Goal: Task Accomplishment & Management: Manage account settings

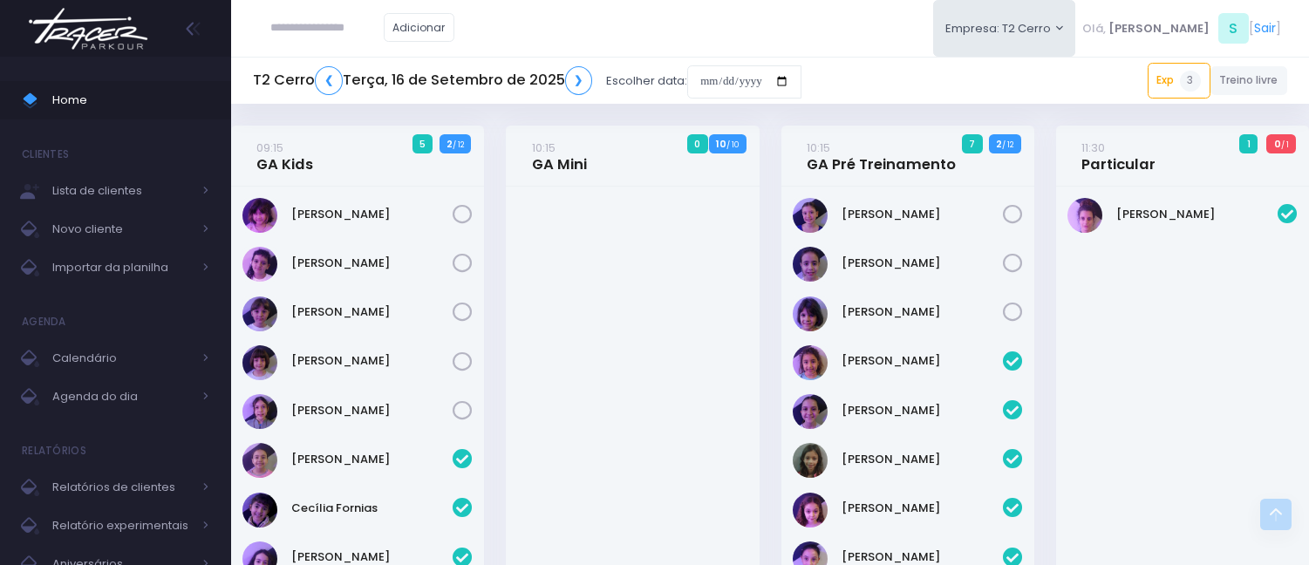
scroll to position [1466, 0]
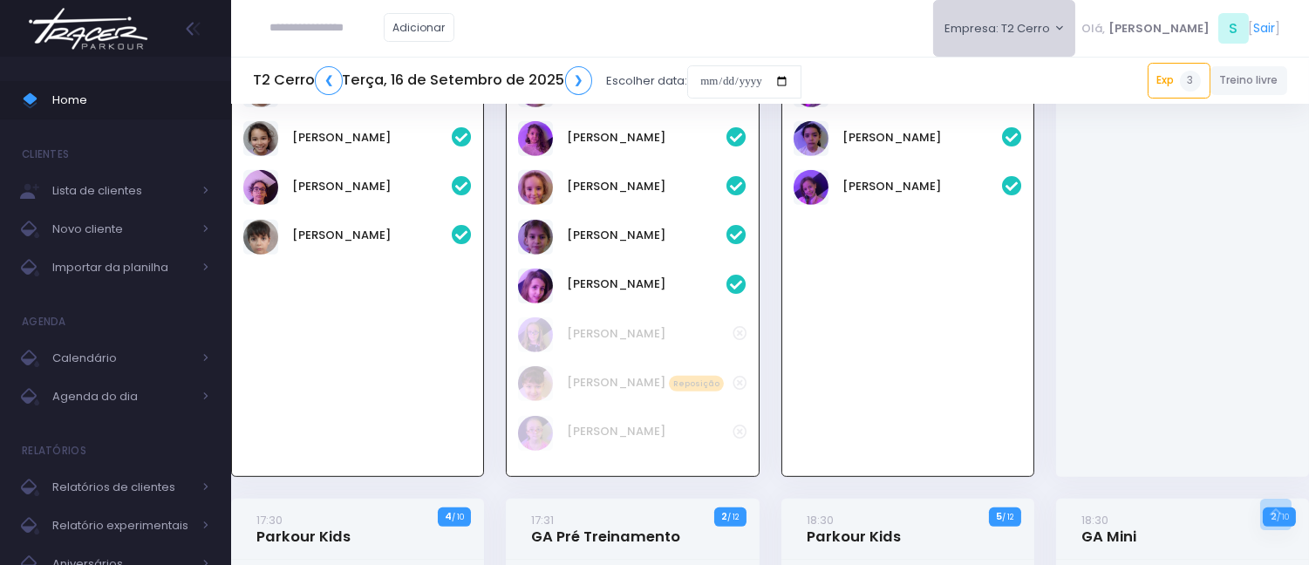
drag, startPoint x: 1075, startPoint y: 12, endPoint x: 1061, endPoint y: 40, distance: 31.2
click at [1075, 12] on button "Empresa: T2 Cerro" at bounding box center [1004, 28] width 143 height 57
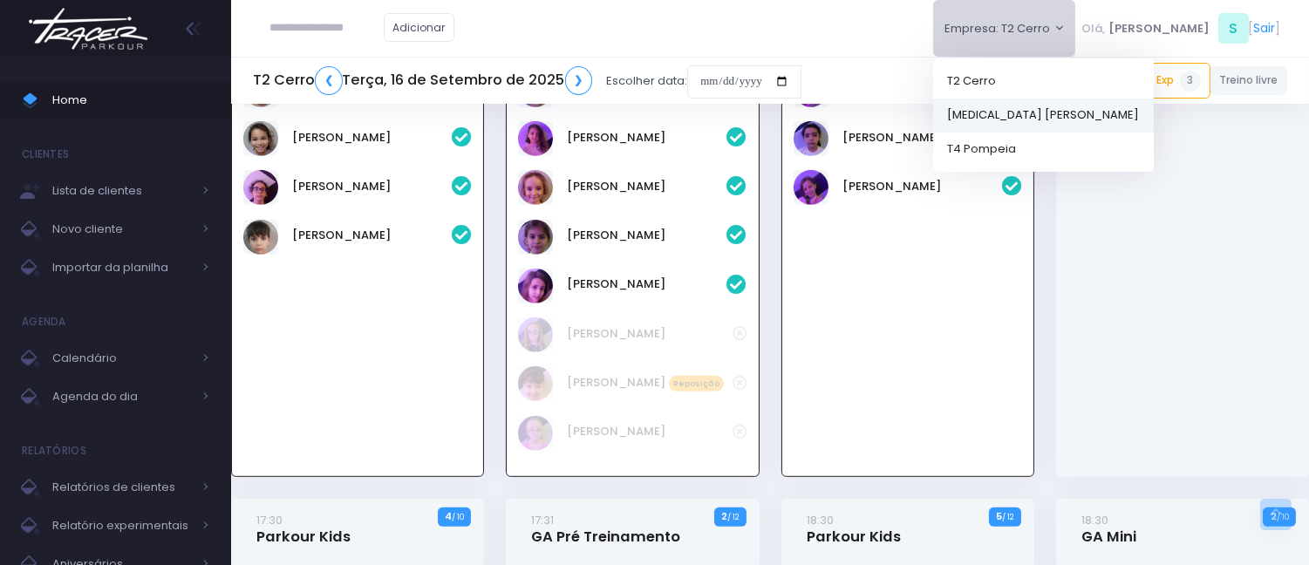
click at [1048, 117] on link "[MEDICAL_DATA] [PERSON_NAME]" at bounding box center [1043, 115] width 221 height 34
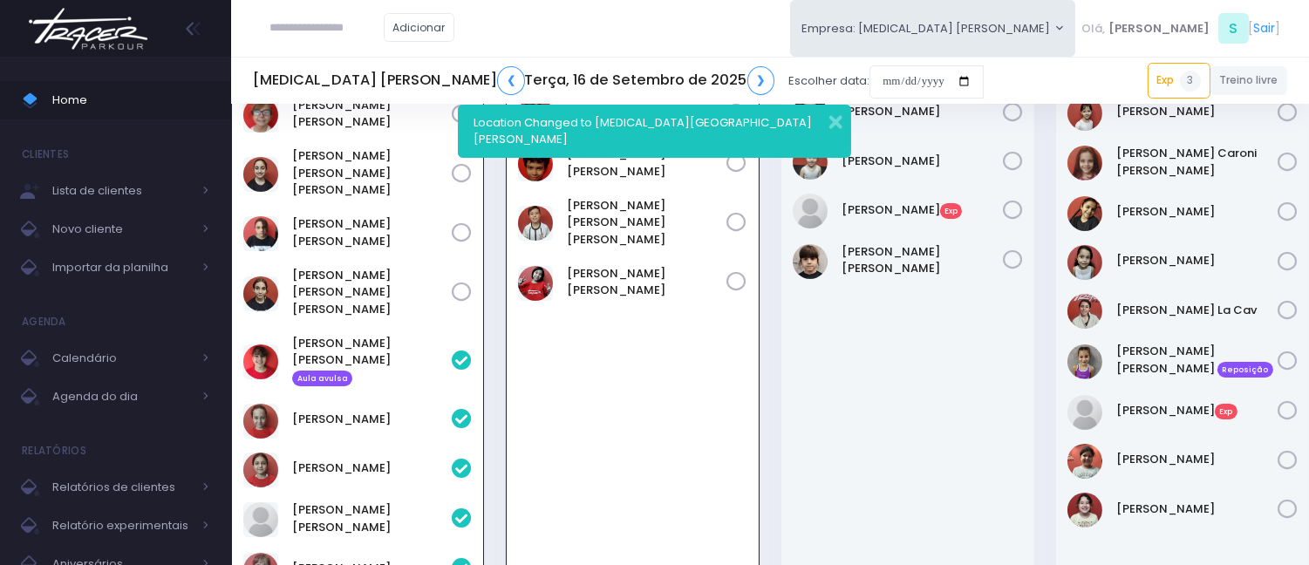
scroll to position [674, 0]
click at [832, 133] on div "Location Changed to T3 Santana" at bounding box center [654, 131] width 392 height 53
click at [835, 127] on button "button" at bounding box center [824, 120] width 35 height 20
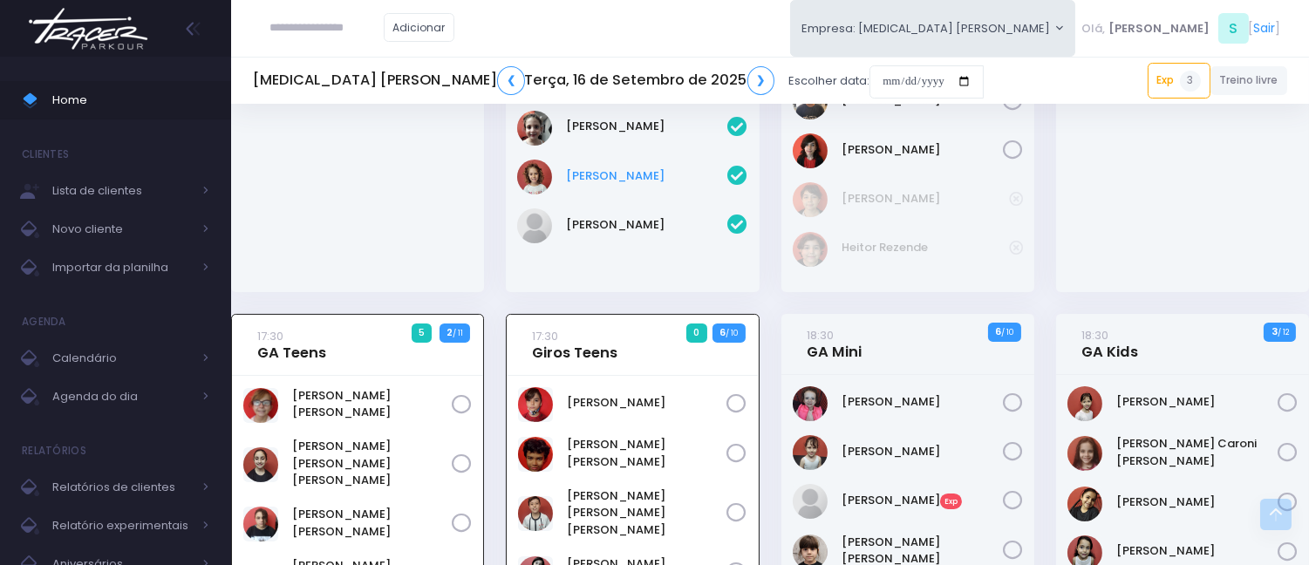
scroll to position [92, 0]
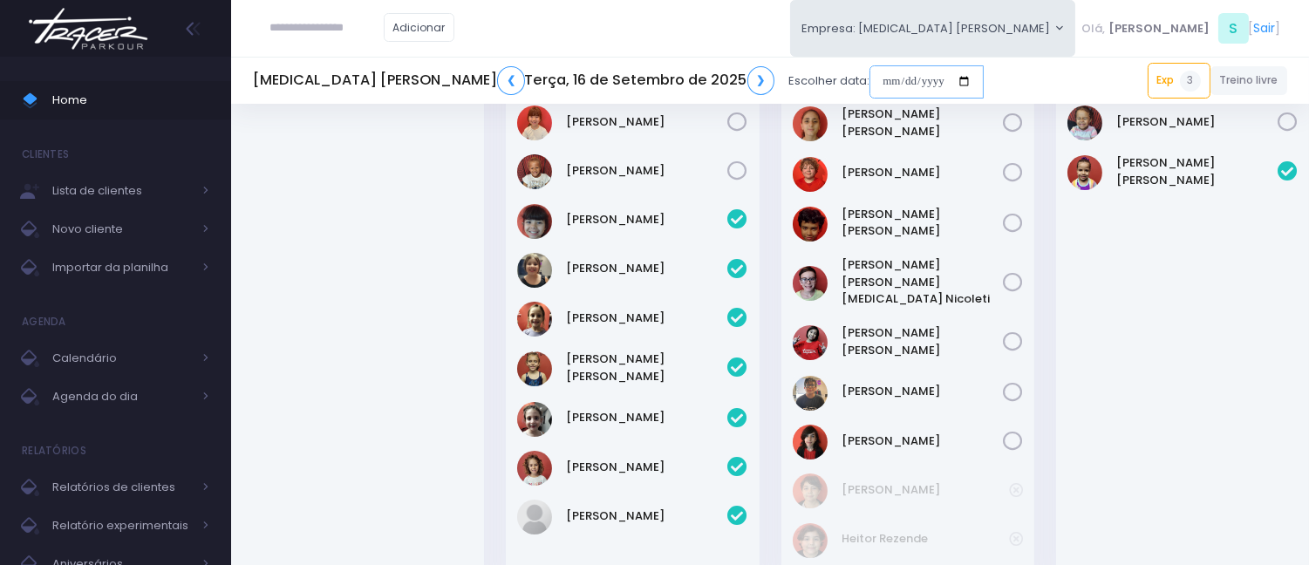
click at [869, 71] on input "date" at bounding box center [926, 81] width 114 height 33
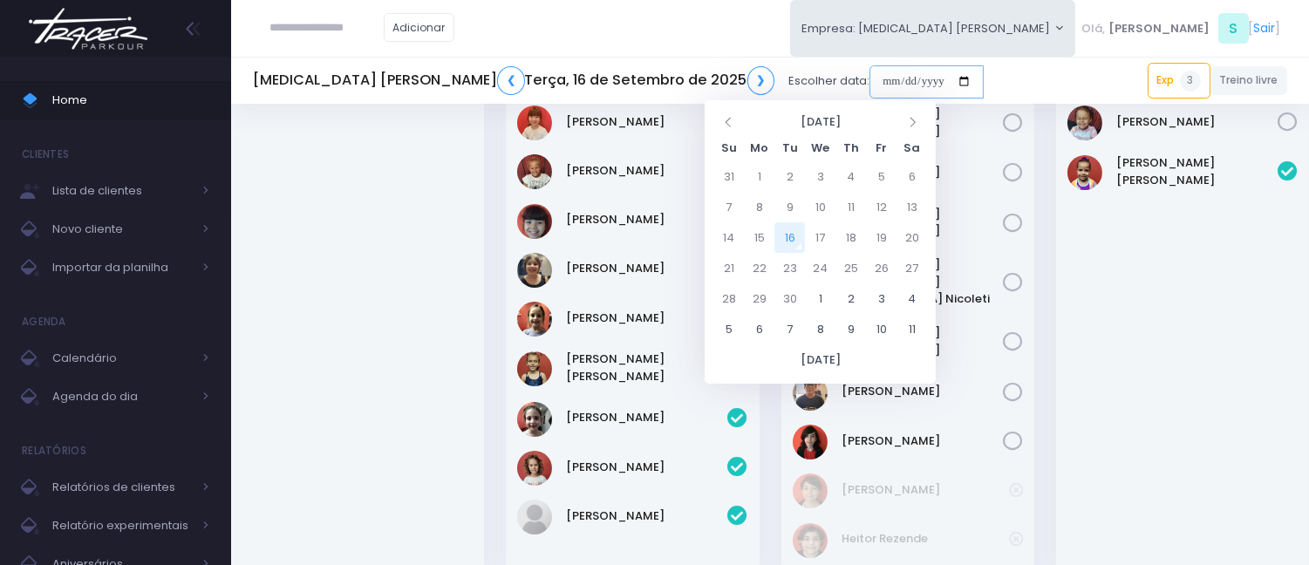
click at [869, 87] on input "date" at bounding box center [926, 81] width 114 height 33
click at [919, 238] on td "20" at bounding box center [911, 237] width 31 height 31
type input "**********"
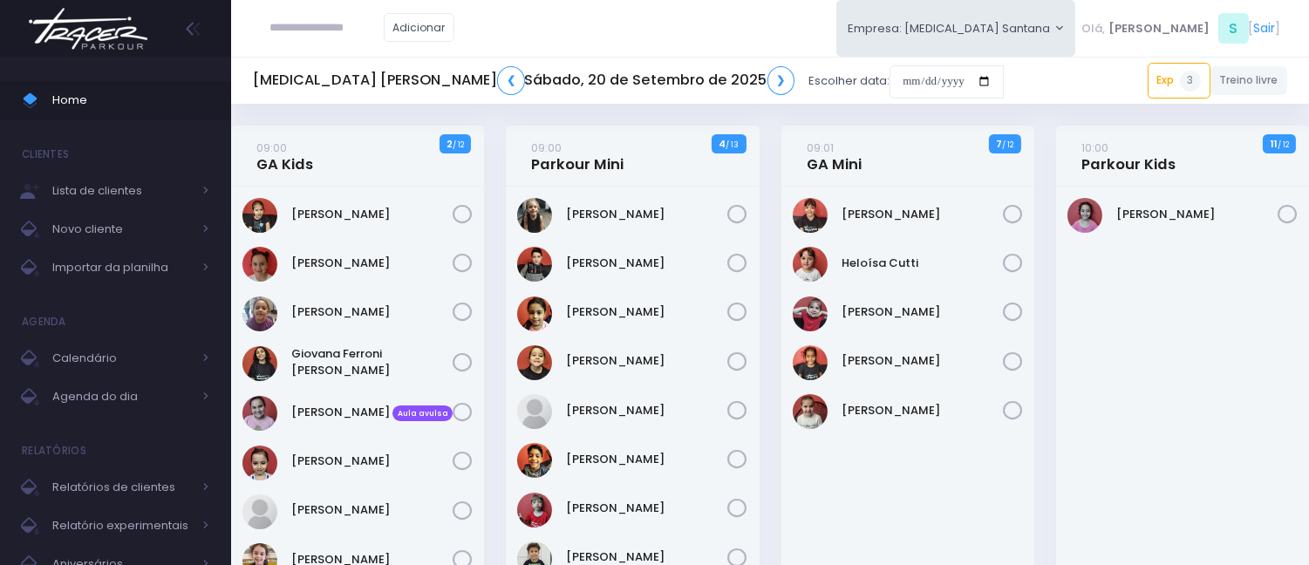
click at [907, 100] on div "T3 Santana ❮ Sábado, 20 de Setembro de 2025 ❯ Escolher data: Exp 3 11:00 Sara S…" at bounding box center [770, 80] width 1078 height 47
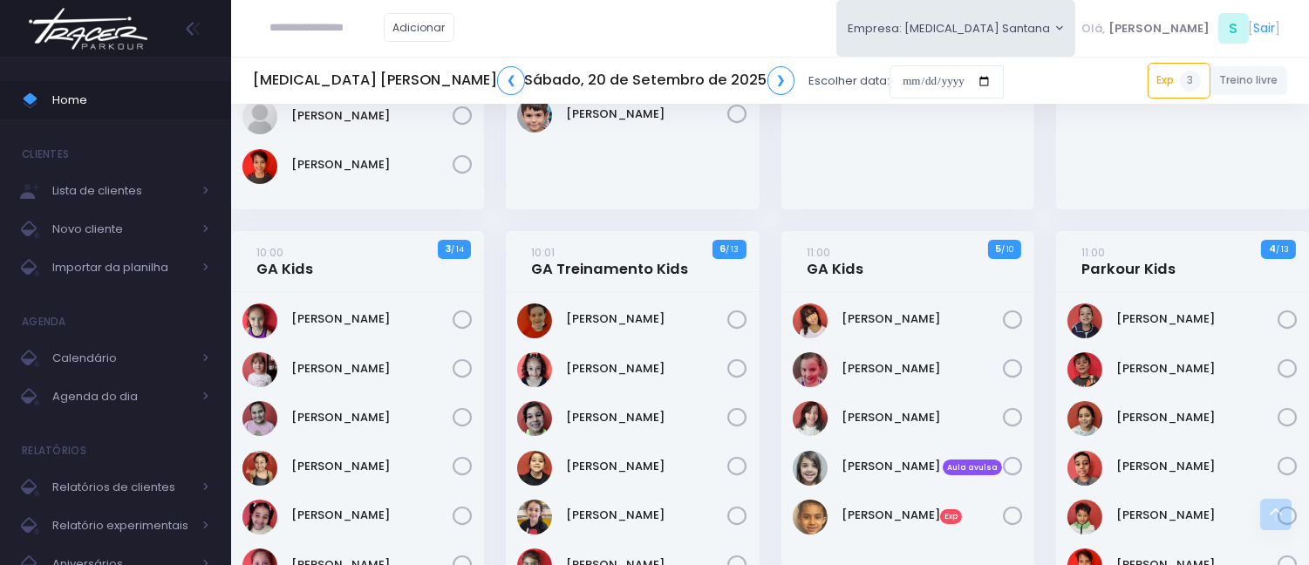
scroll to position [290, 0]
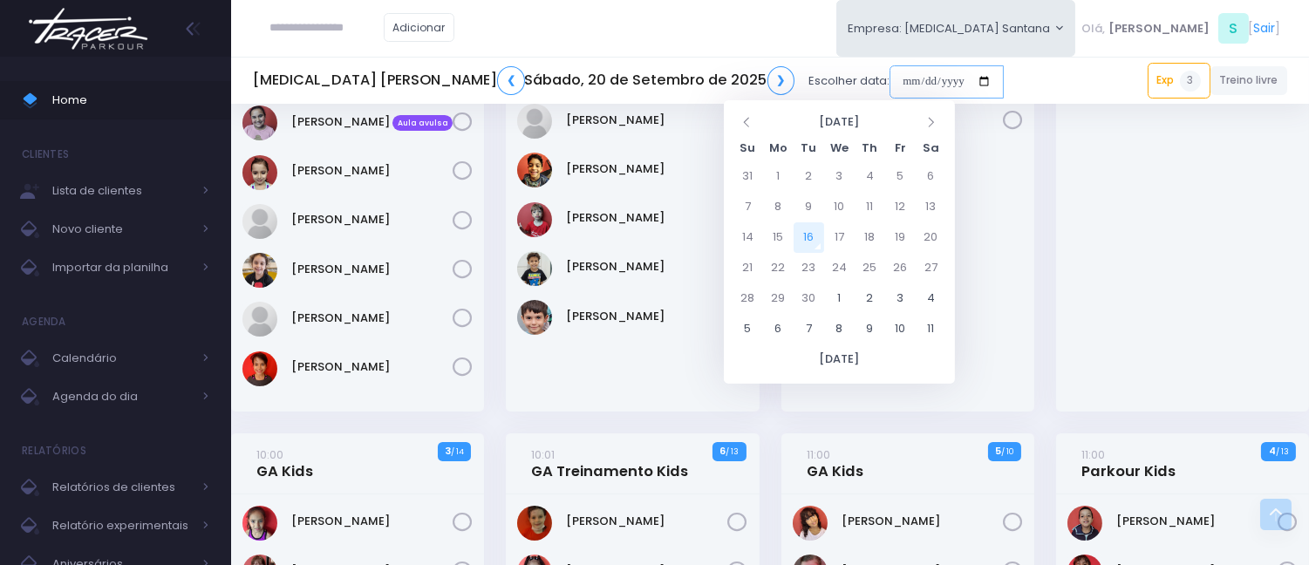
click at [889, 74] on input "date" at bounding box center [946, 81] width 114 height 33
click at [926, 237] on td "20" at bounding box center [931, 237] width 31 height 31
type input "**********"
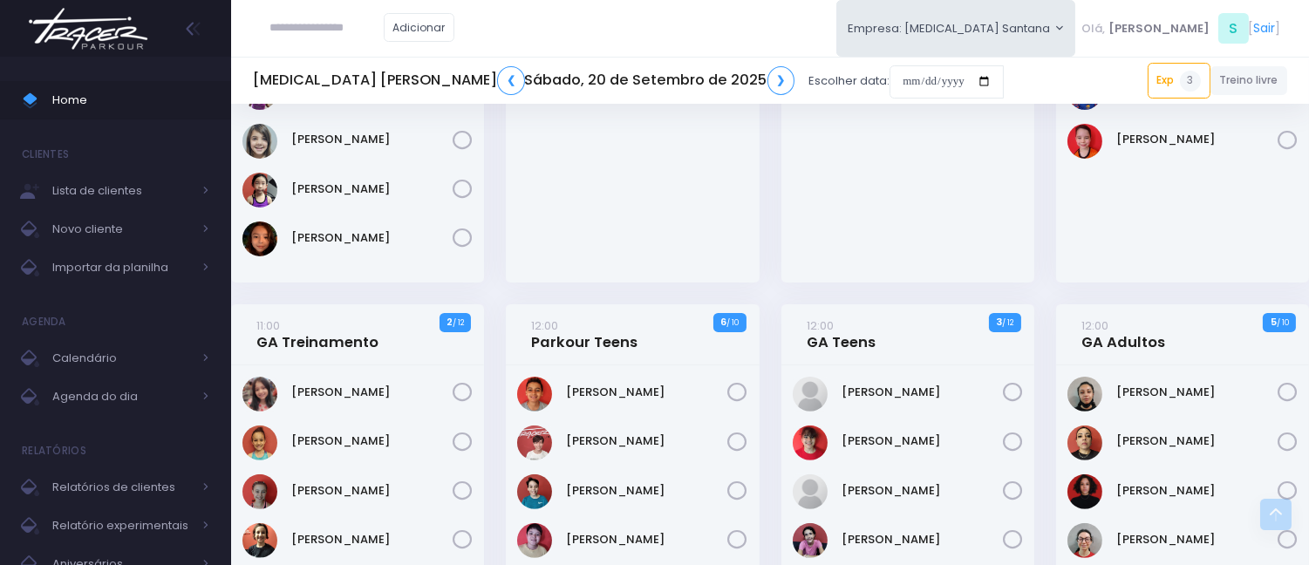
scroll to position [1065, 0]
click at [136, 260] on span "Importar da planilha" at bounding box center [122, 267] width 140 height 23
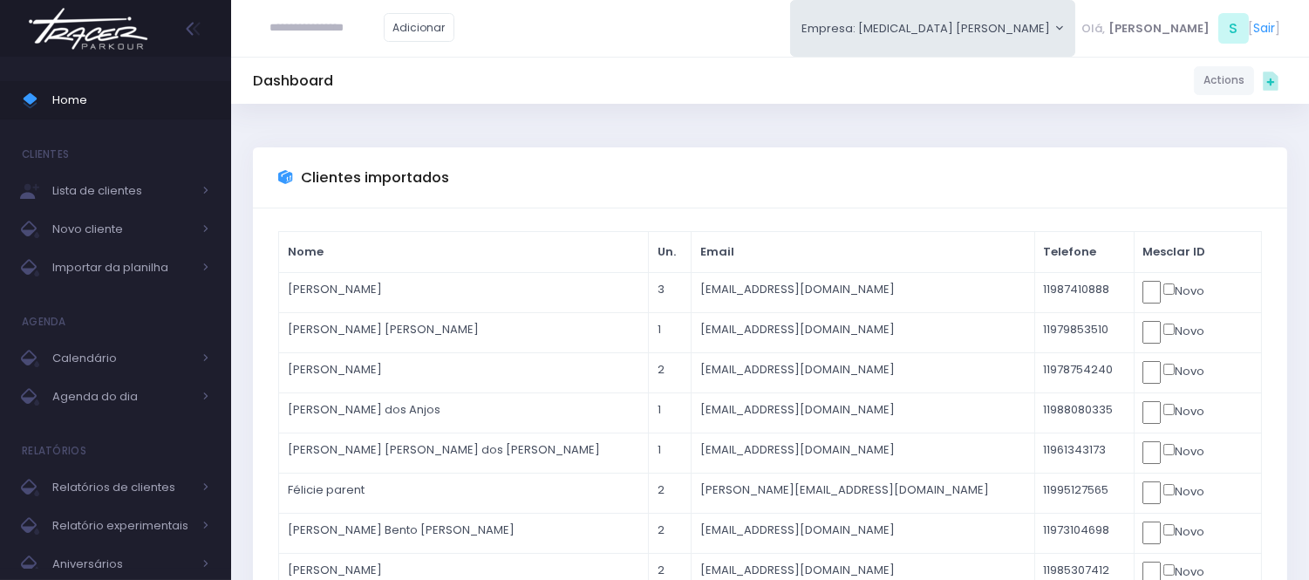
click at [370, 31] on input "text" at bounding box center [326, 27] width 113 height 33
type input "**********"
click at [593, 85] on div "Dashboard Actions Choose Label: Customer Partner Suplier Member Staff Add new" at bounding box center [770, 80] width 1078 height 33
click at [132, 111] on span "Home" at bounding box center [130, 100] width 157 height 23
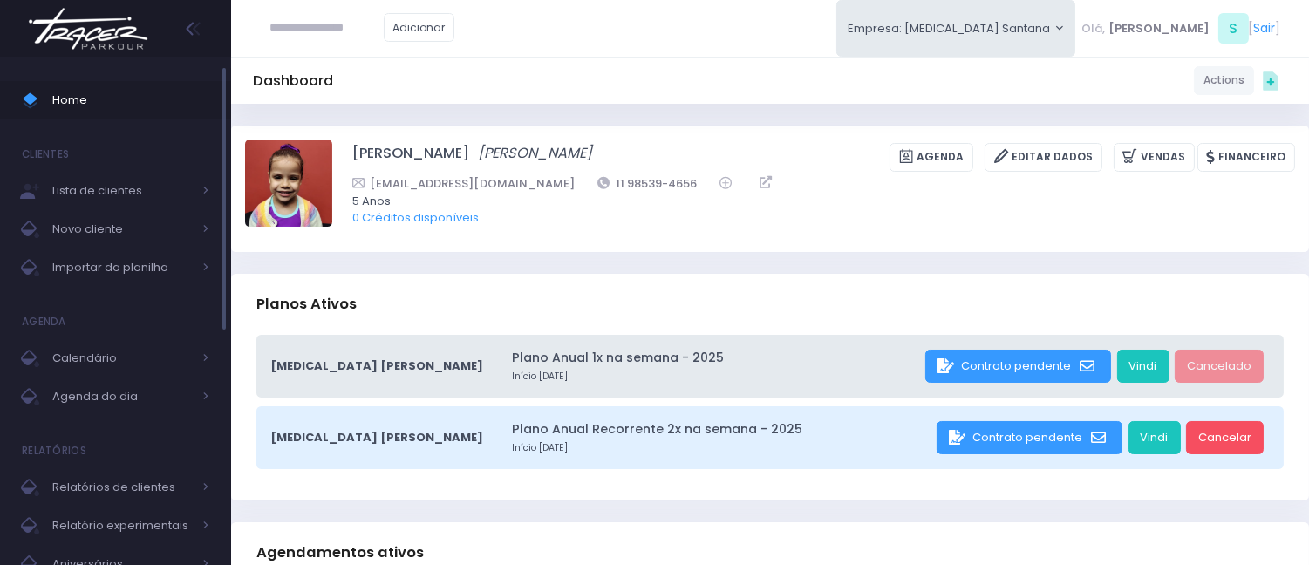
click at [179, 103] on span "Home" at bounding box center [130, 100] width 157 height 23
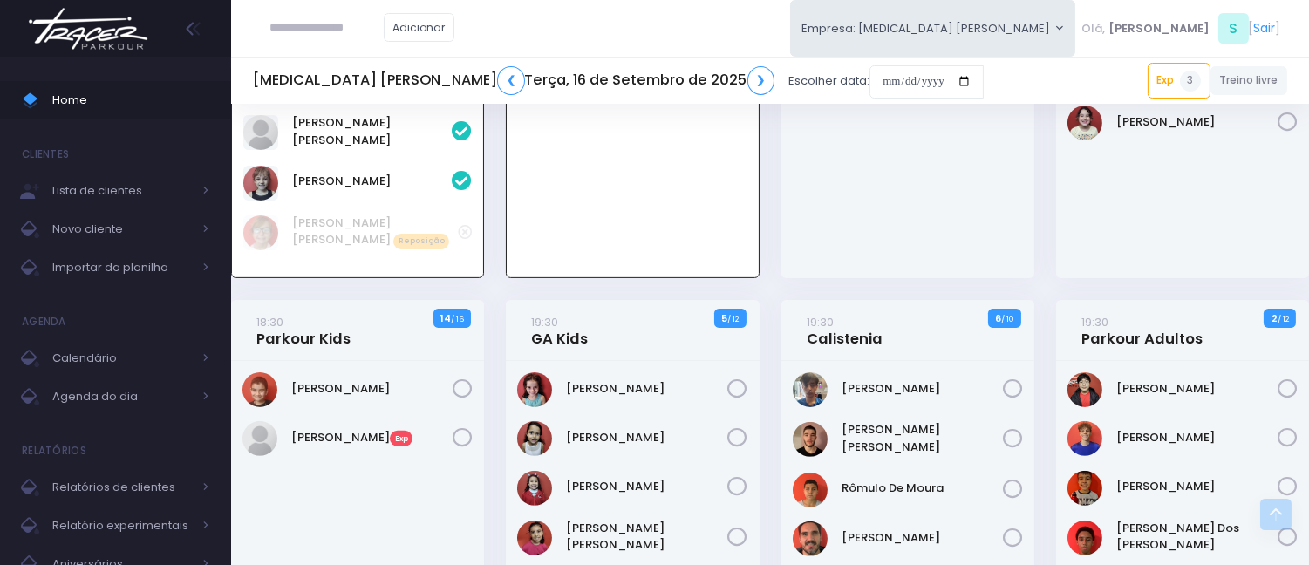
scroll to position [480, 0]
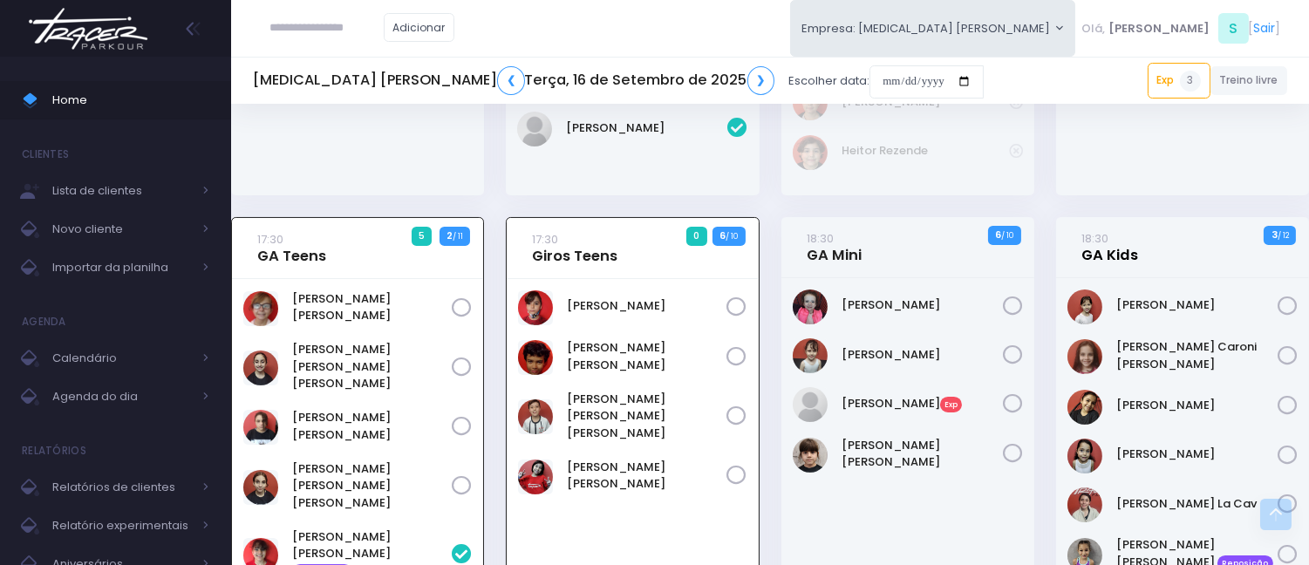
click at [1103, 232] on link "18:30 GA Kids" at bounding box center [1109, 246] width 57 height 35
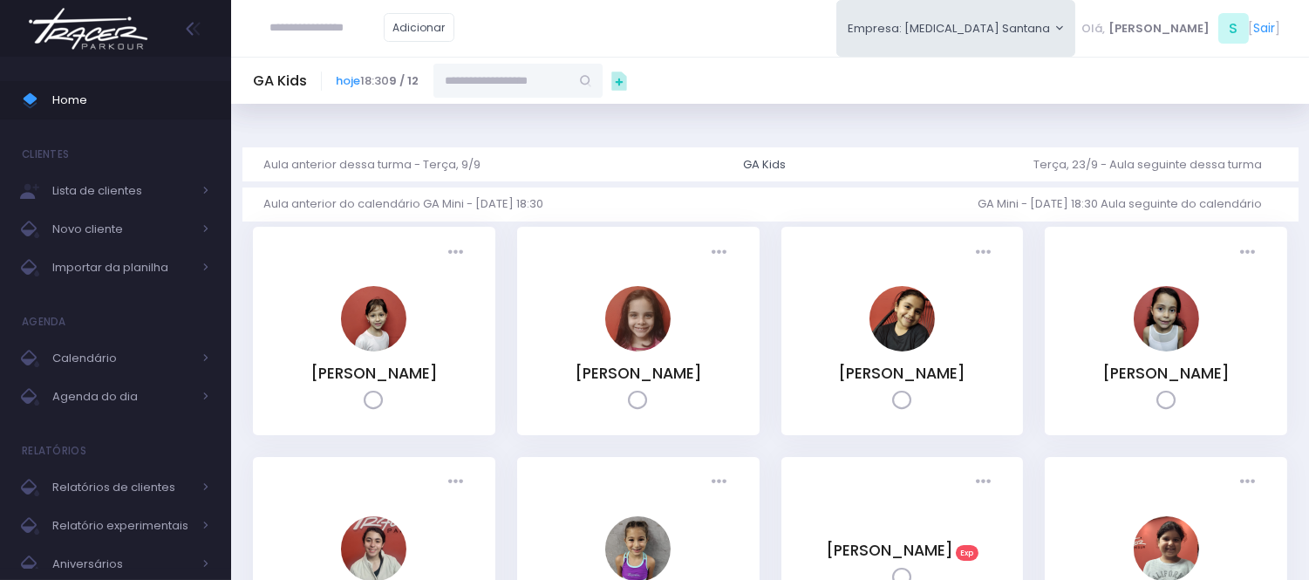
click at [506, 85] on input "text" at bounding box center [501, 80] width 136 height 33
paste input "**********"
click at [532, 112] on link "Rafaela Borges Camera" at bounding box center [518, 120] width 101 height 34
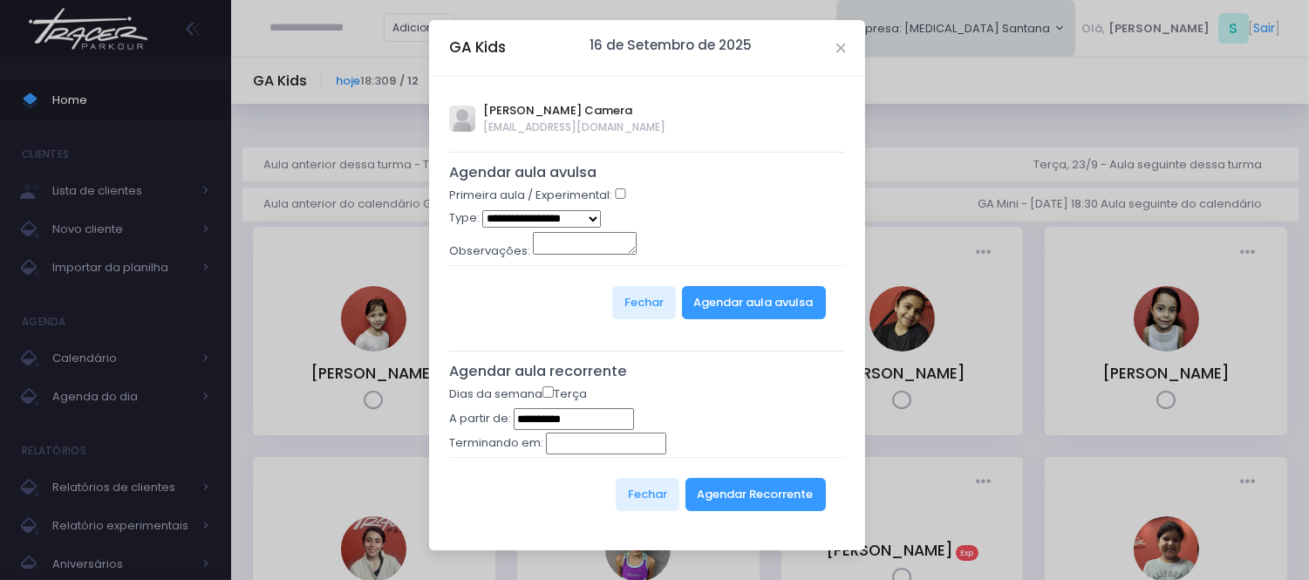
type input "**********"
select select "*"
click at [744, 285] on div "Fechar Agendar aula avulsa" at bounding box center [647, 302] width 397 height 74
click at [744, 293] on button "Agendar aula avulsa" at bounding box center [754, 302] width 144 height 33
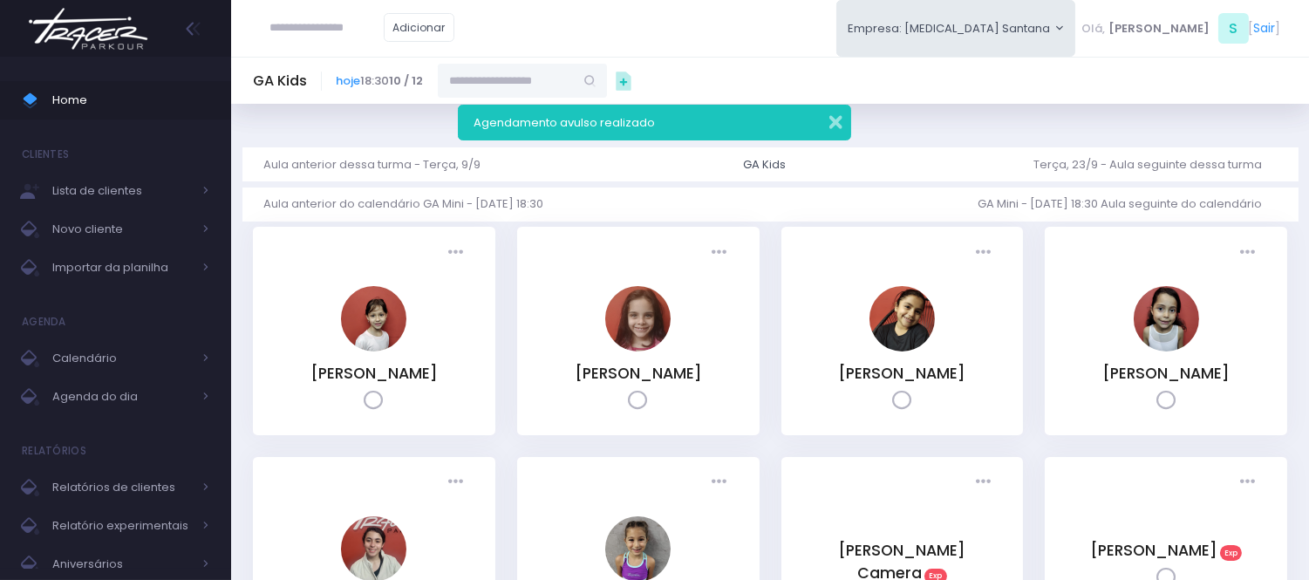
drag, startPoint x: 834, startPoint y: 120, endPoint x: 414, endPoint y: 6, distance: 435.5
click at [822, 116] on button "button" at bounding box center [824, 120] width 35 height 20
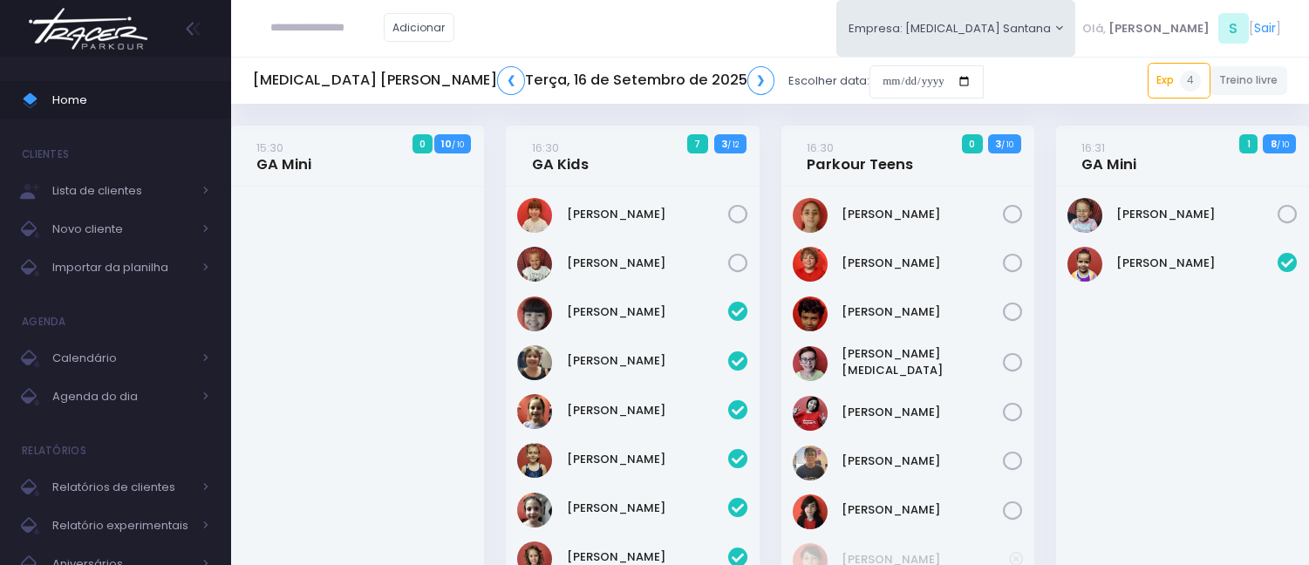
scroll to position [674, 0]
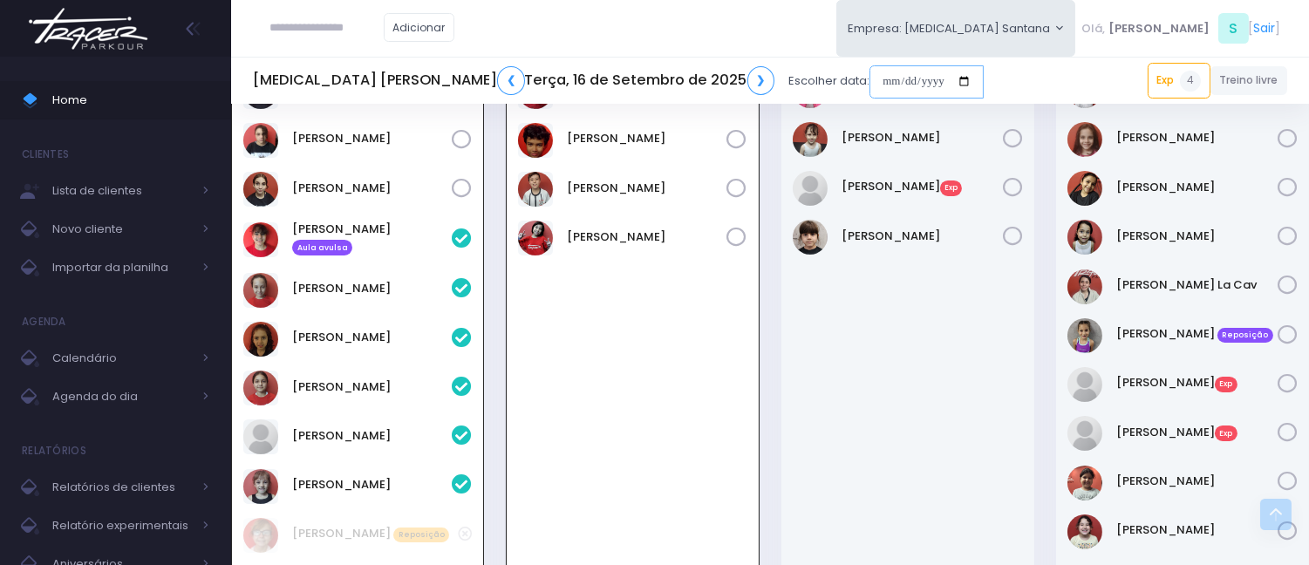
click at [869, 84] on input "date" at bounding box center [926, 81] width 114 height 33
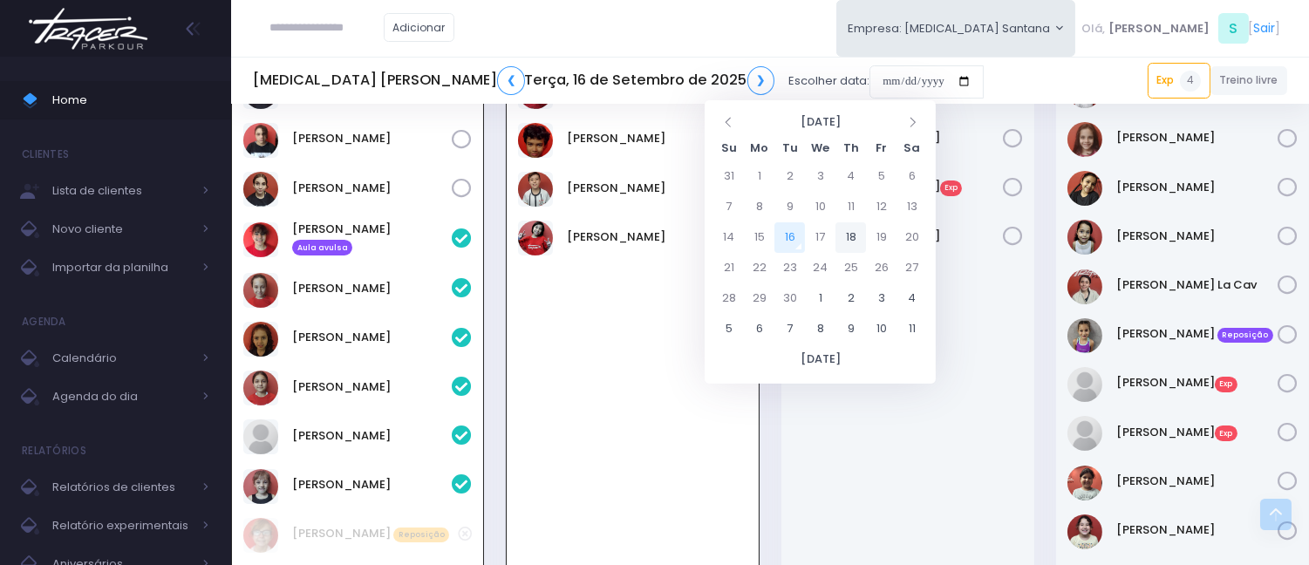
click at [857, 235] on td "18" at bounding box center [850, 237] width 31 height 31
type input "**********"
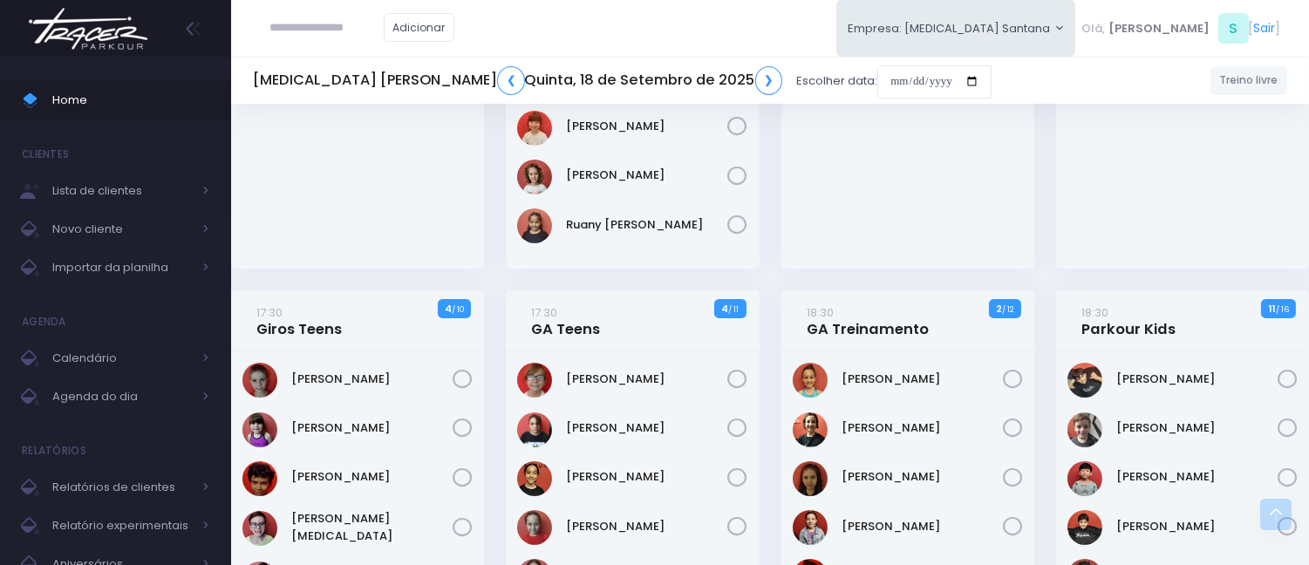
scroll to position [387, 0]
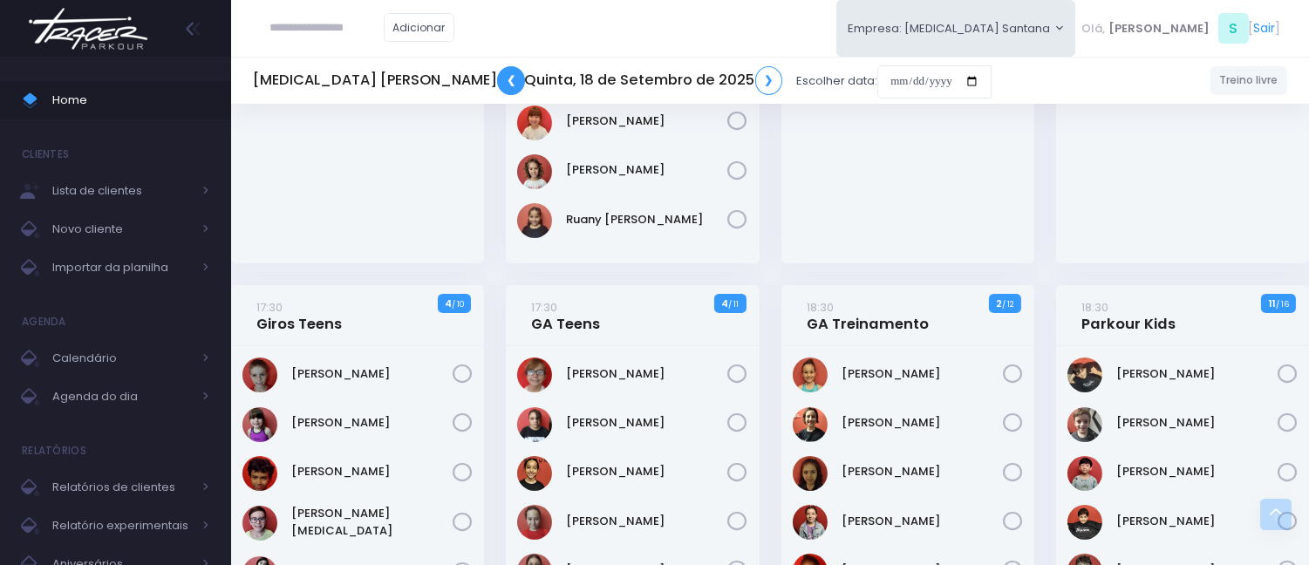
click at [497, 77] on link "❮" at bounding box center [511, 80] width 28 height 29
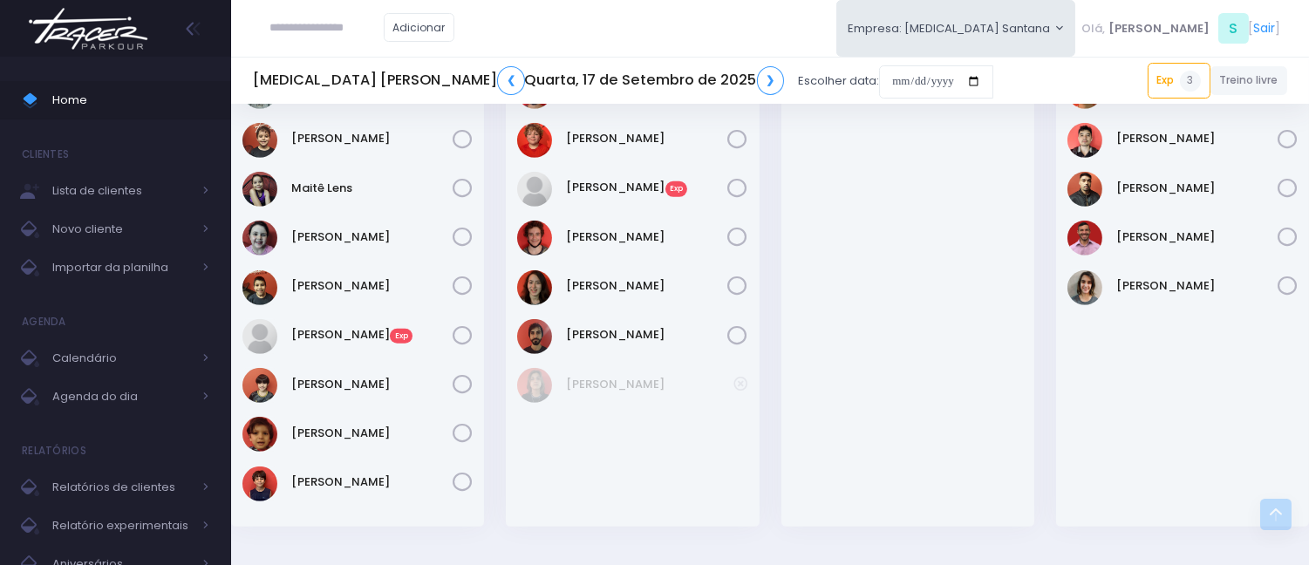
scroll to position [1453, 0]
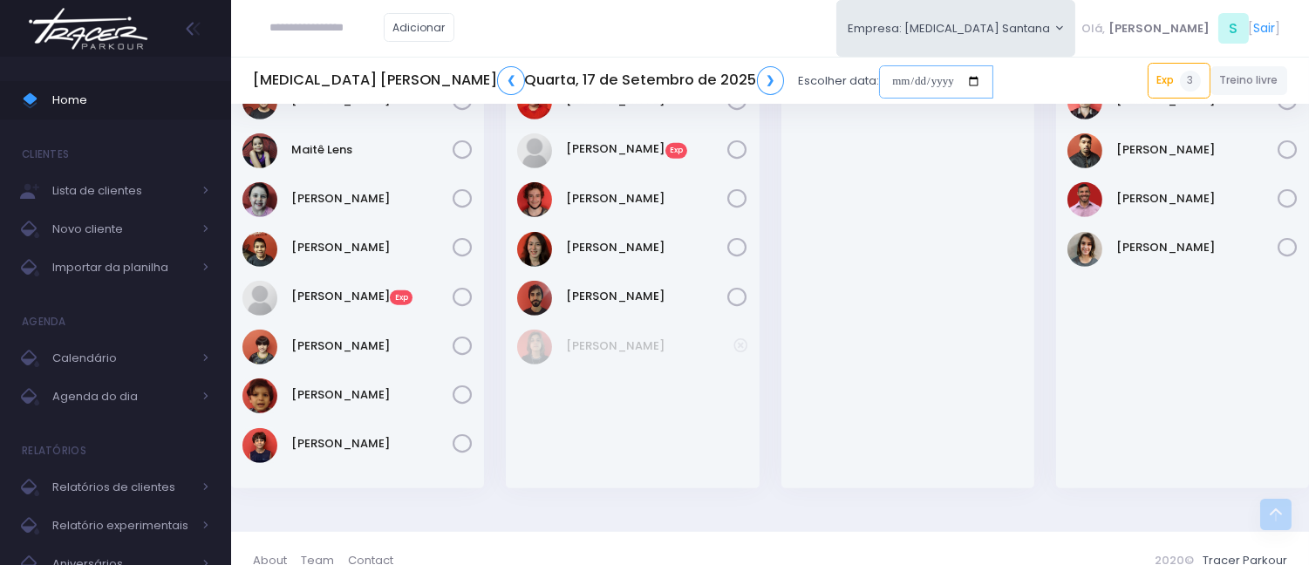
click at [879, 71] on input "date" at bounding box center [936, 81] width 114 height 33
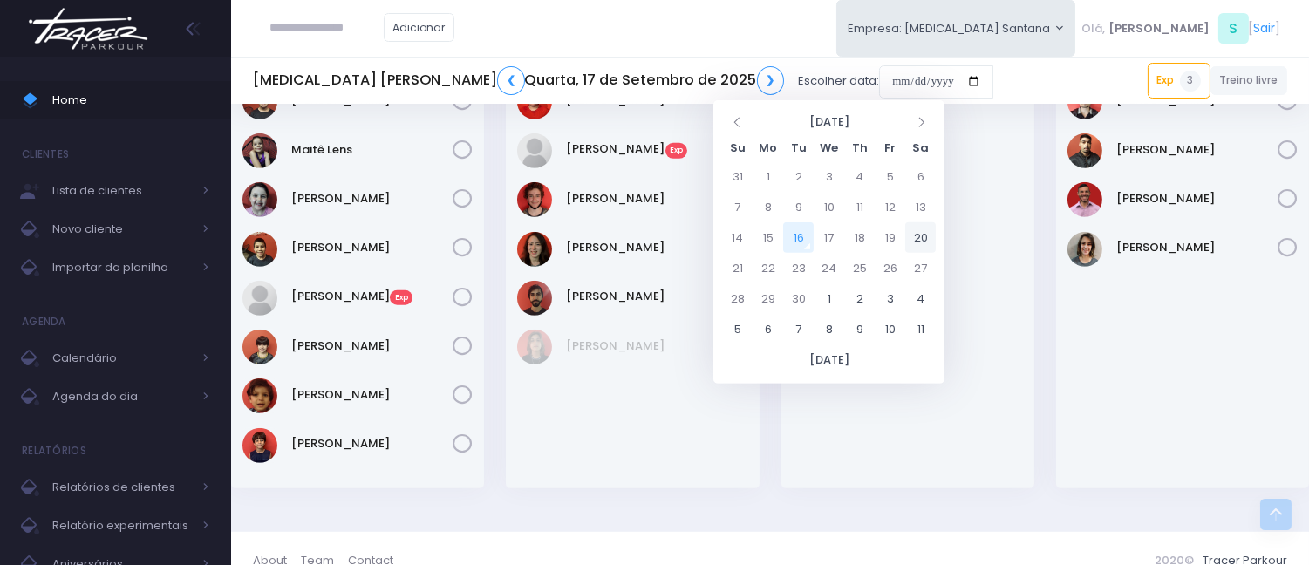
click at [929, 228] on td "20" at bounding box center [920, 237] width 31 height 31
type input "**********"
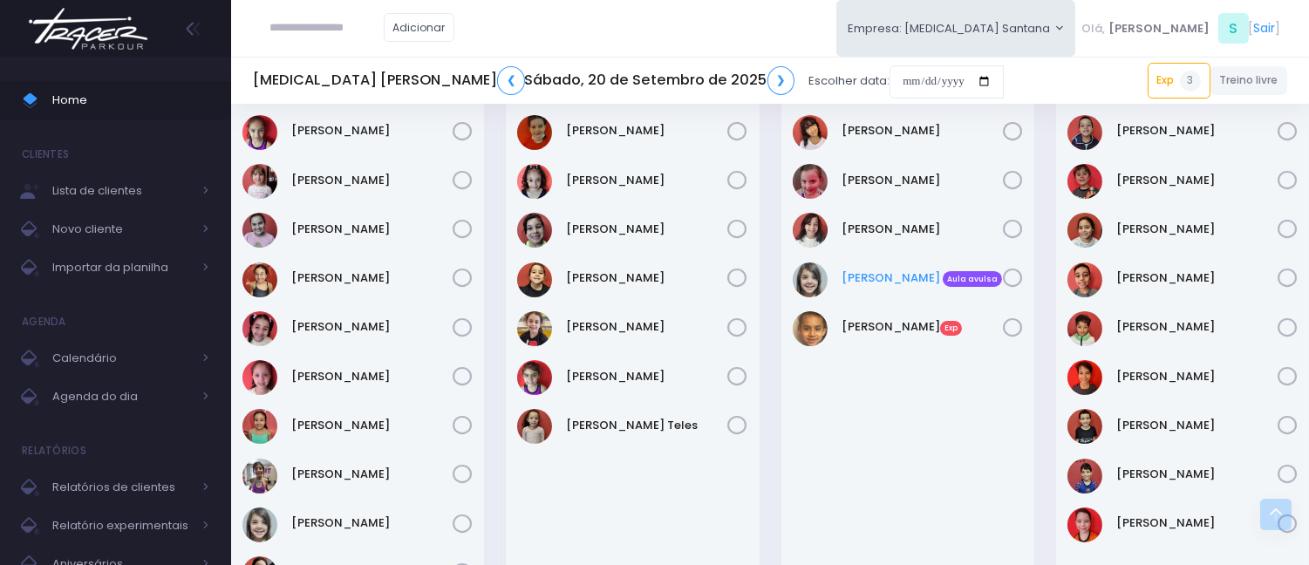
scroll to position [677, 0]
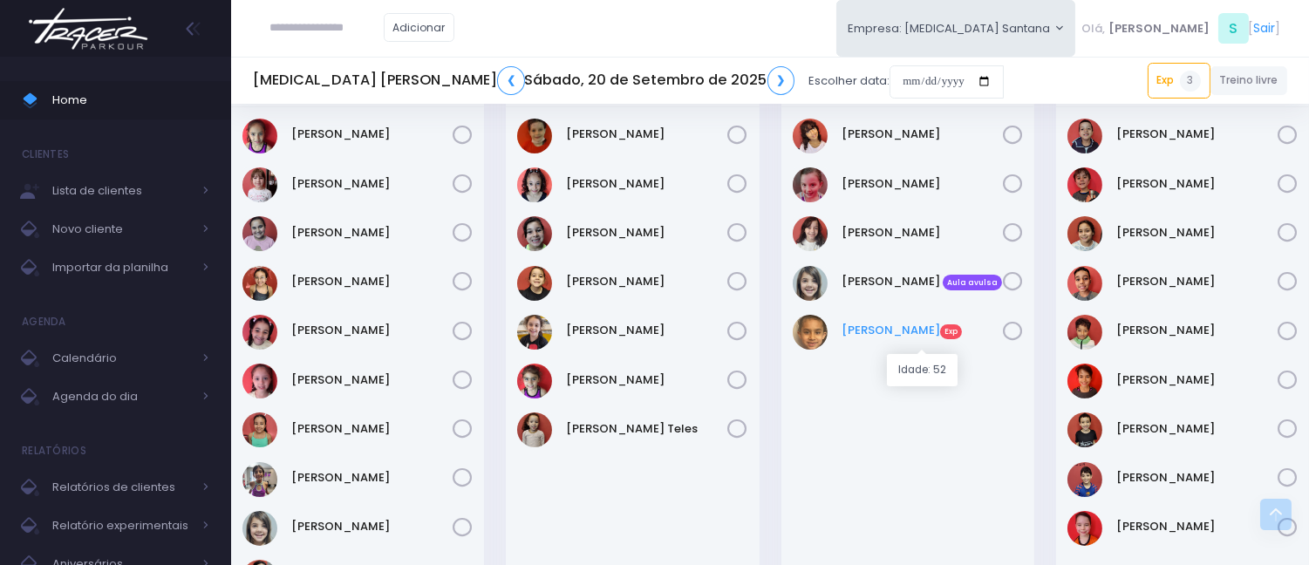
click at [875, 331] on link "[PERSON_NAME] Exp" at bounding box center [921, 330] width 161 height 17
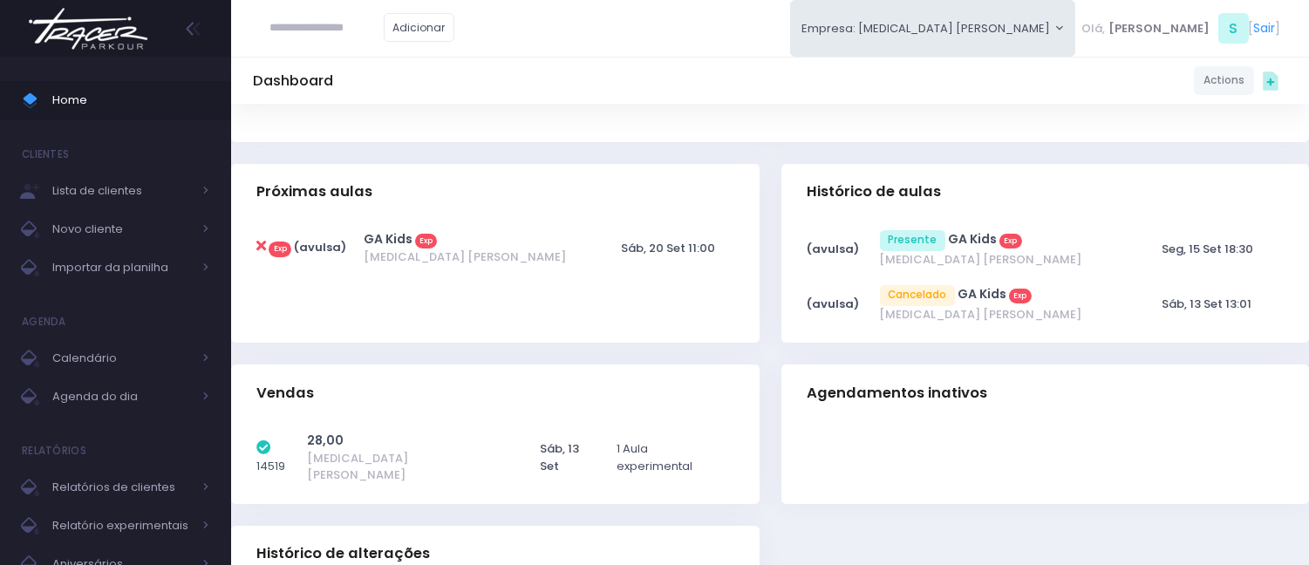
scroll to position [387, 0]
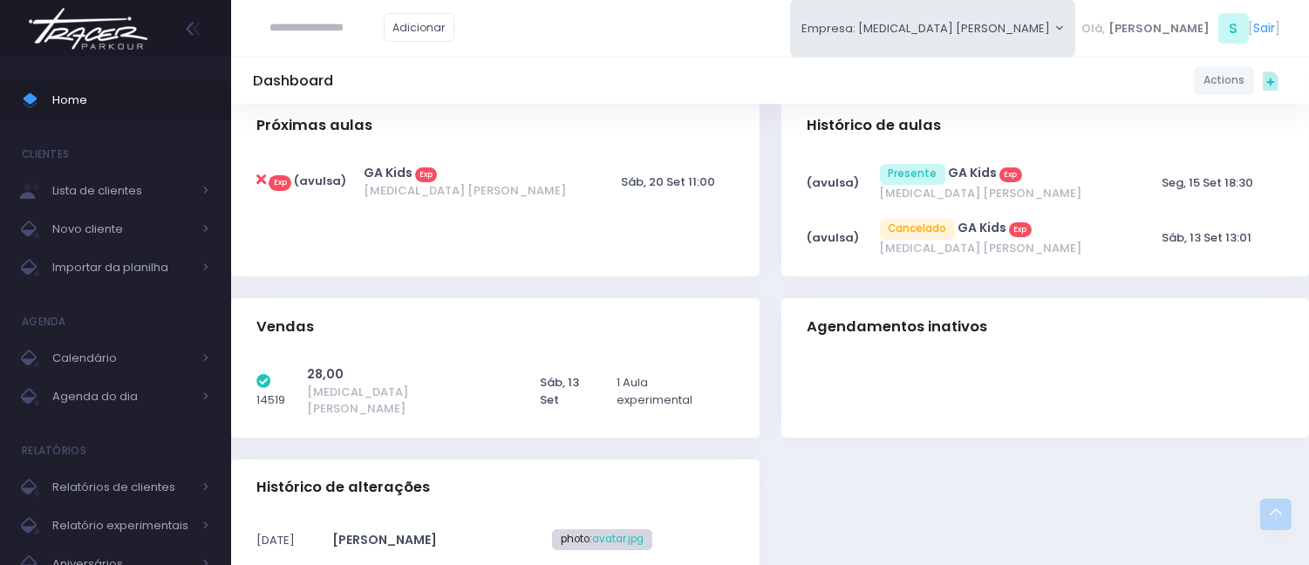
click at [257, 180] on icon at bounding box center [261, 180] width 10 height 14
type input "**********"
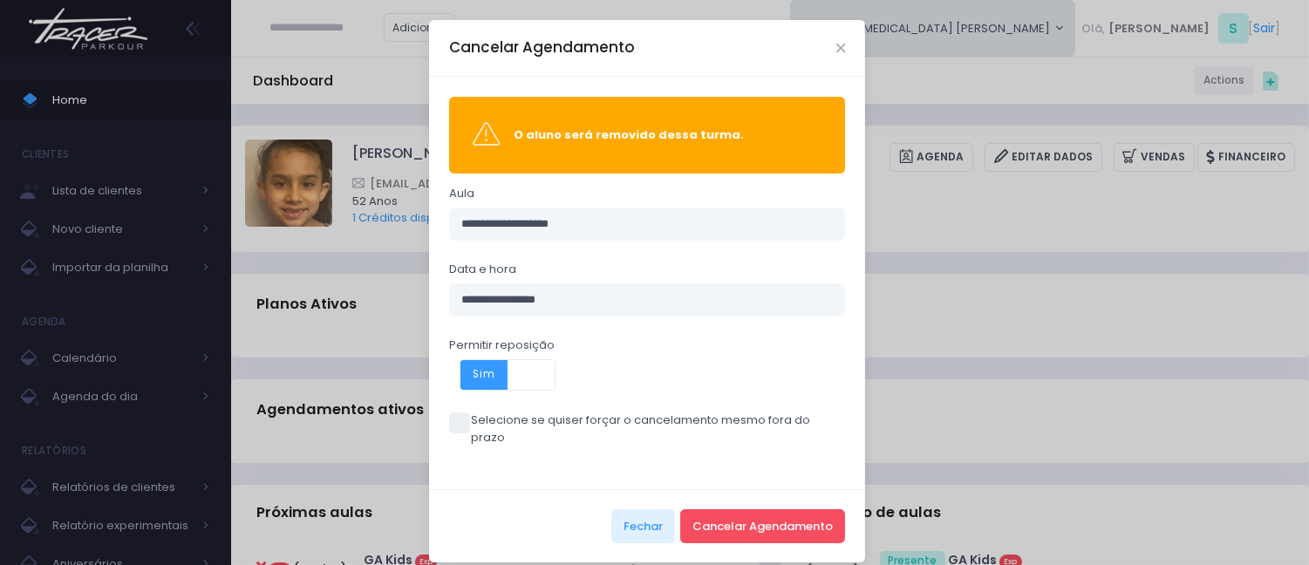
click at [491, 366] on span "Sim" at bounding box center [483, 375] width 47 height 30
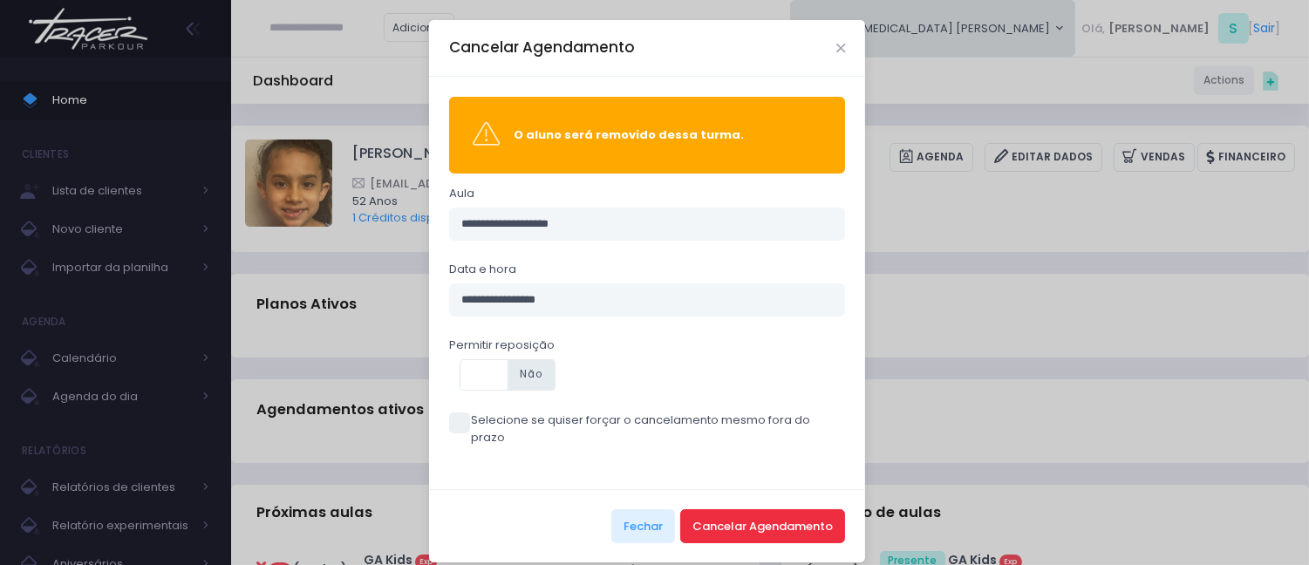
click at [745, 509] on button "Cancelar Agendamento" at bounding box center [762, 525] width 165 height 33
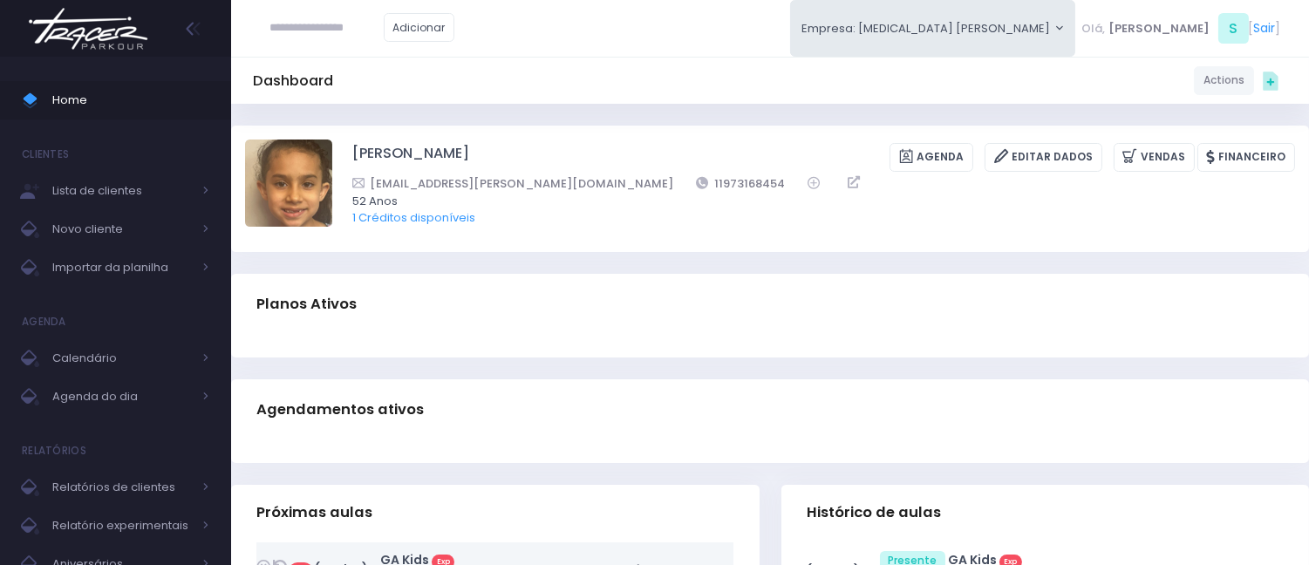
scroll to position [387, 0]
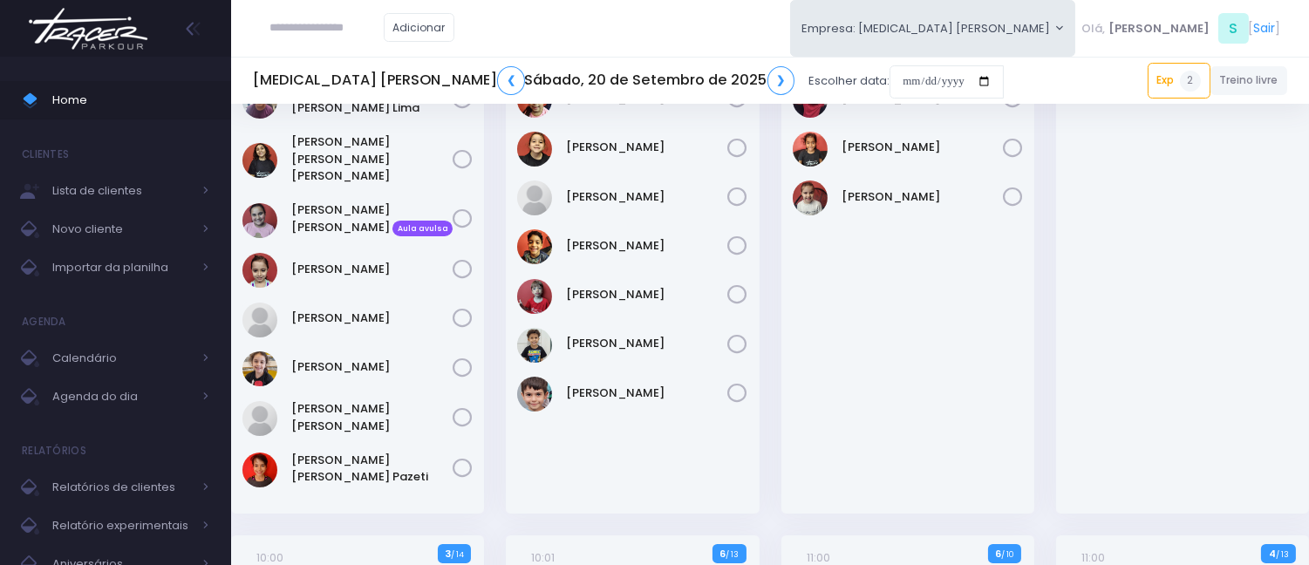
scroll to position [194, 0]
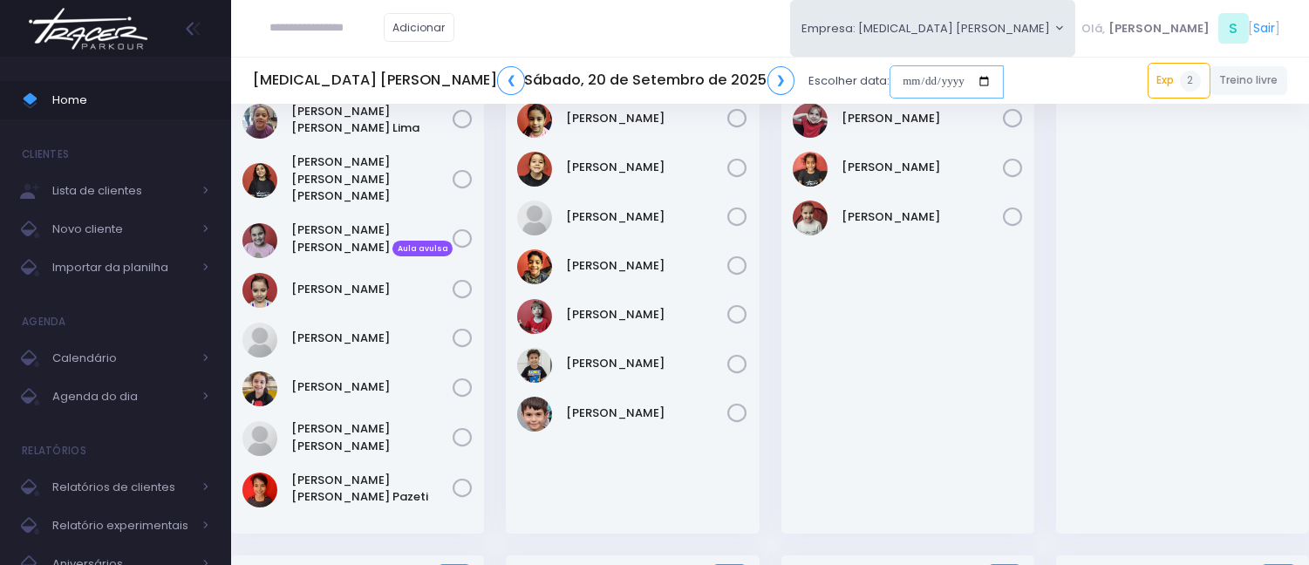
click at [889, 76] on input "date" at bounding box center [946, 81] width 114 height 33
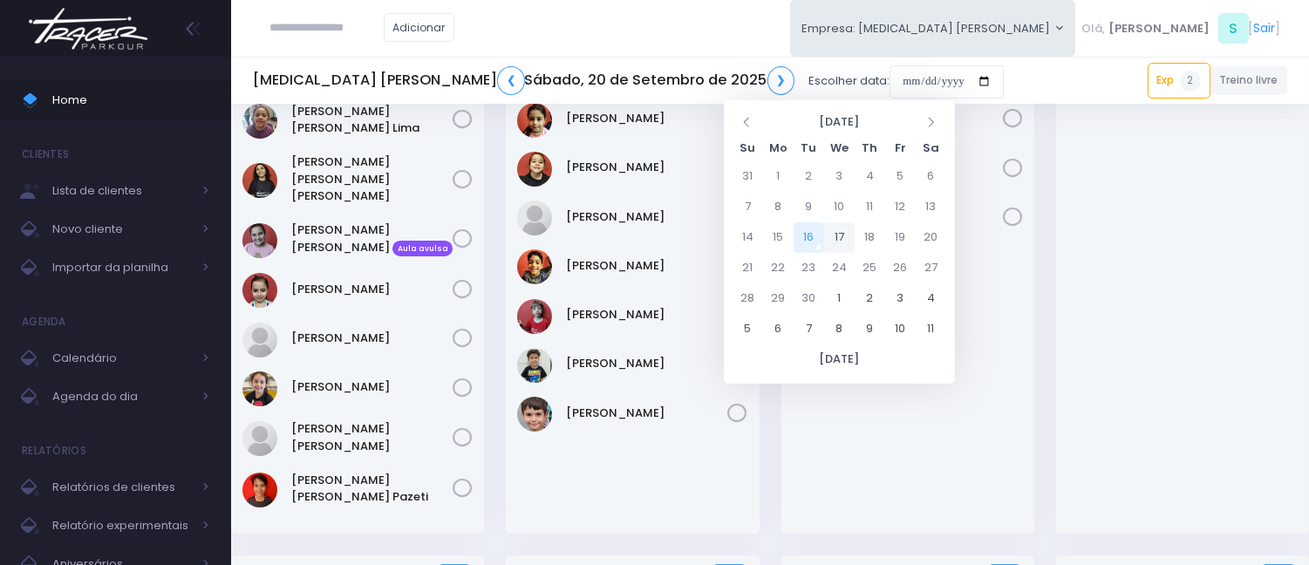
click at [840, 229] on td "17" at bounding box center [839, 237] width 31 height 31
type input "**********"
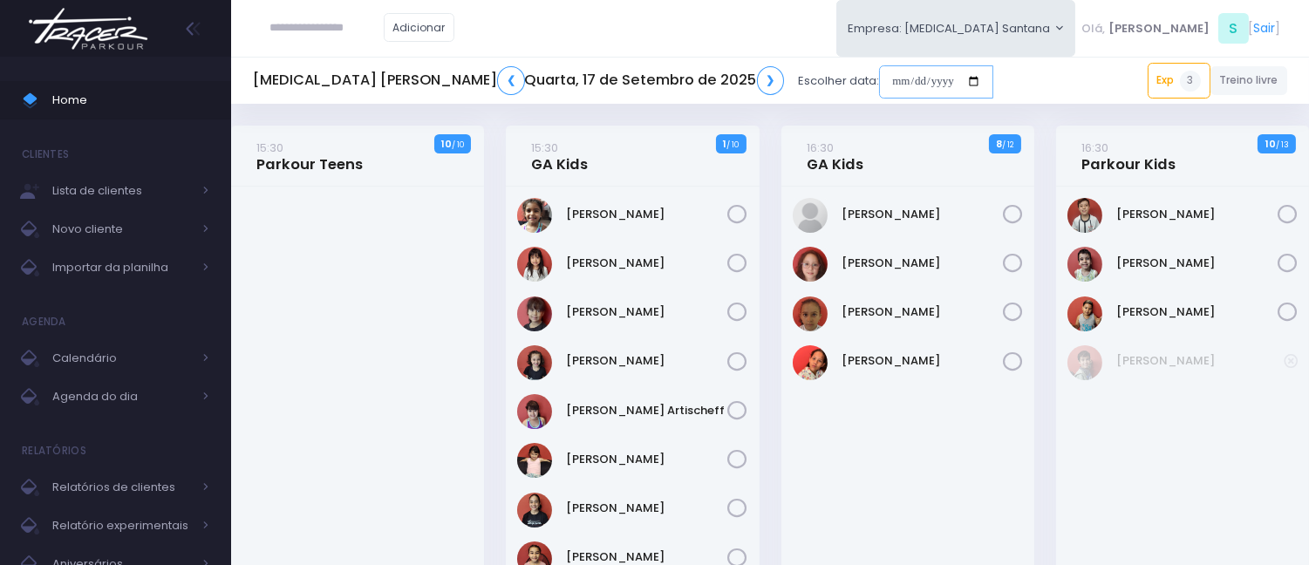
click at [879, 85] on input "date" at bounding box center [936, 81] width 114 height 33
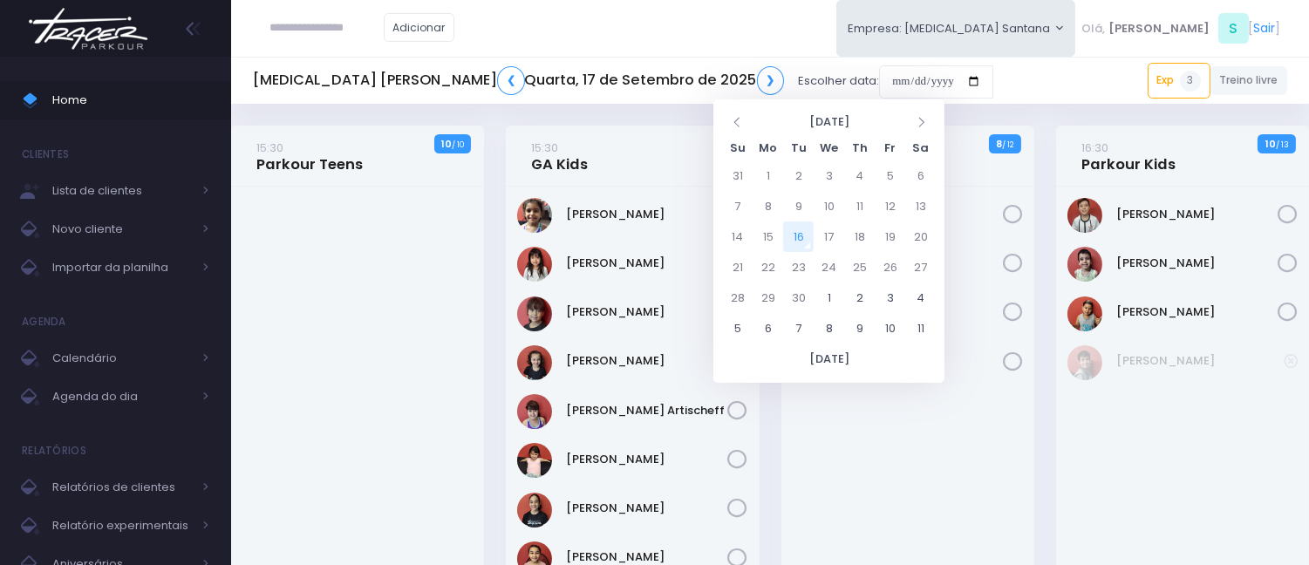
click at [414, 219] on div at bounding box center [357, 419] width 253 height 464
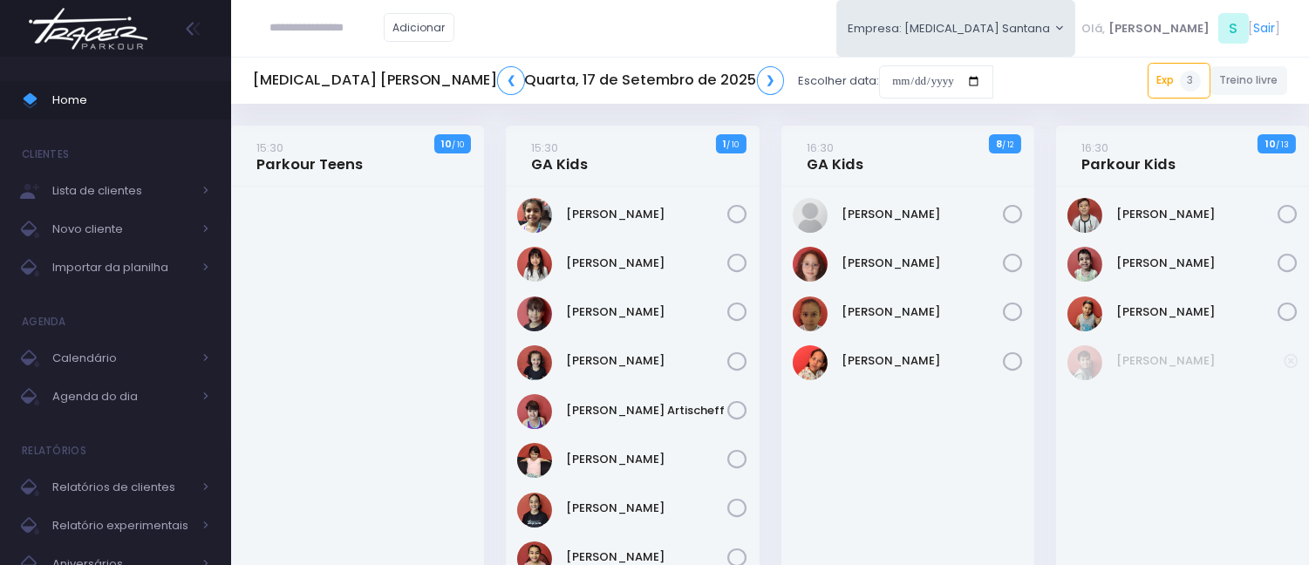
click at [733, 63] on div "T3 Santana ❮ Quarta, 17 de Setembro de 2025 ❯ Escolher data:" at bounding box center [623, 81] width 740 height 40
click at [879, 81] on input "date" at bounding box center [936, 81] width 114 height 33
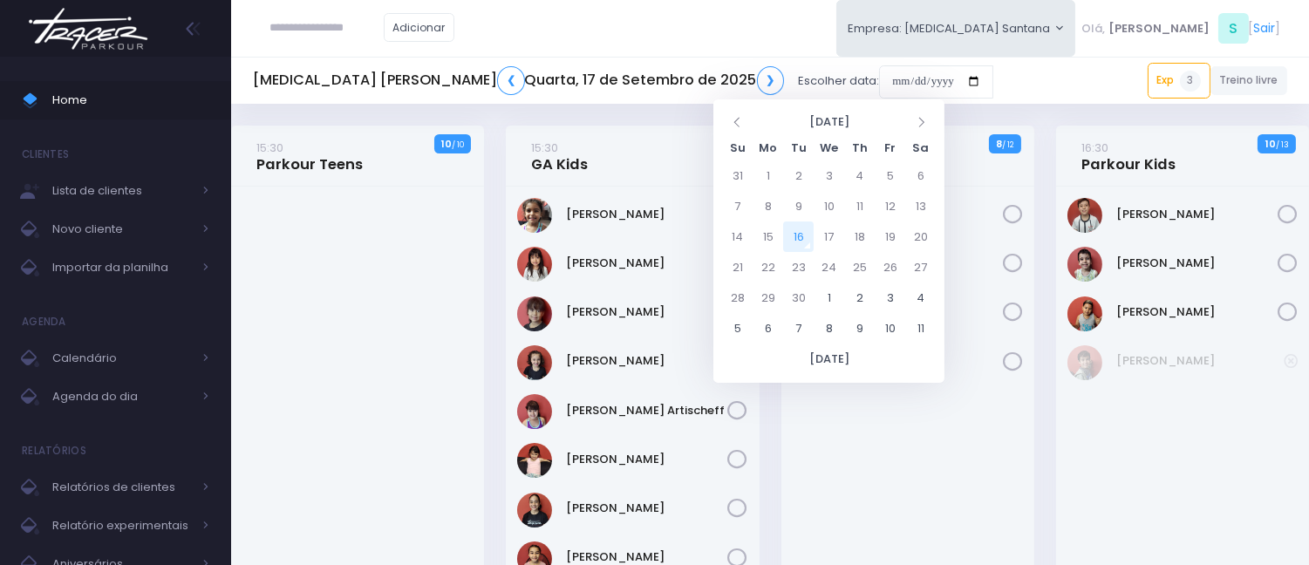
click at [795, 231] on td "16" at bounding box center [798, 236] width 31 height 31
type input "**********"
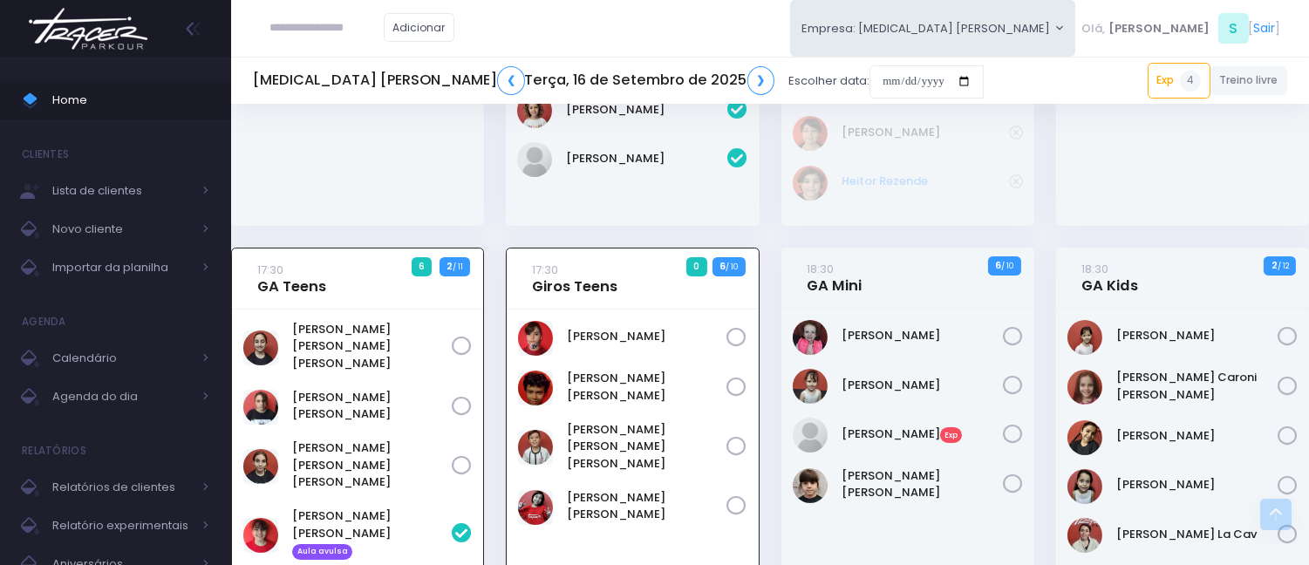
scroll to position [484, 0]
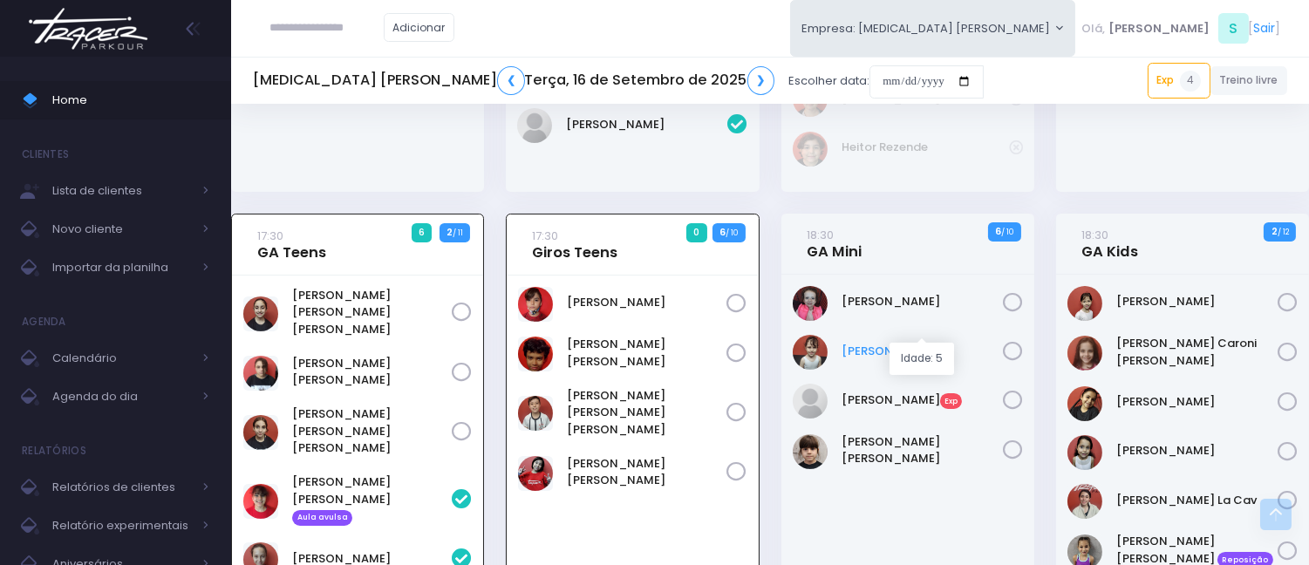
click at [903, 343] on link "[PERSON_NAME]" at bounding box center [921, 351] width 161 height 17
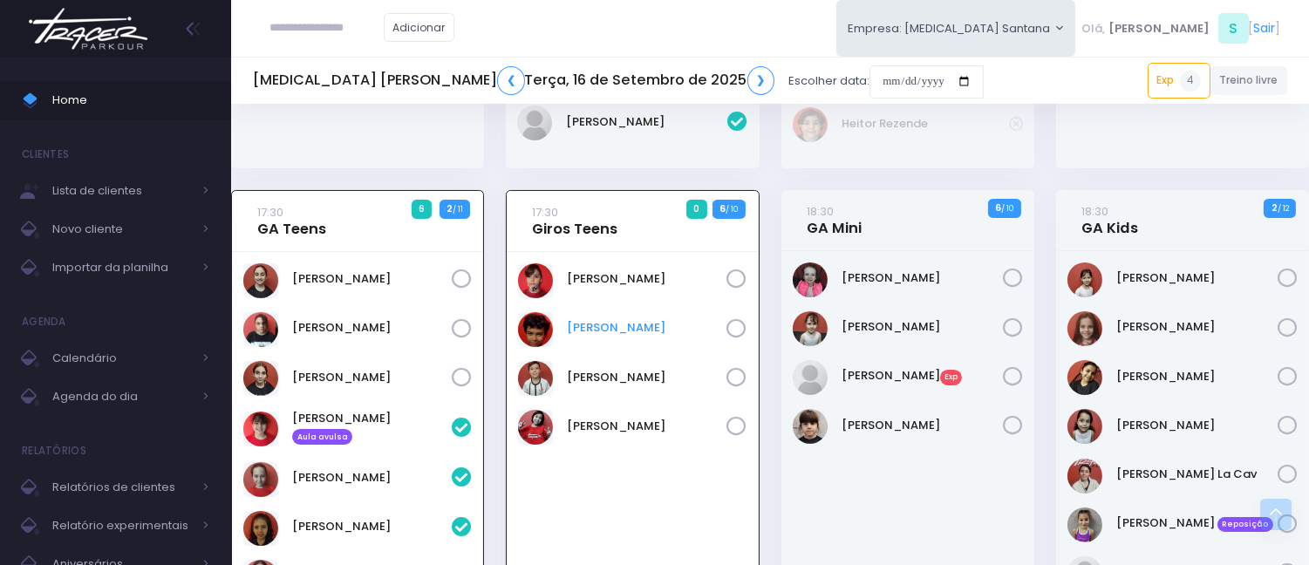
scroll to position [480, 0]
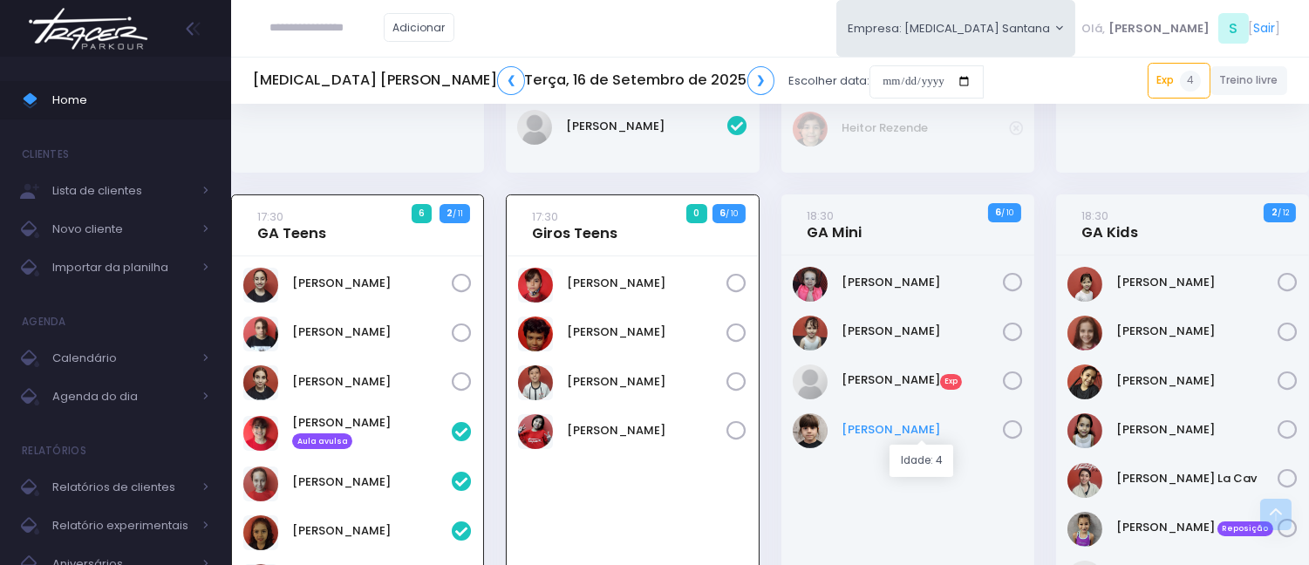
click at [899, 432] on link "[PERSON_NAME]" at bounding box center [921, 429] width 161 height 17
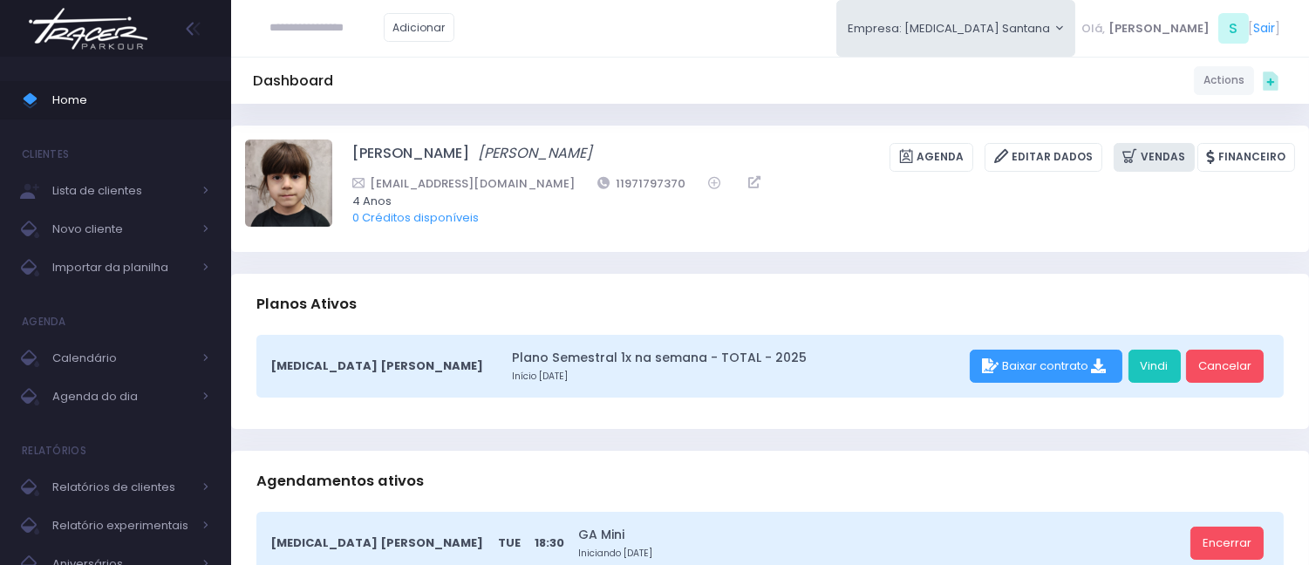
click at [1167, 153] on link "Vendas" at bounding box center [1153, 157] width 81 height 29
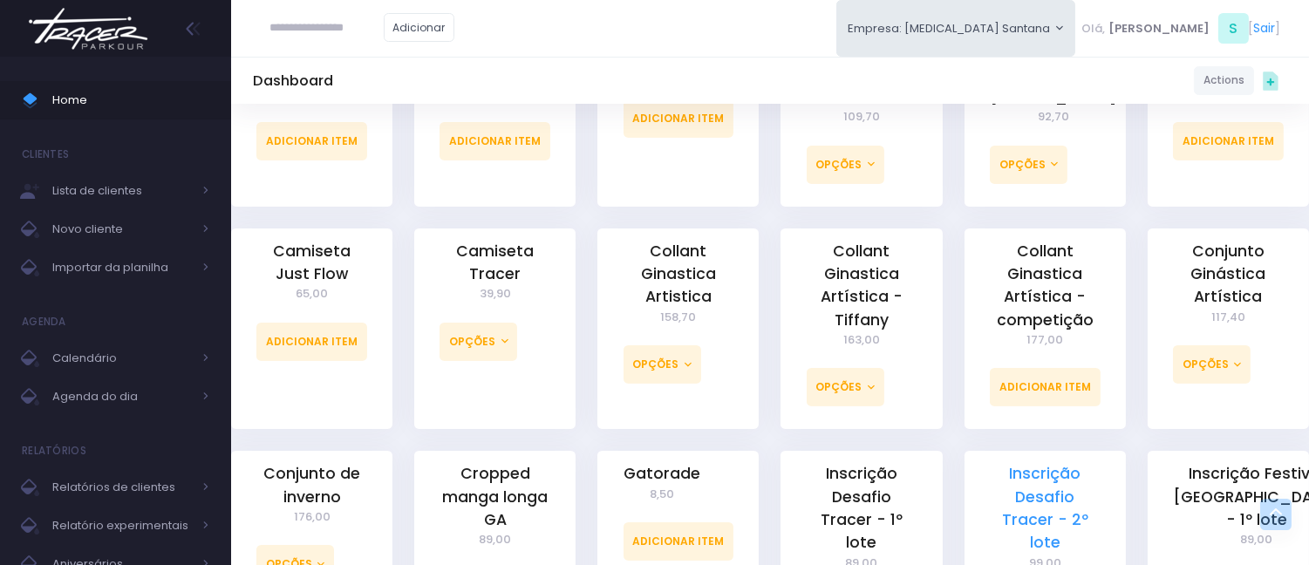
scroll to position [774, 0]
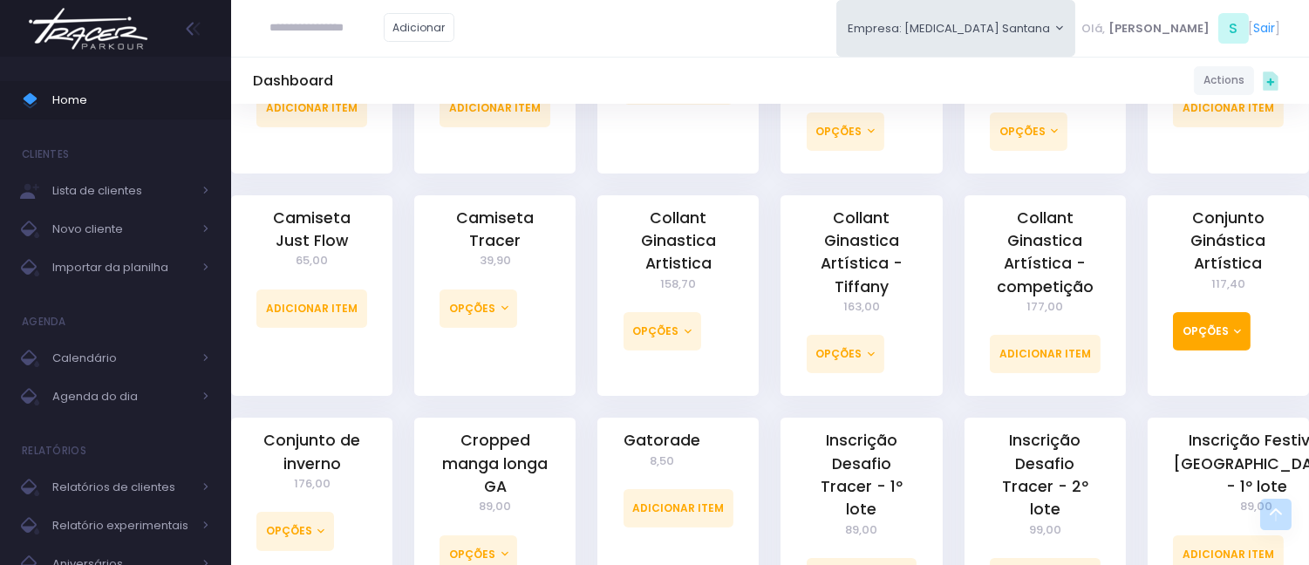
click at [1215, 317] on button "Opções" at bounding box center [1212, 331] width 78 height 38
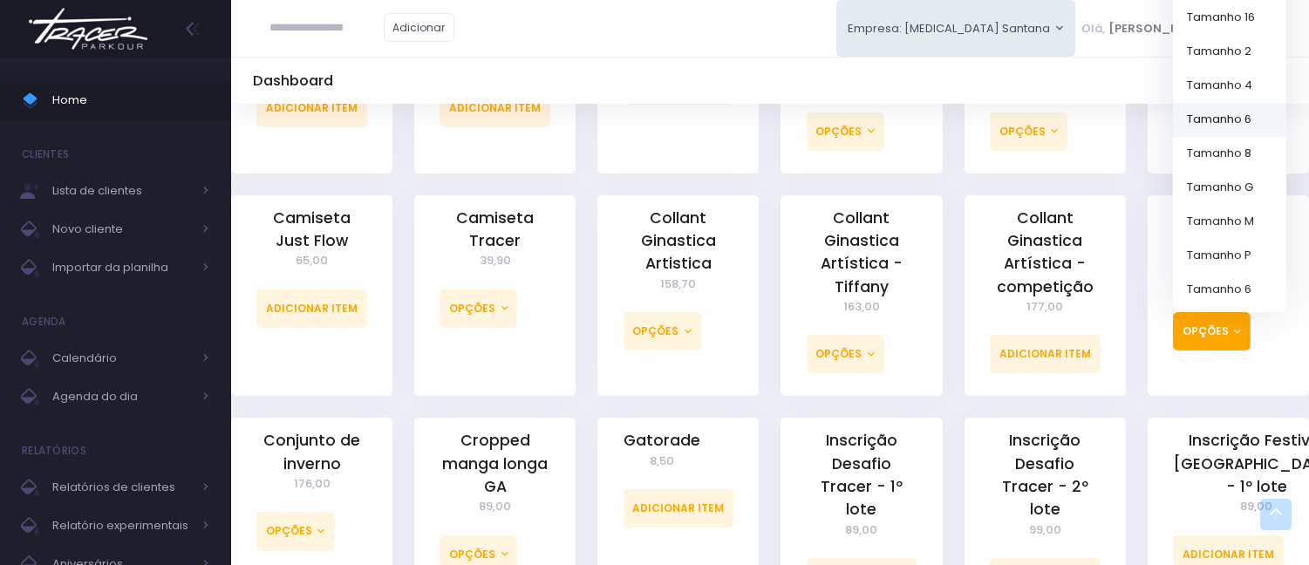
click at [1245, 115] on link "Tamanho 6" at bounding box center [1229, 119] width 113 height 34
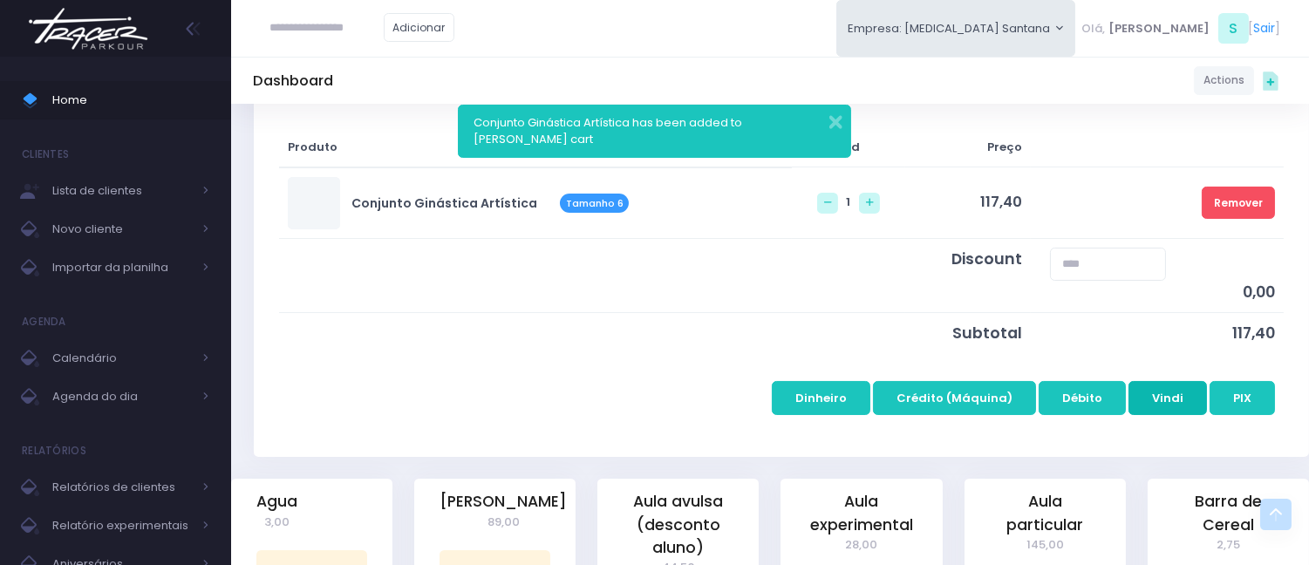
scroll to position [290, 0]
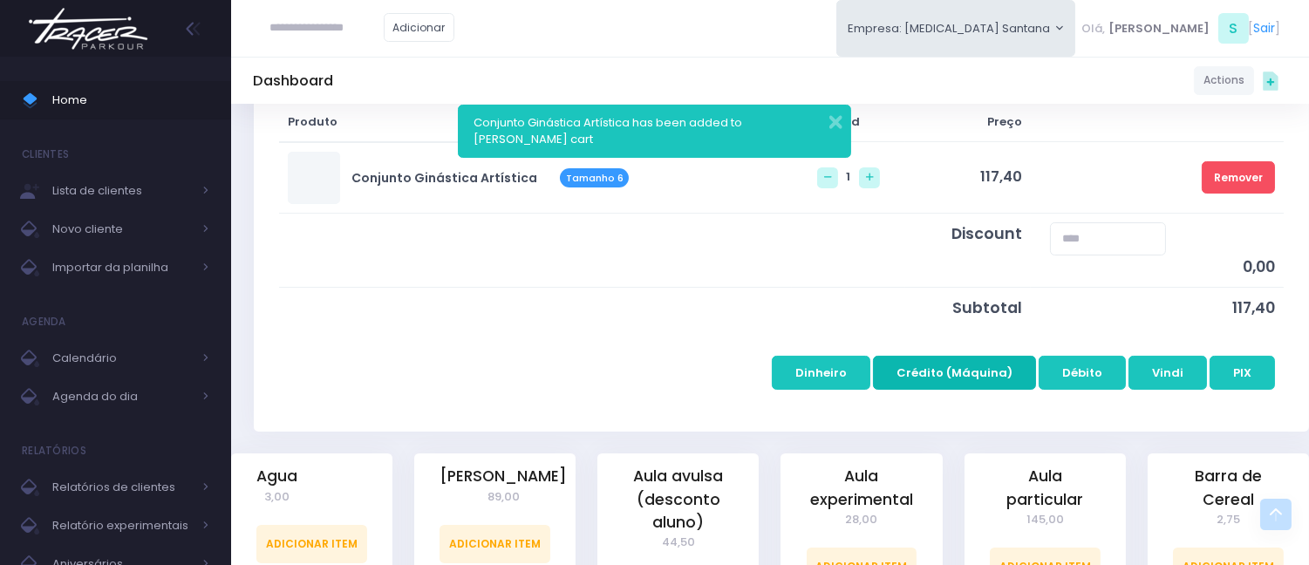
click at [943, 363] on button "Crédito (Máquina)" at bounding box center [954, 372] width 163 height 33
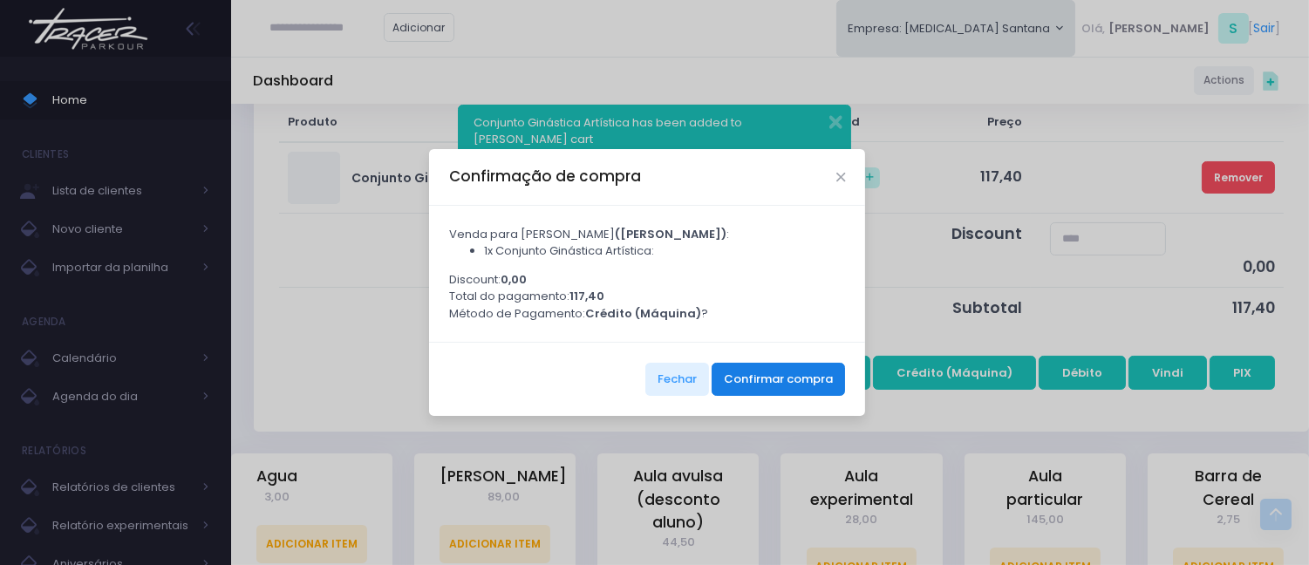
click at [768, 375] on button "Confirmar compra" at bounding box center [777, 379] width 133 height 33
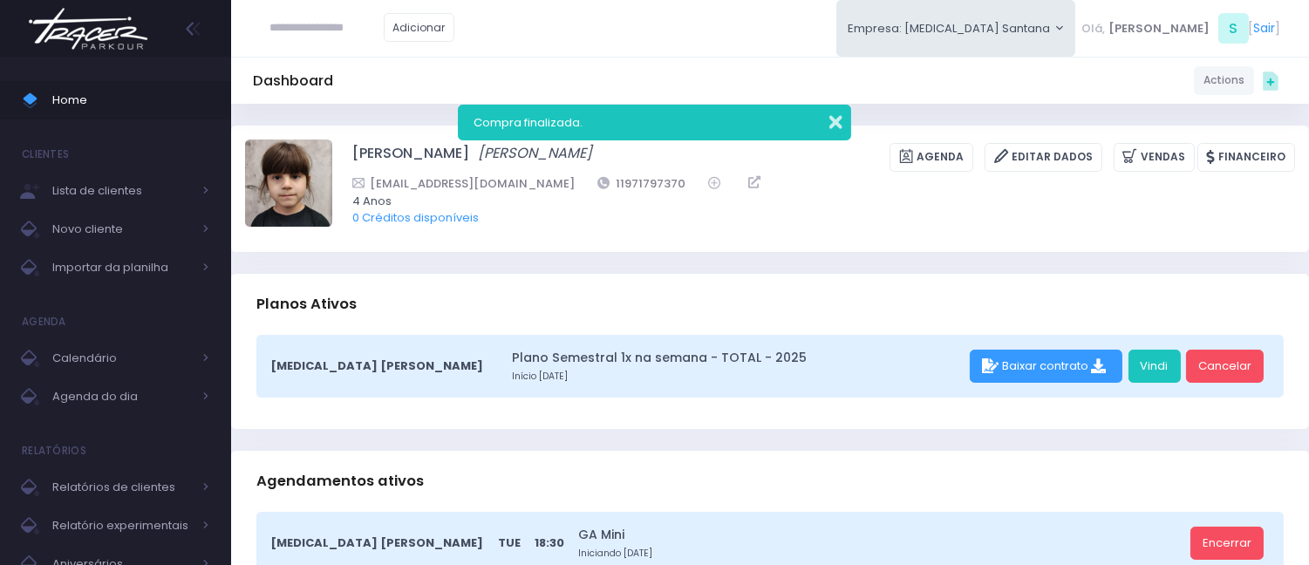
click at [840, 114] on button "button" at bounding box center [824, 120] width 35 height 20
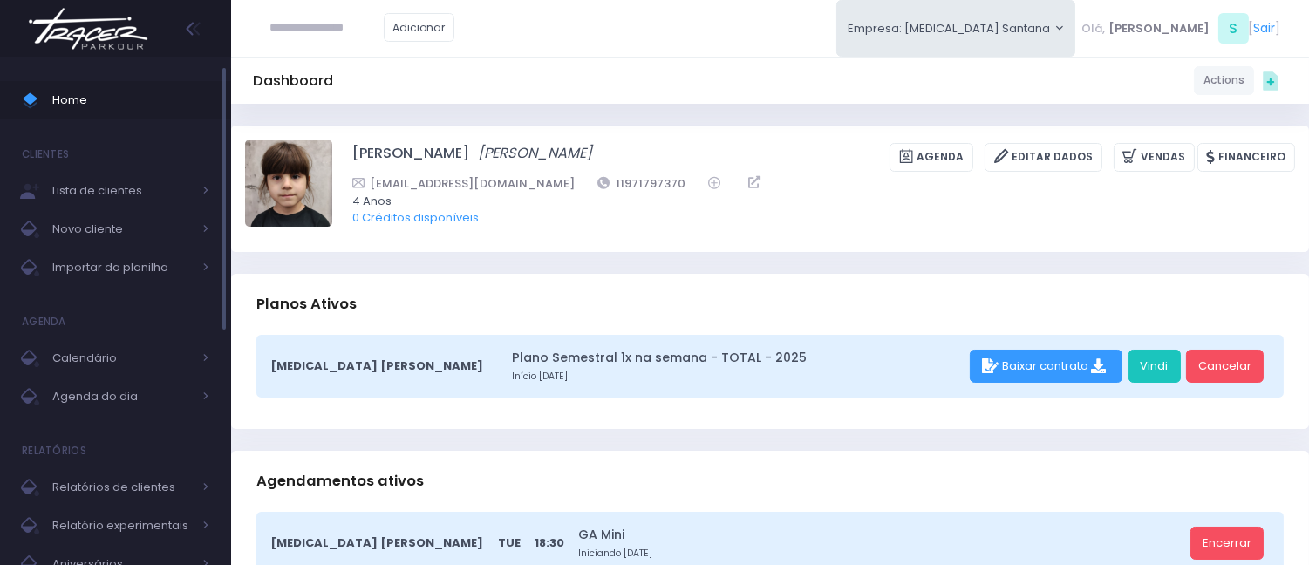
click at [152, 100] on span "Home" at bounding box center [130, 100] width 157 height 23
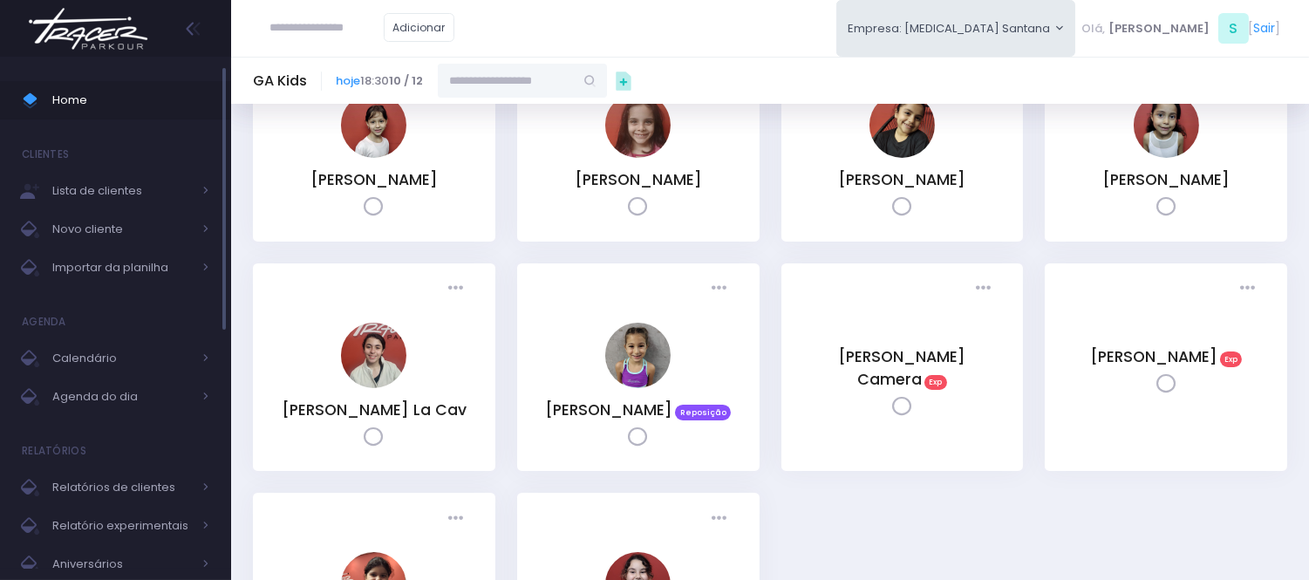
scroll to position [194, 0]
click at [94, 109] on span "Home" at bounding box center [130, 100] width 157 height 23
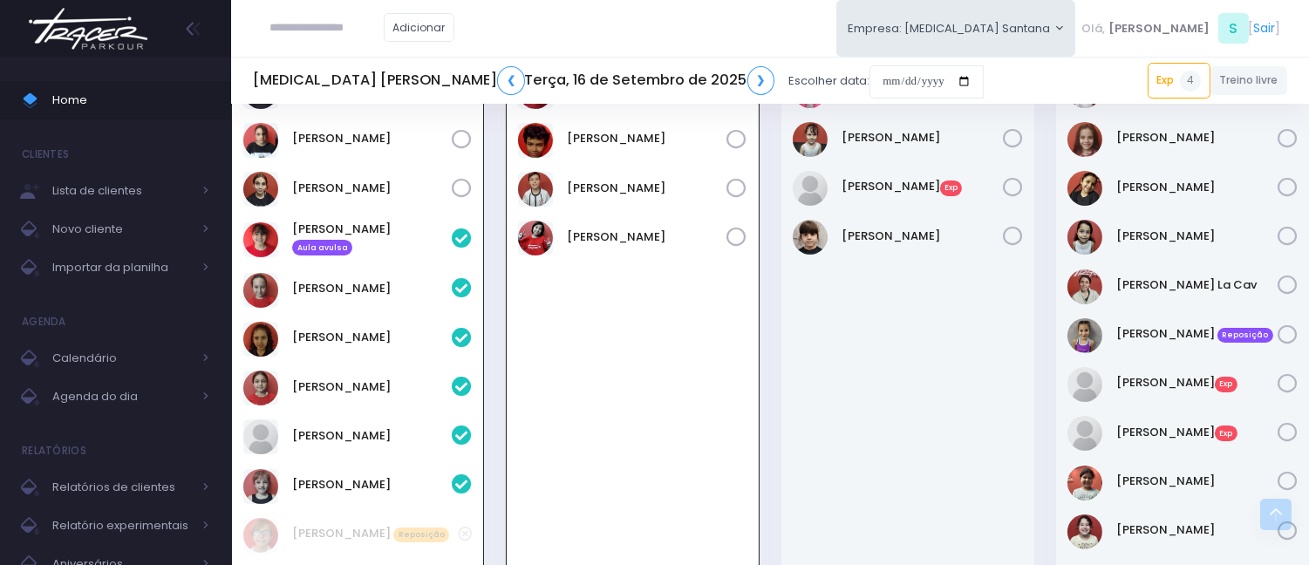
scroll to position [480, 0]
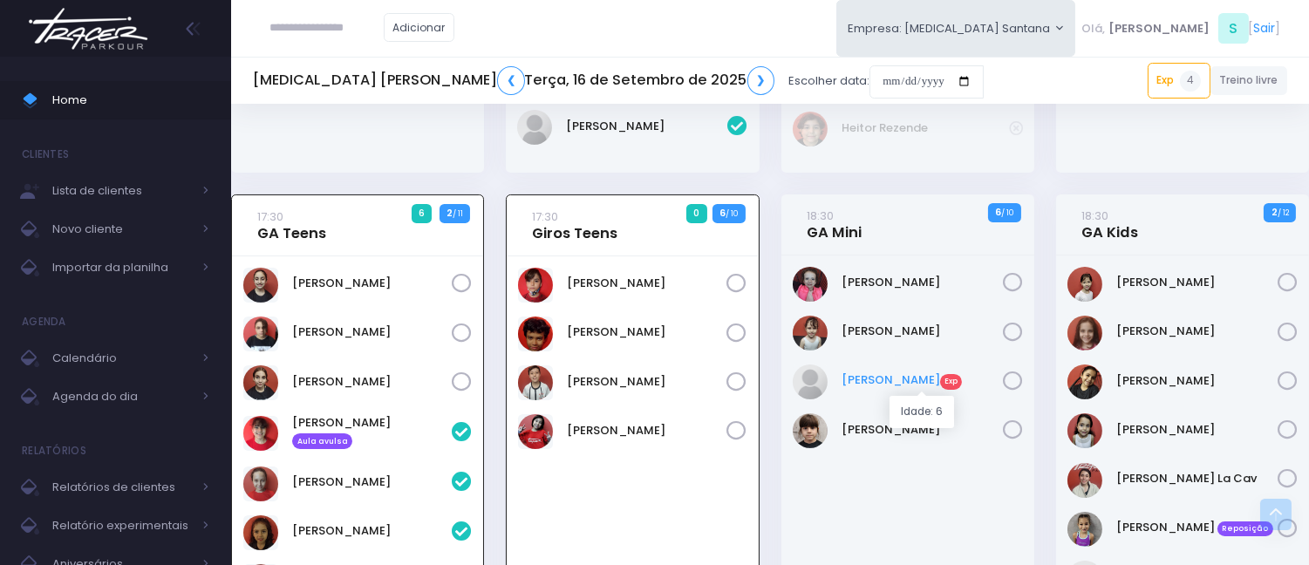
click at [872, 376] on link "Lara Arnoni Exp" at bounding box center [921, 379] width 161 height 17
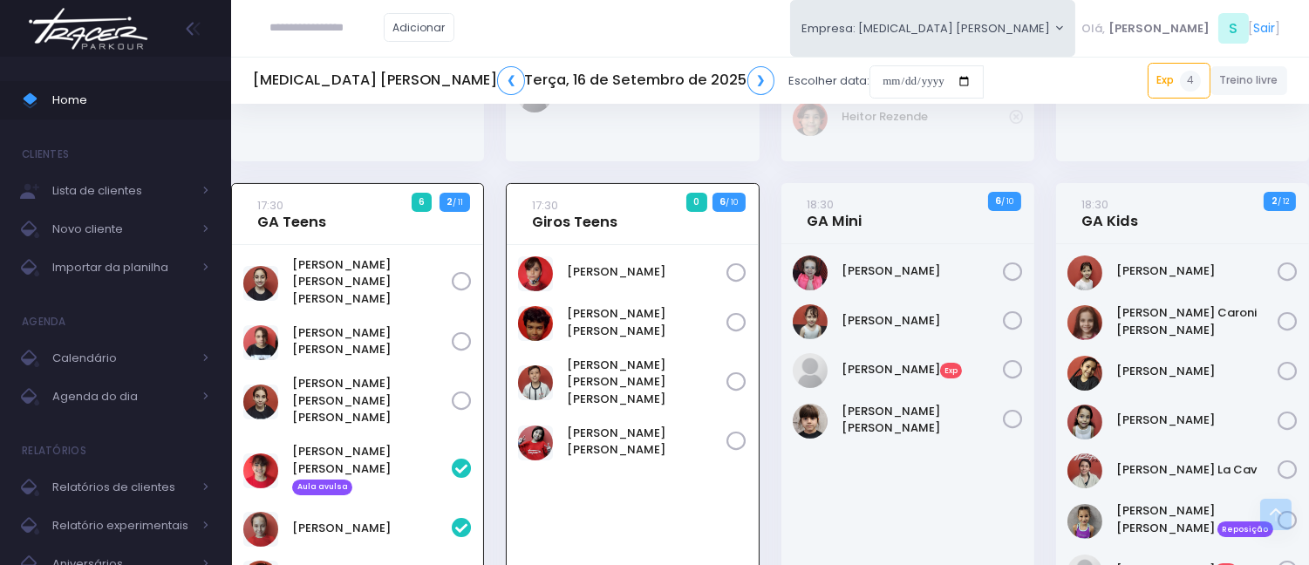
scroll to position [480, 0]
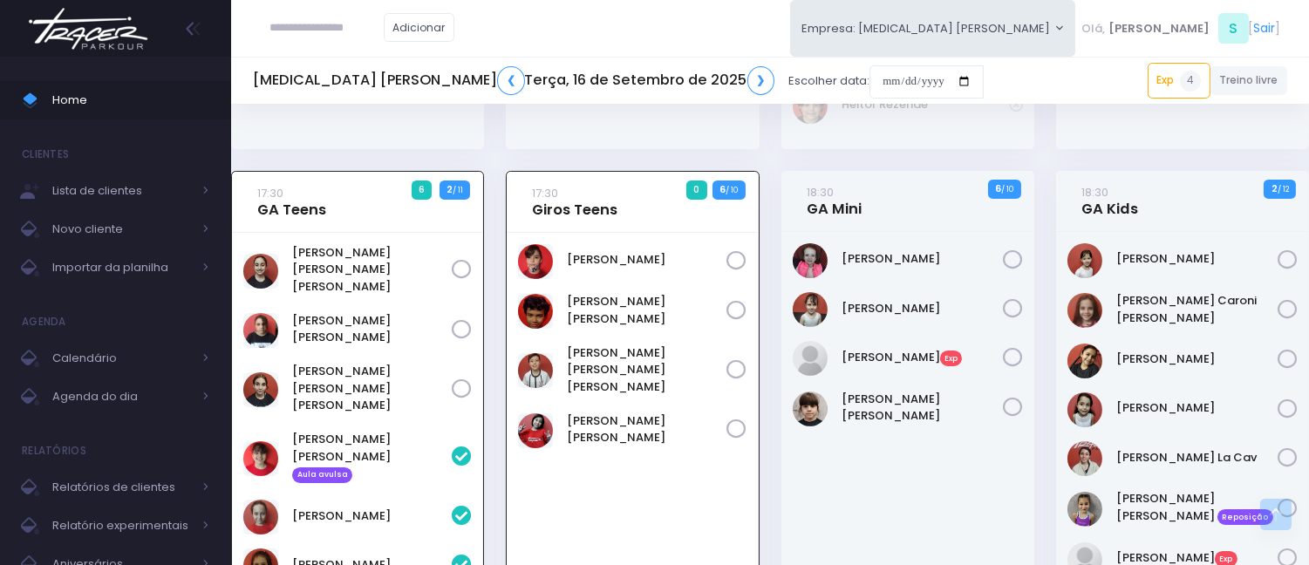
scroll to position [577, 0]
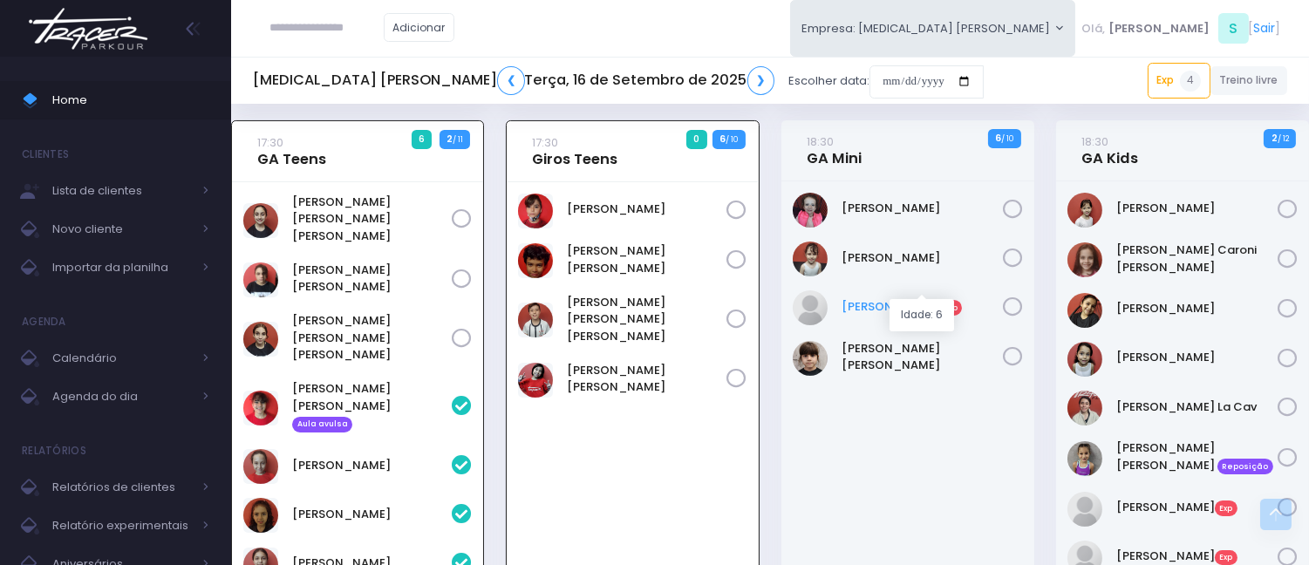
click at [878, 298] on link "Lara Arnoni Exp" at bounding box center [921, 306] width 161 height 17
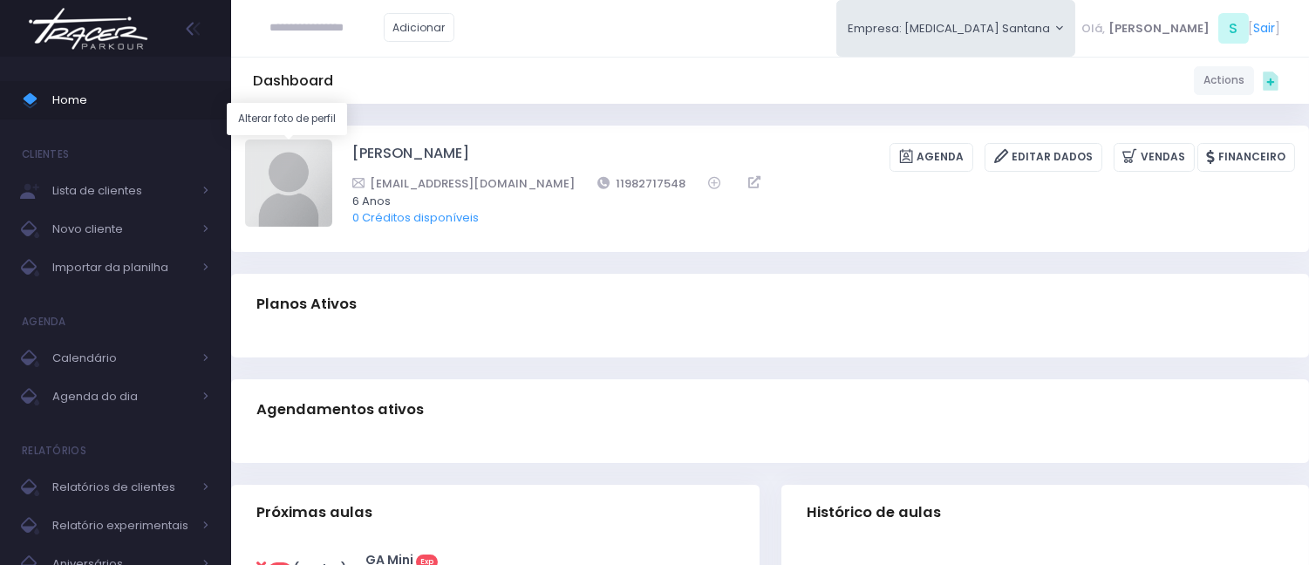
click at [312, 172] on img at bounding box center [288, 183] width 87 height 87
click at [331, 140] on input "file" at bounding box center [331, 139] width 1 height 1
type input "**********"
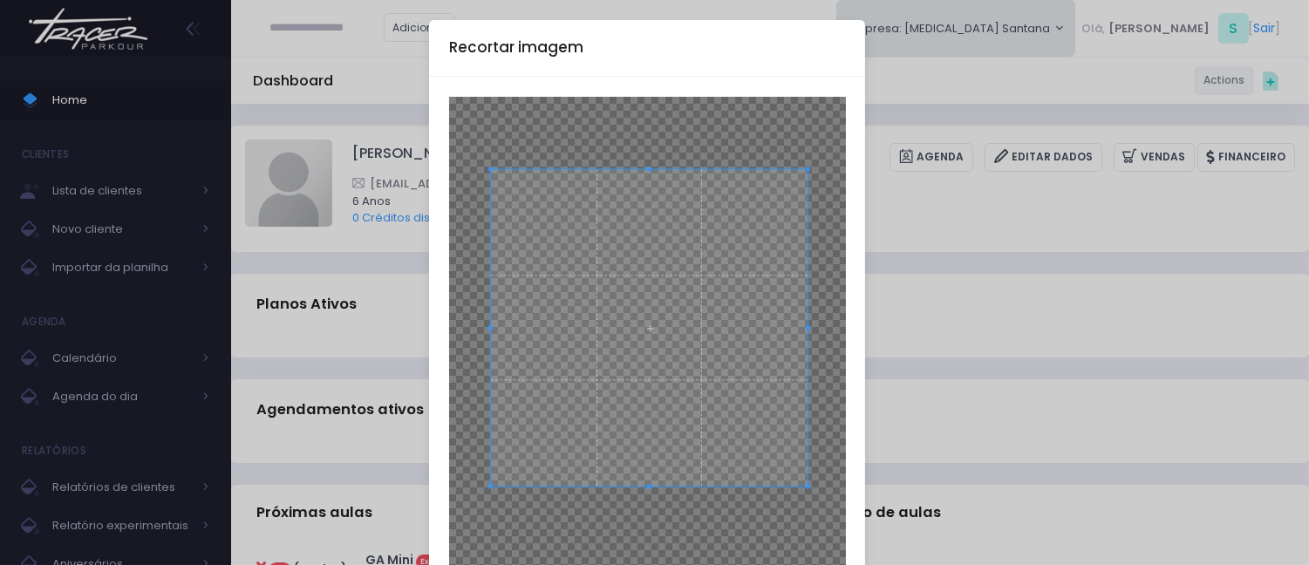
click at [690, 275] on span at bounding box center [649, 327] width 317 height 317
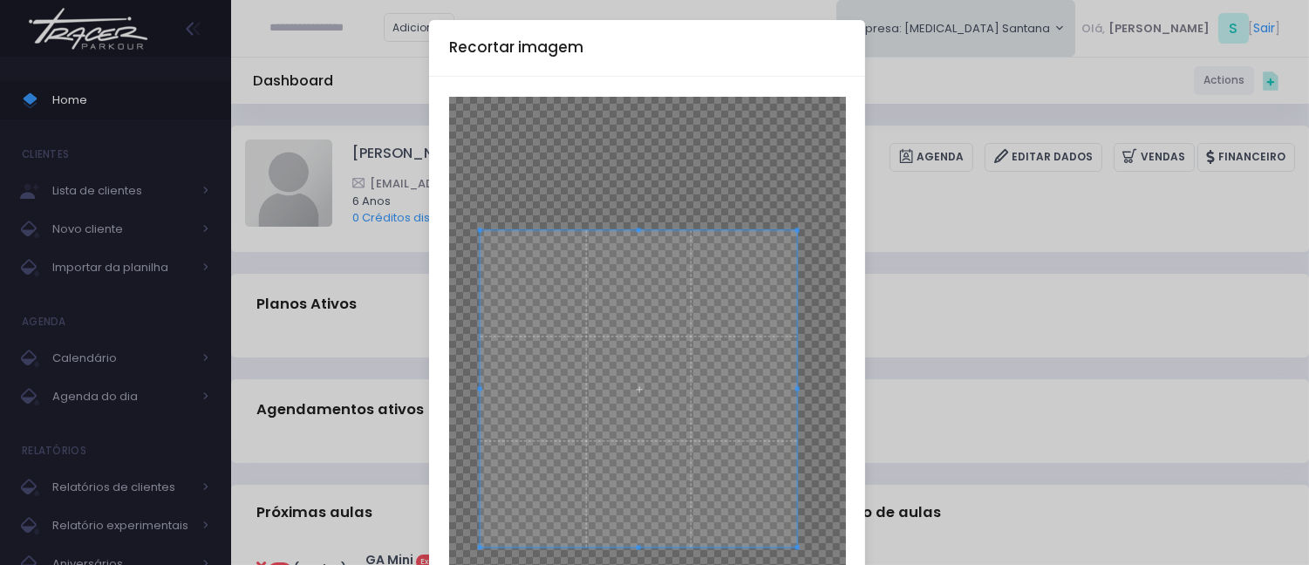
click at [683, 390] on span at bounding box center [638, 388] width 317 height 317
click at [677, 372] on span at bounding box center [634, 379] width 317 height 317
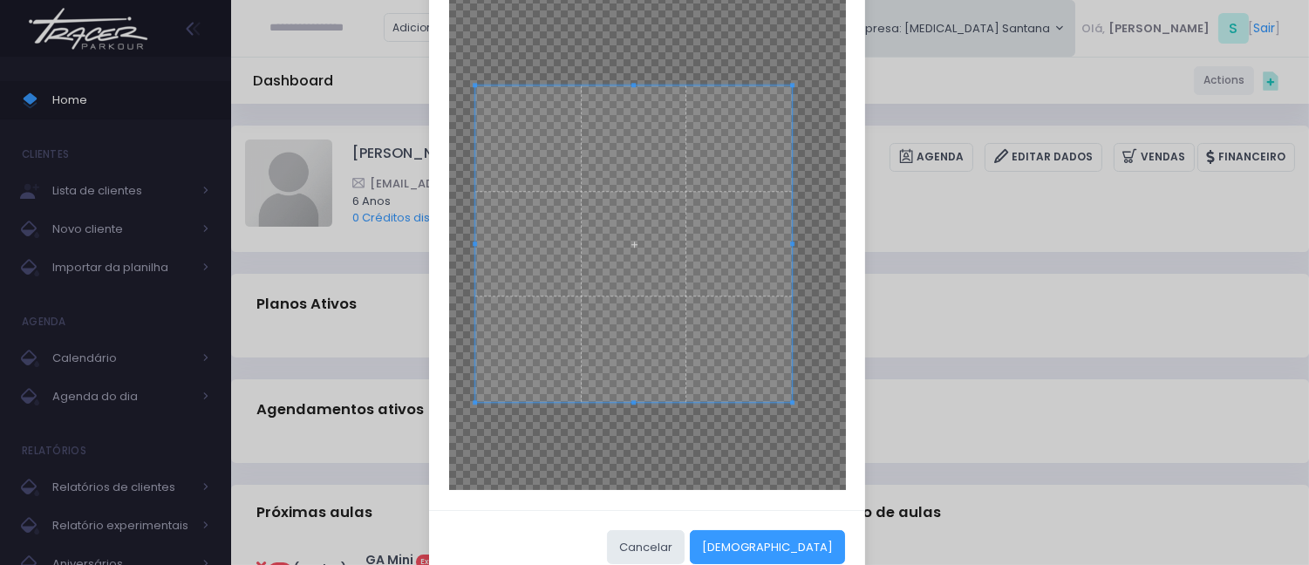
scroll to position [170, 0]
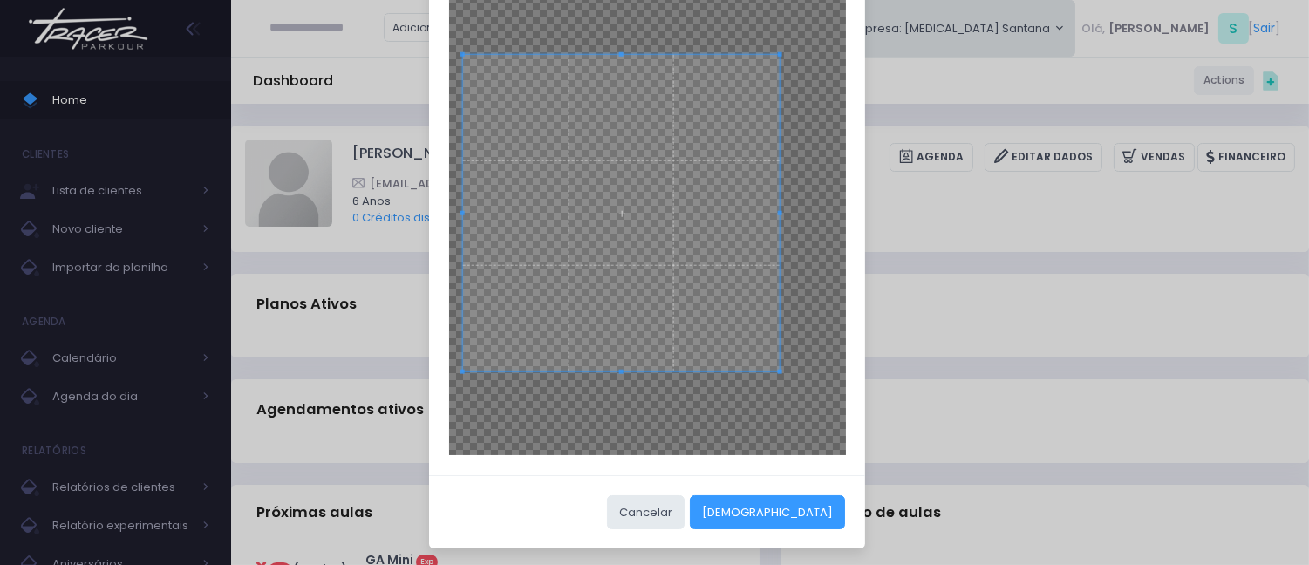
click at [700, 248] on span at bounding box center [620, 213] width 317 height 317
click at [707, 216] on span at bounding box center [617, 204] width 317 height 317
click at [696, 239] on span at bounding box center [613, 215] width 317 height 317
click at [811, 502] on button "[DEMOGRAPHIC_DATA]" at bounding box center [767, 511] width 155 height 33
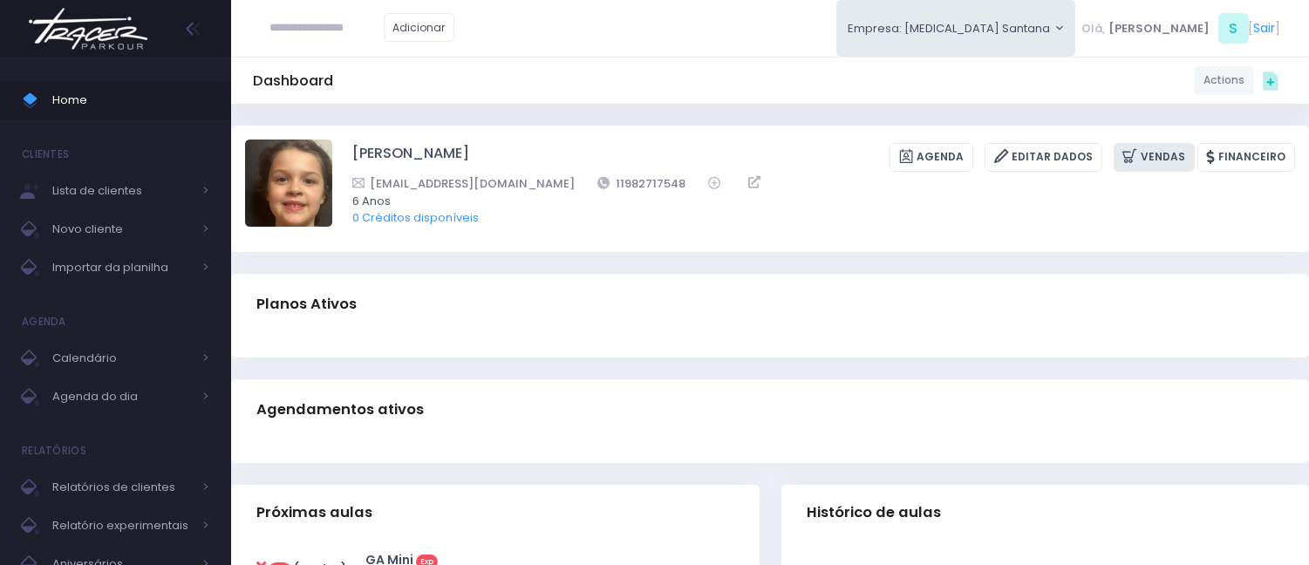
click at [1171, 148] on link "Vendas" at bounding box center [1153, 157] width 81 height 29
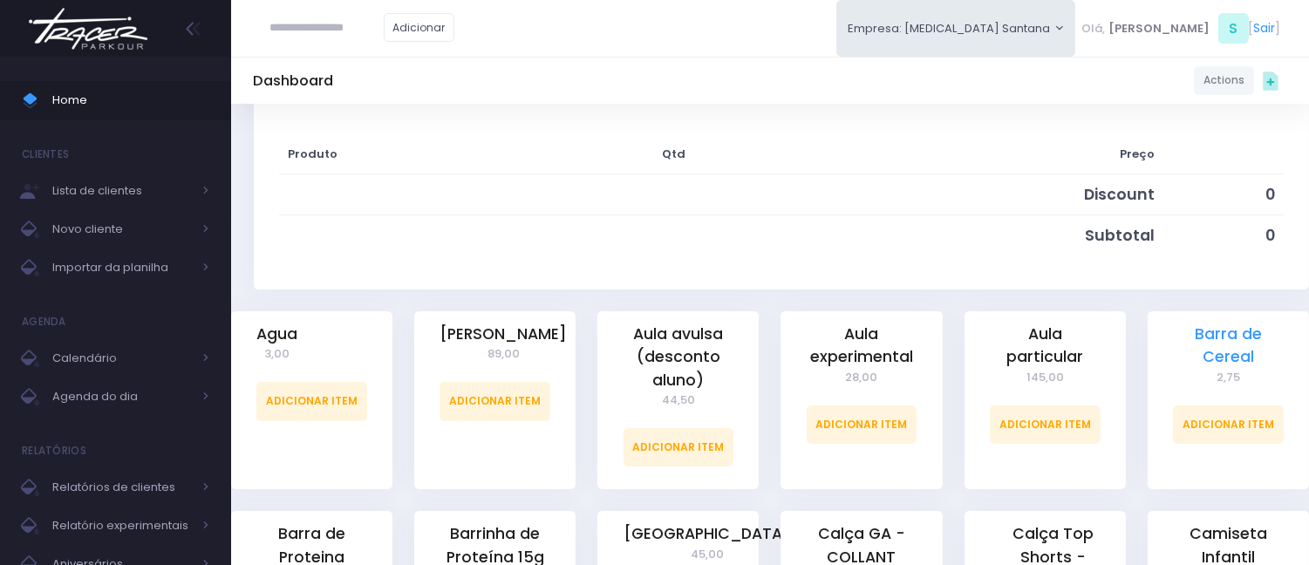
scroll to position [387, 0]
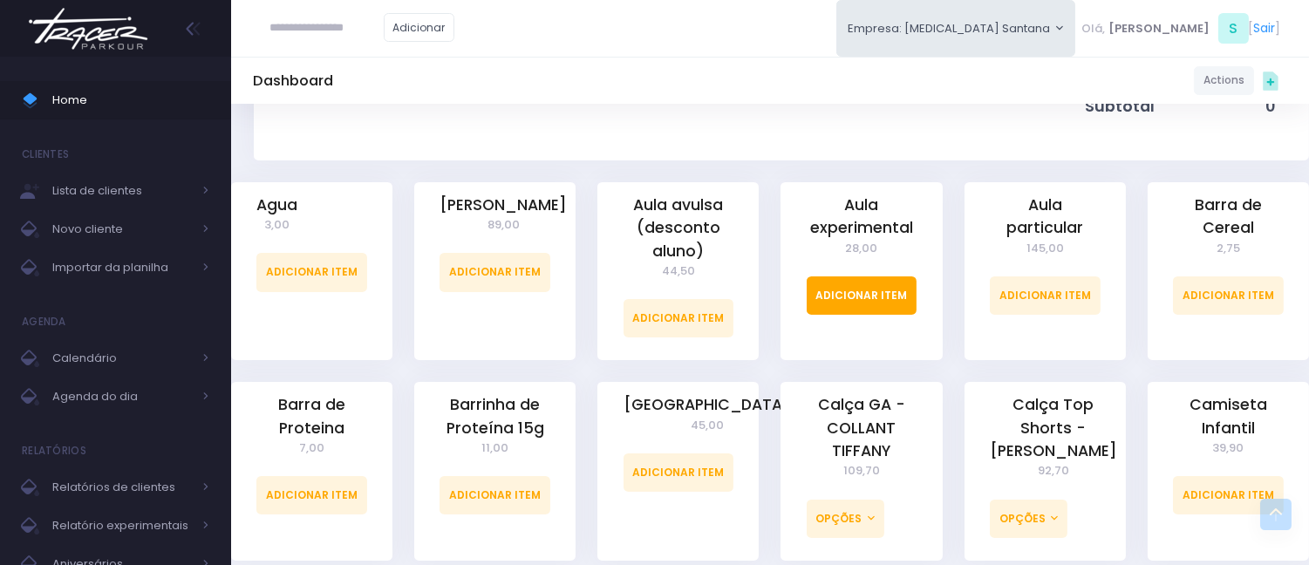
click at [882, 286] on link "Adicionar Item" at bounding box center [862, 295] width 111 height 38
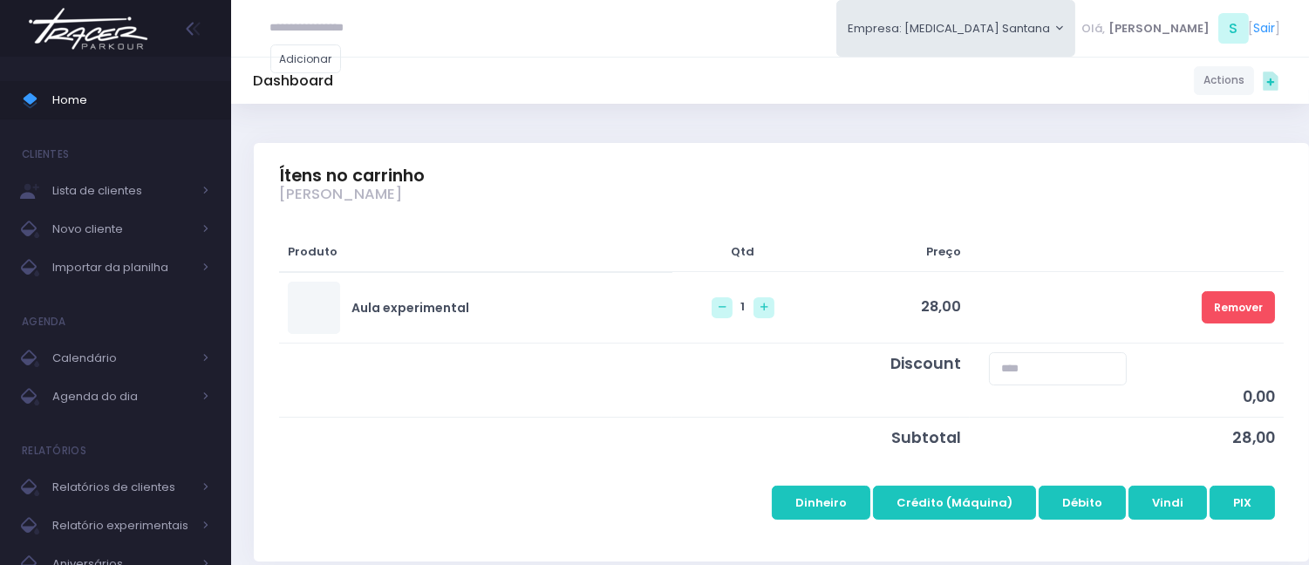
scroll to position [290, 0]
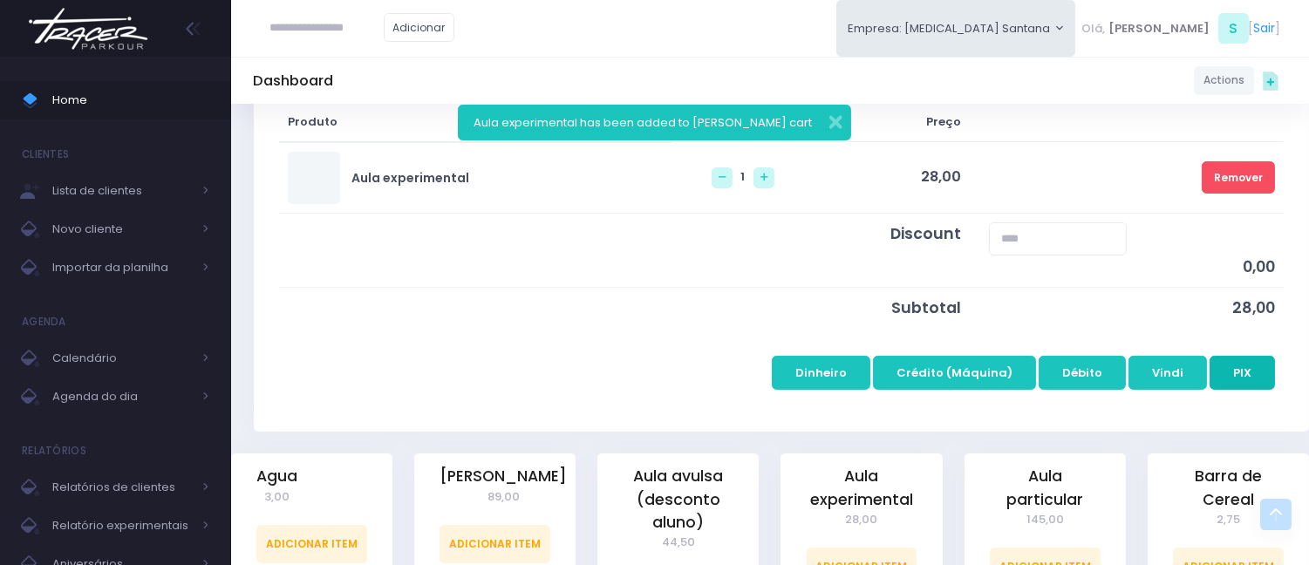
click at [1236, 367] on button "PIX" at bounding box center [1241, 372] width 65 height 33
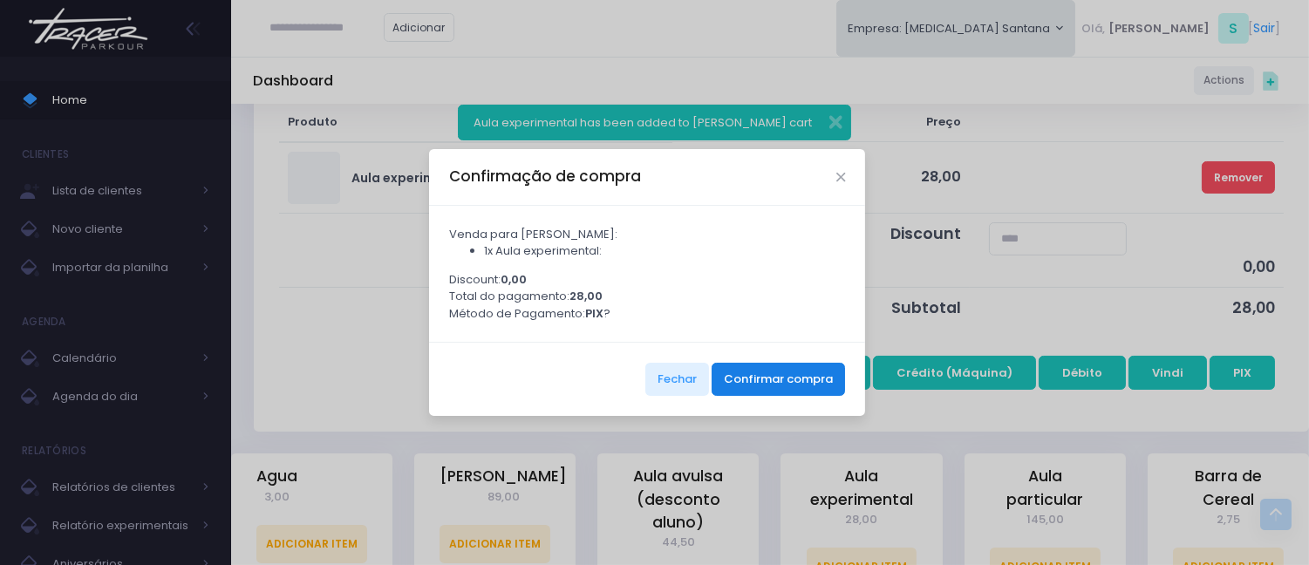
click at [744, 378] on button "Confirmar compra" at bounding box center [777, 379] width 133 height 33
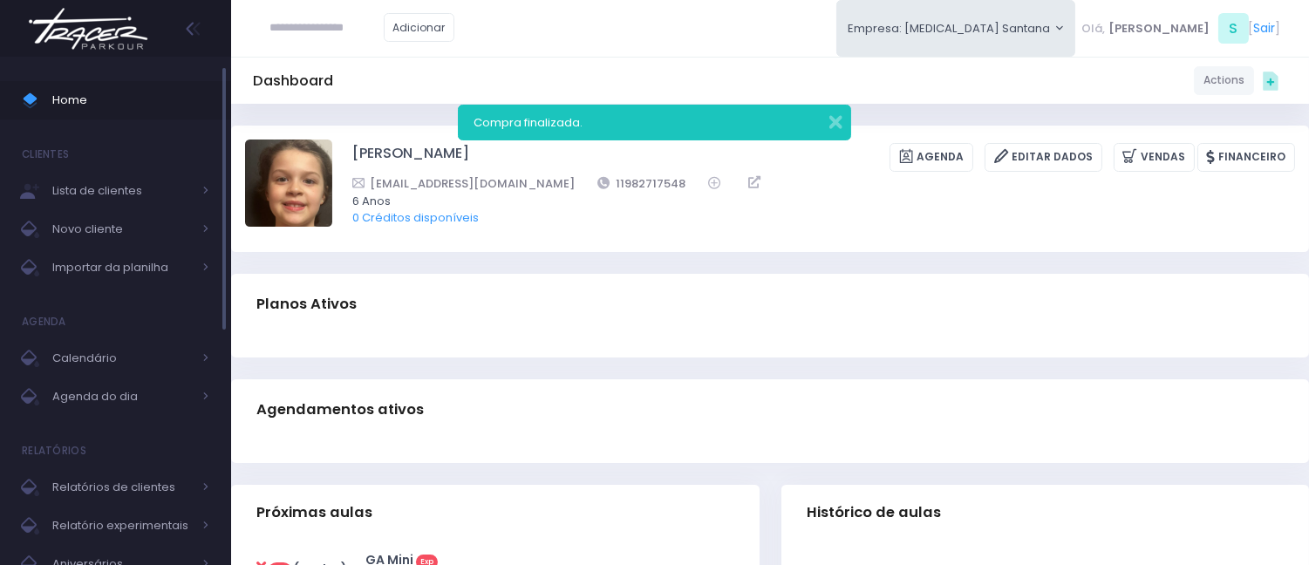
click at [208, 96] on span "Home" at bounding box center [130, 100] width 157 height 23
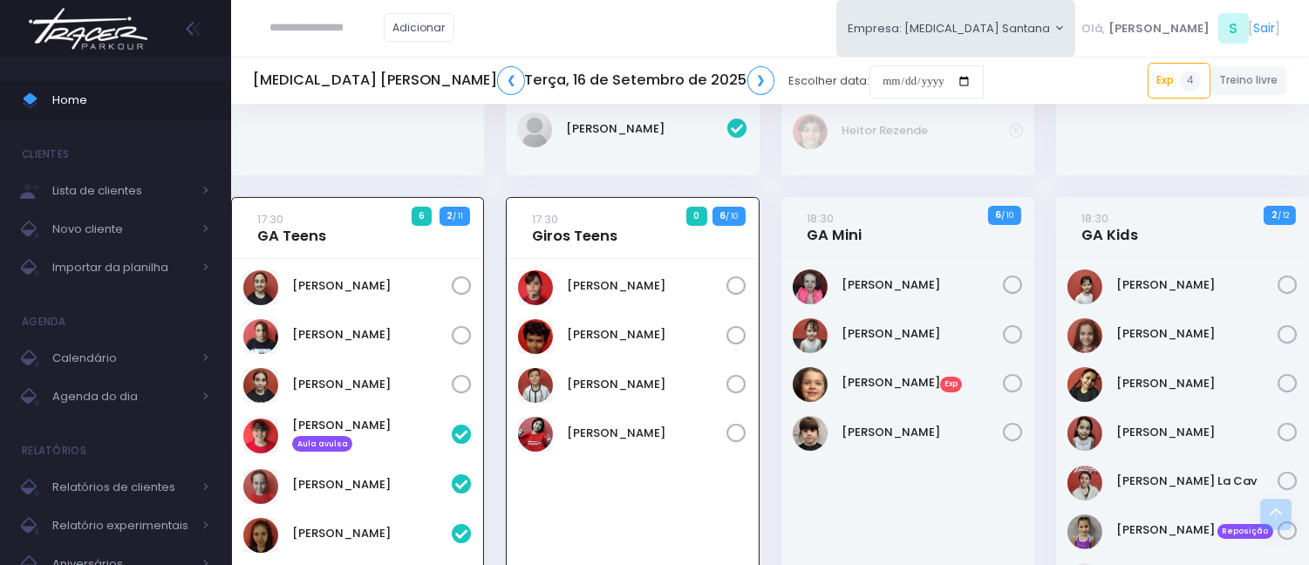
scroll to position [384, 0]
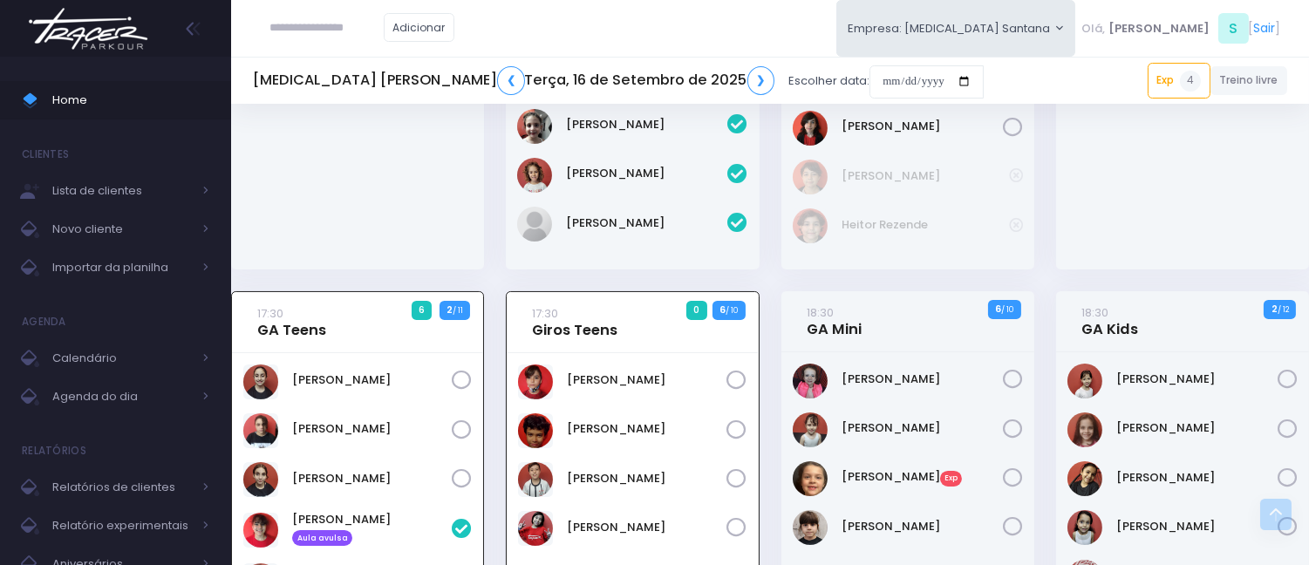
click at [1083, 228] on div "[PERSON_NAME]" at bounding box center [1182, 36] width 253 height 466
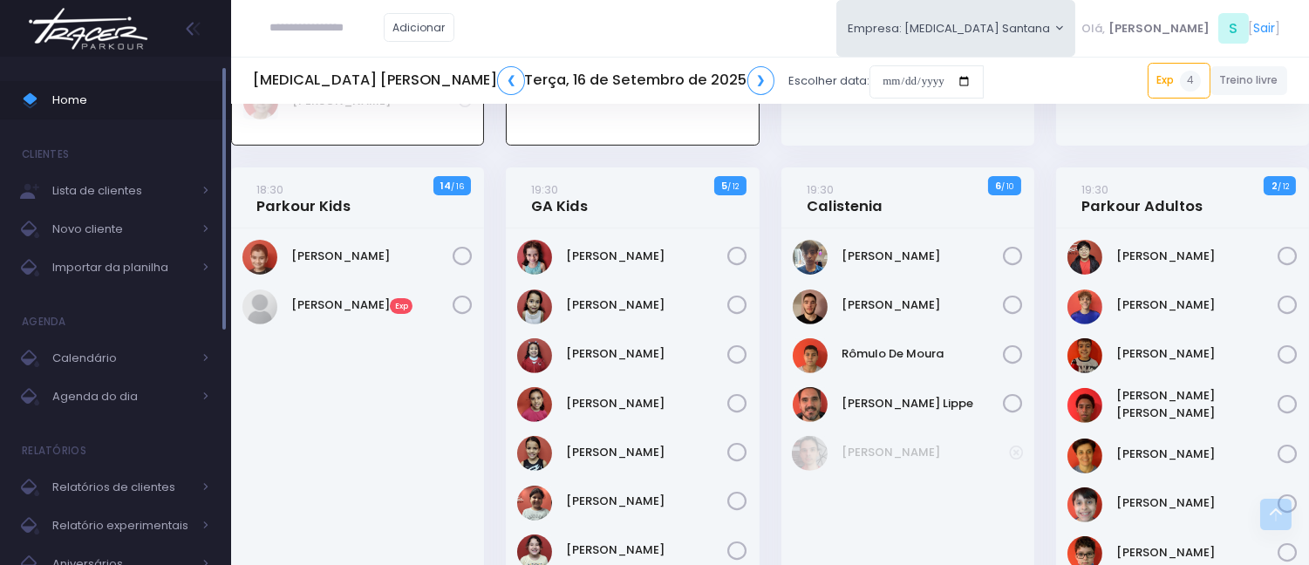
scroll to position [1158, 0]
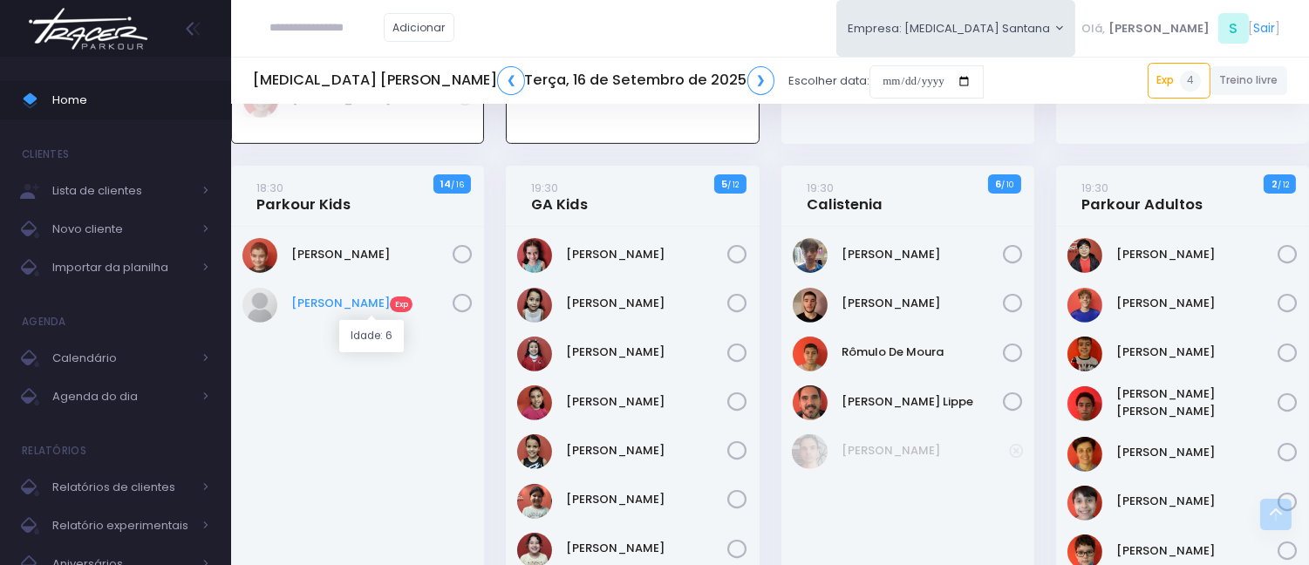
click at [360, 310] on link "Joaquim Medina Exp" at bounding box center [371, 303] width 161 height 17
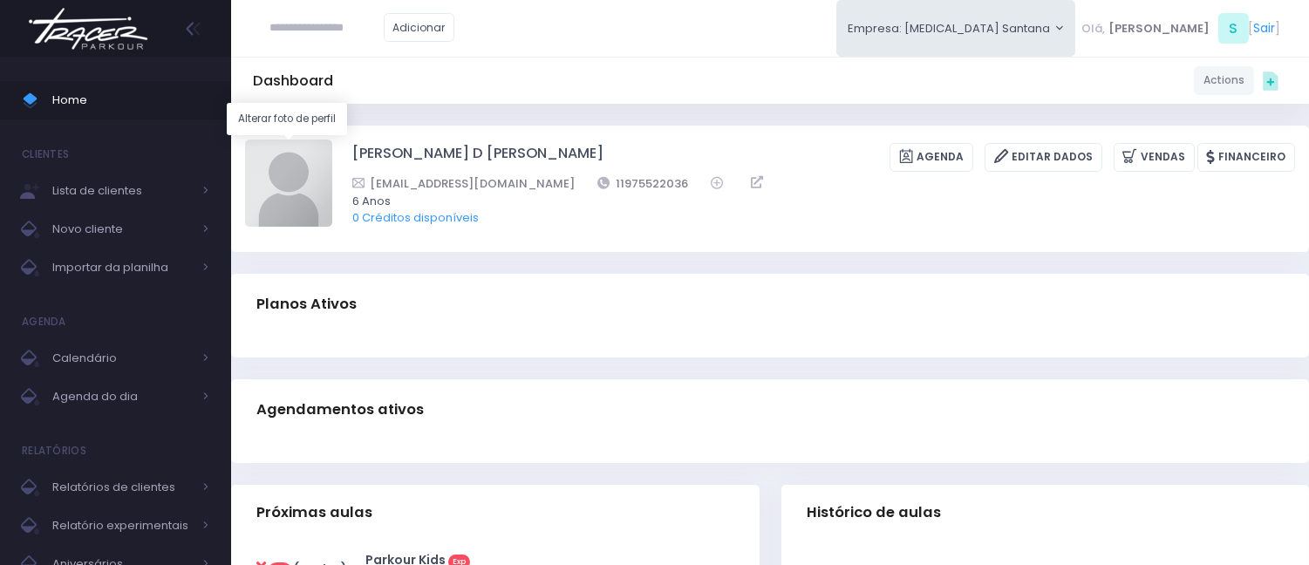
click at [299, 159] on img at bounding box center [288, 183] width 87 height 87
click at [331, 140] on input "file" at bounding box center [331, 139] width 1 height 1
click at [668, 27] on div "Adicionar Empresa: T3 Santana T2 Cerro T3 Santana T4 Pompeia Olá, S" at bounding box center [770, 28] width 1078 height 57
click at [542, 56] on div "Adicionar Empresa: T3 Santana T2 Cerro T3 Santana T4 Pompeia Olá, S" at bounding box center [770, 28] width 1078 height 57
click at [215, 92] on link "Home" at bounding box center [115, 100] width 231 height 38
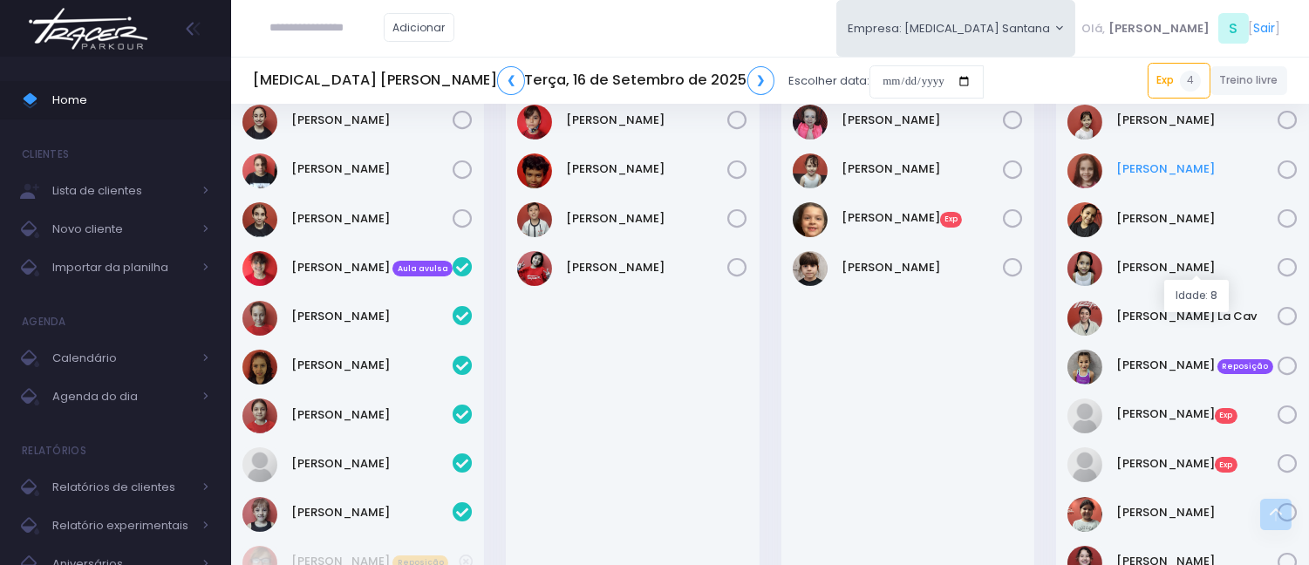
scroll to position [677, 0]
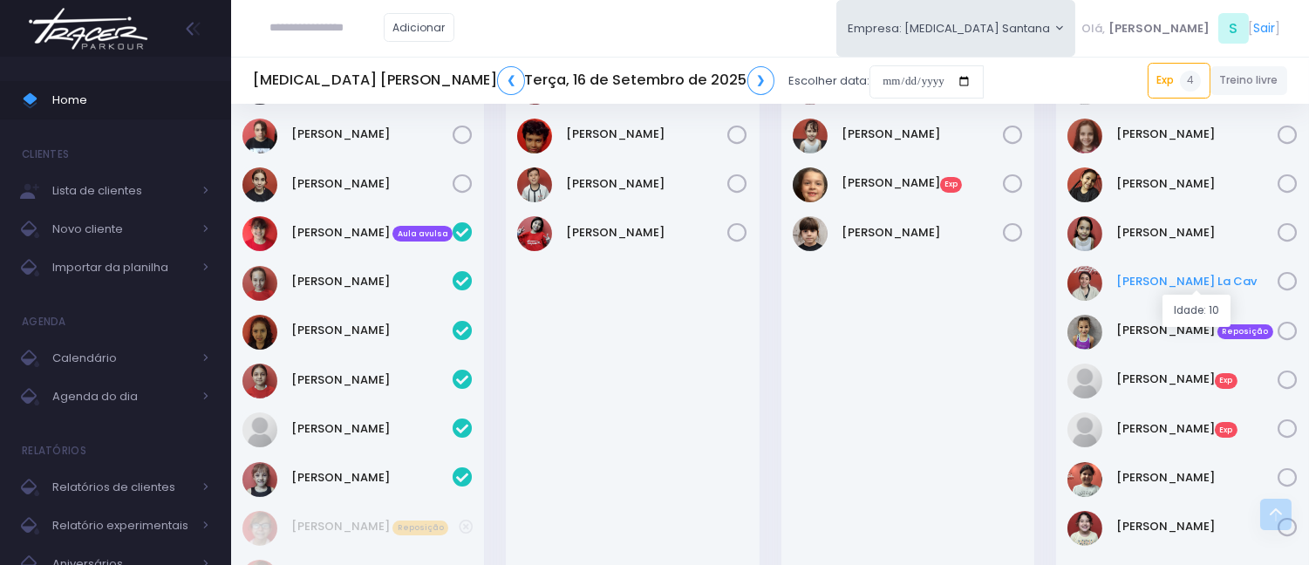
click at [1197, 285] on link "Maria Clara Camrgo La Cav" at bounding box center [1196, 281] width 161 height 17
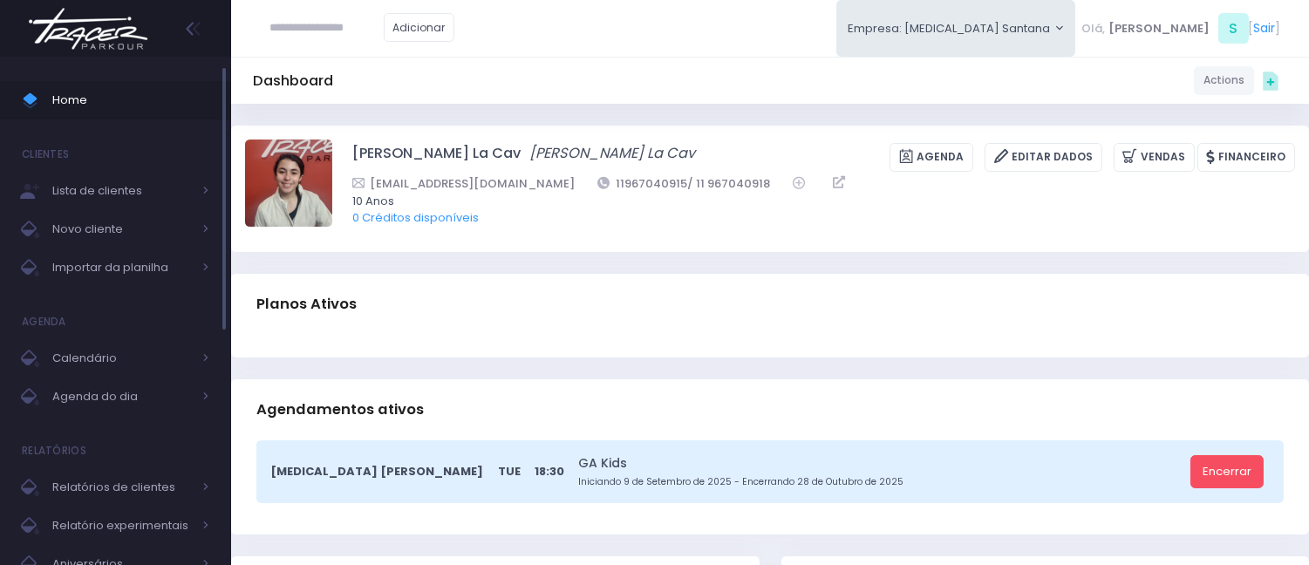
click at [110, 101] on span "Home" at bounding box center [130, 100] width 157 height 23
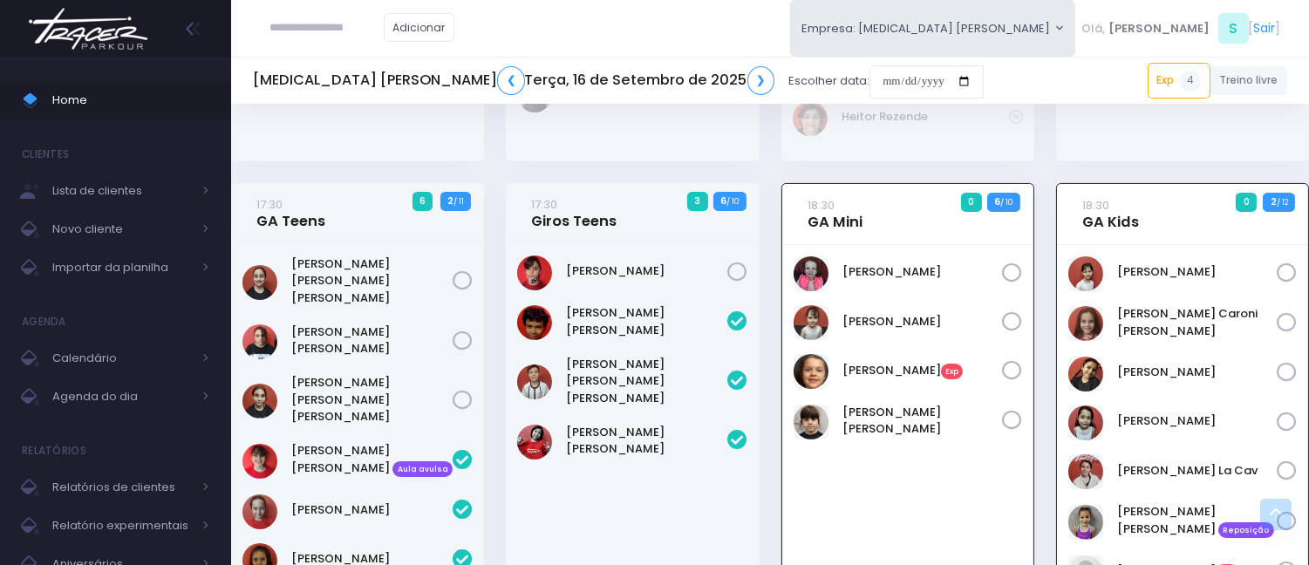
scroll to position [480, 0]
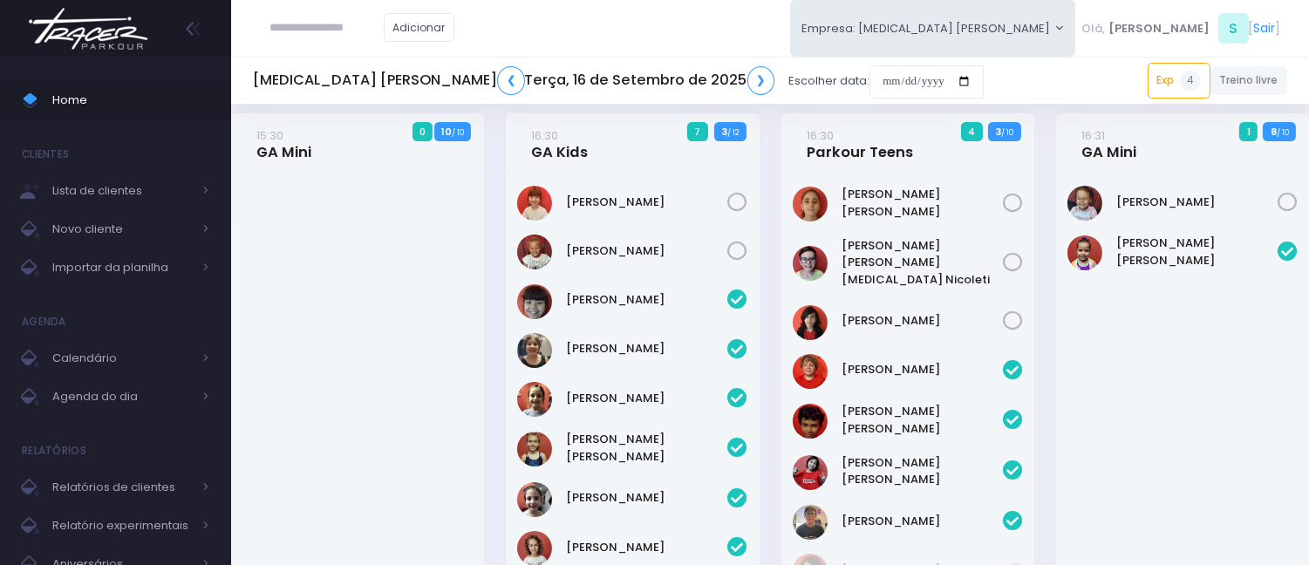
scroll to position [0, 0]
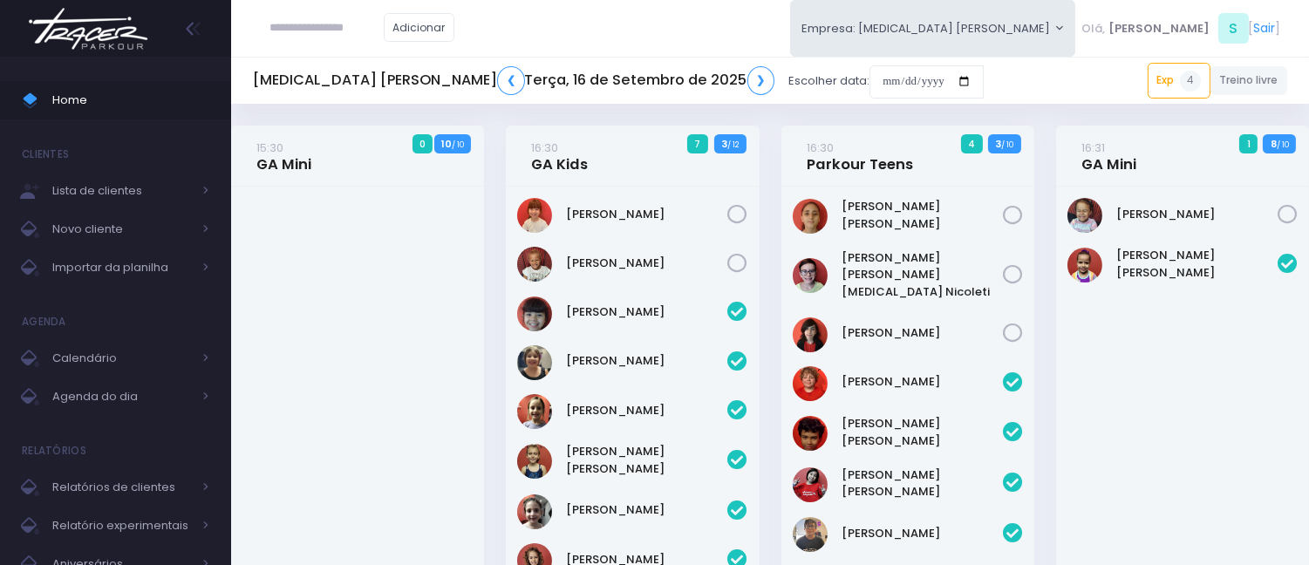
click at [296, 32] on input "text" at bounding box center [326, 27] width 113 height 33
type input "****"
click input "submit" at bounding box center [0, 0] width 0 height 0
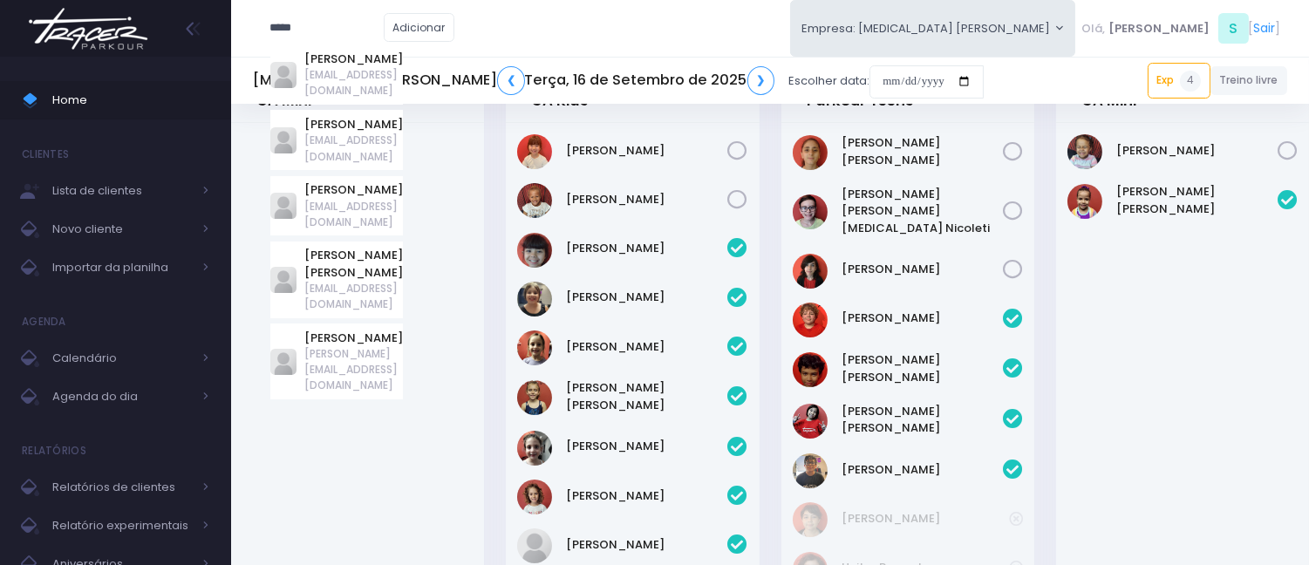
scroll to position [327, 0]
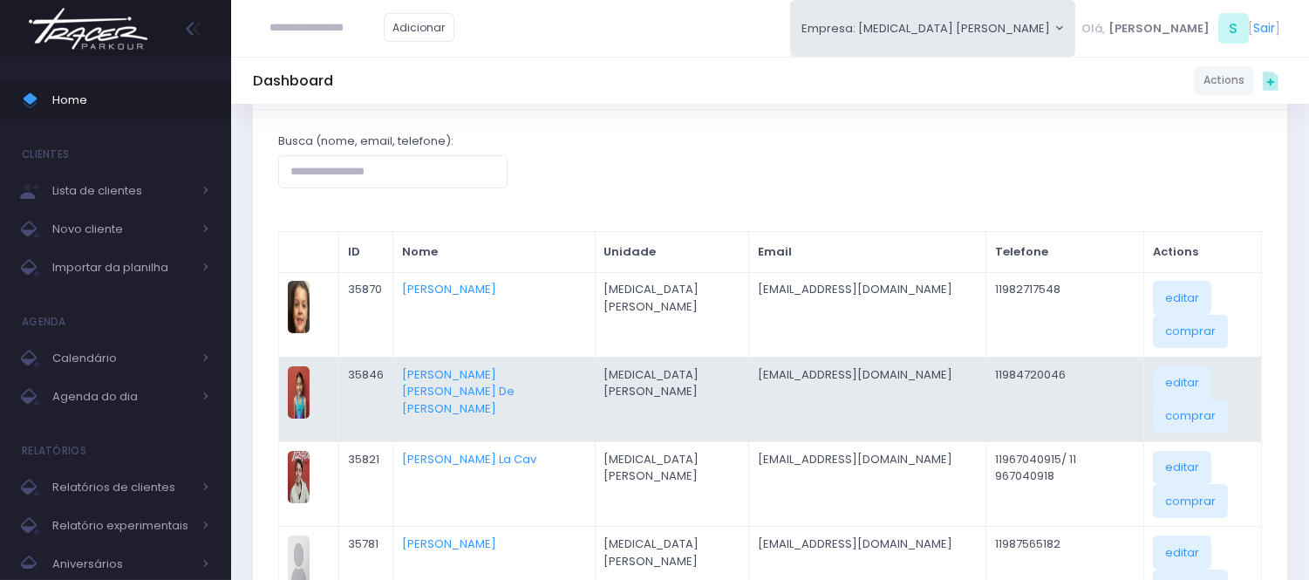
scroll to position [194, 0]
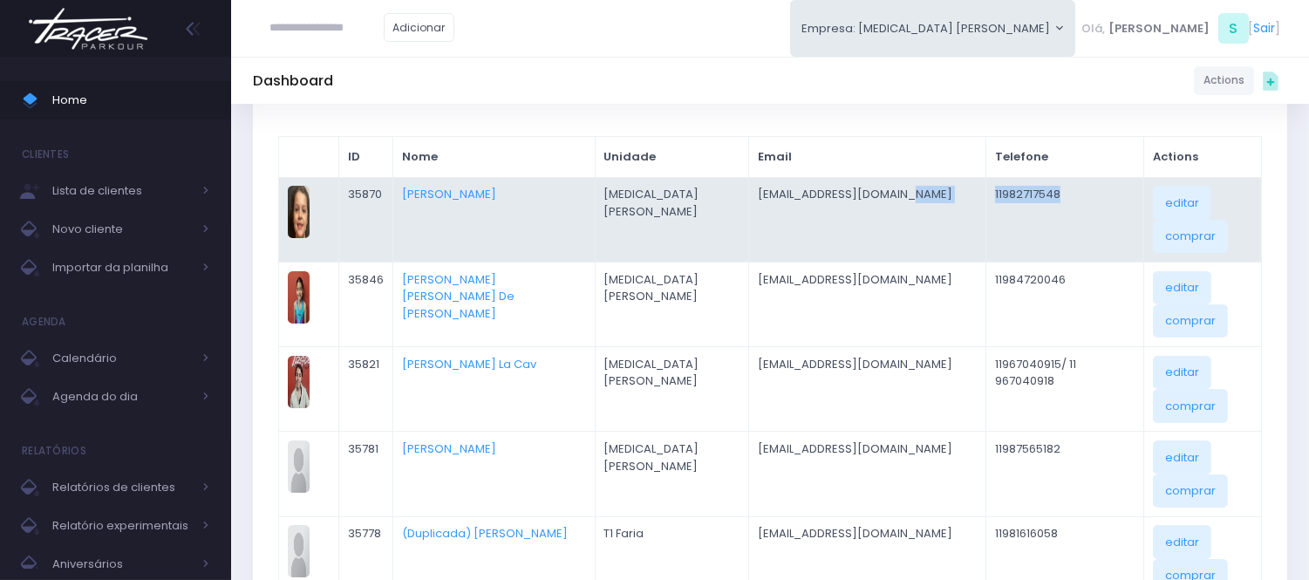
drag, startPoint x: 1022, startPoint y: 193, endPoint x: 916, endPoint y: 193, distance: 105.5
click at [916, 193] on tr "JM 35870 Lara Arnoni Torelli T3 Santana thaisarnoni@hotmail.com 11982717548 edi…" at bounding box center [770, 219] width 983 height 85
copy tr "11982717548"
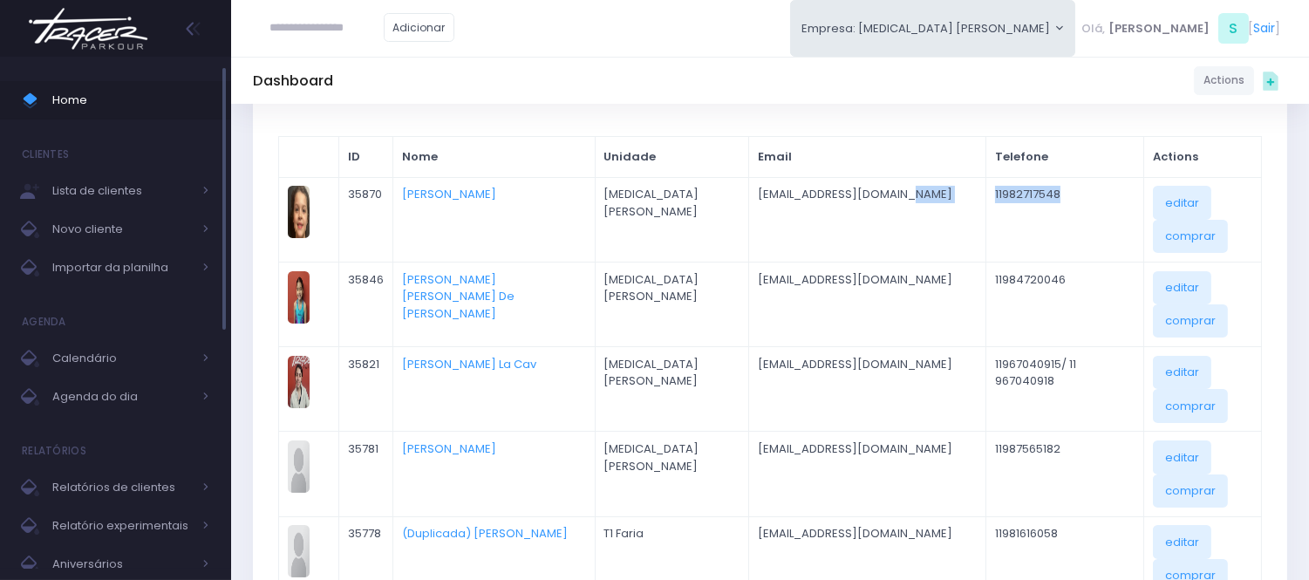
click at [116, 106] on span "Home" at bounding box center [130, 100] width 157 height 23
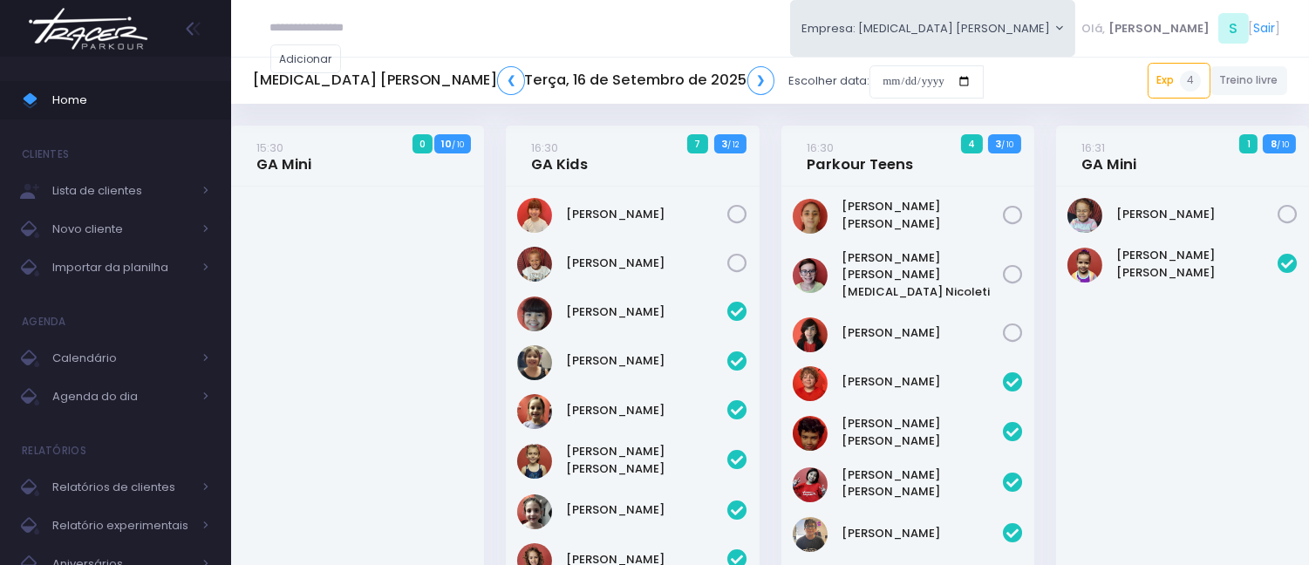
scroll to position [674, 0]
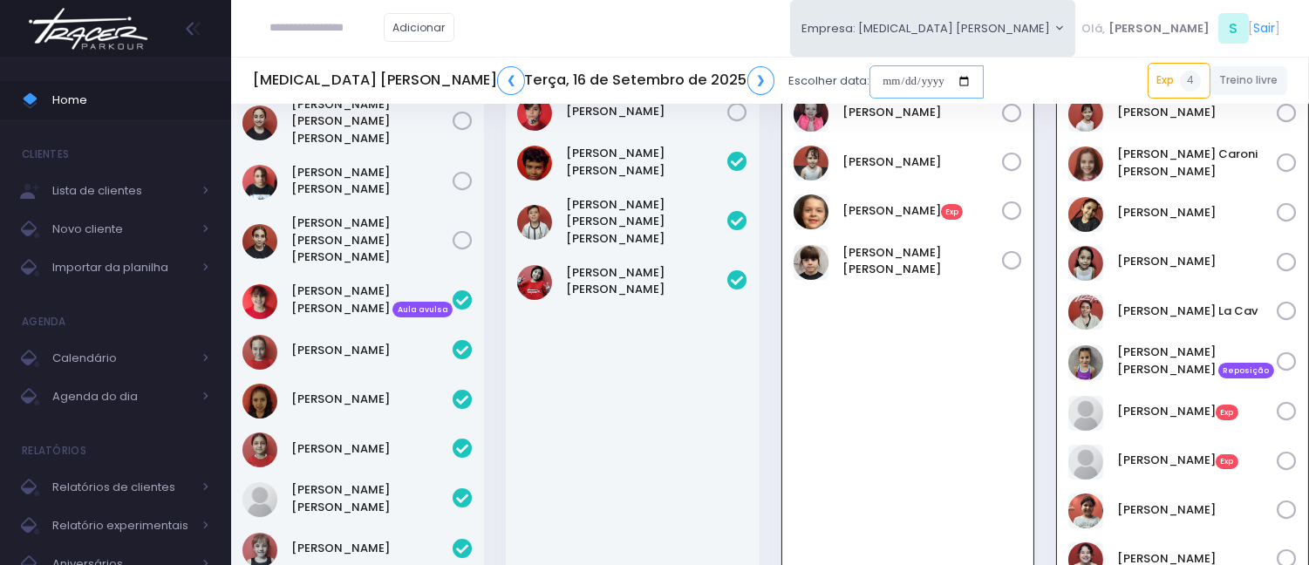
click at [869, 78] on input "date" at bounding box center [926, 81] width 114 height 33
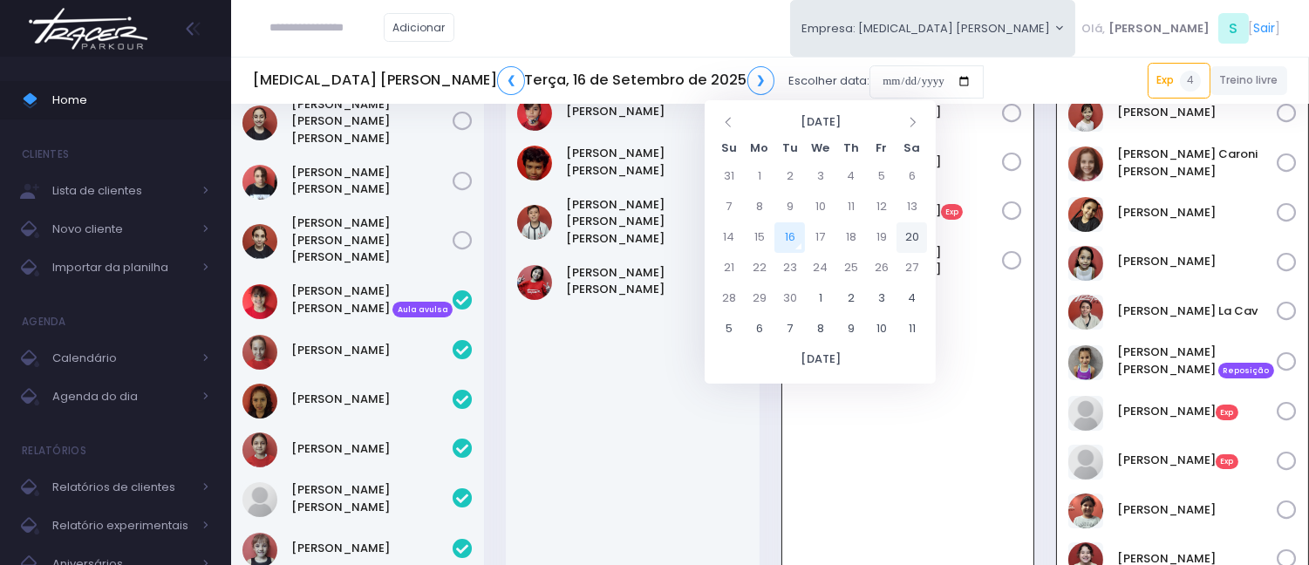
click at [909, 233] on td "20" at bounding box center [911, 237] width 31 height 31
type input "**********"
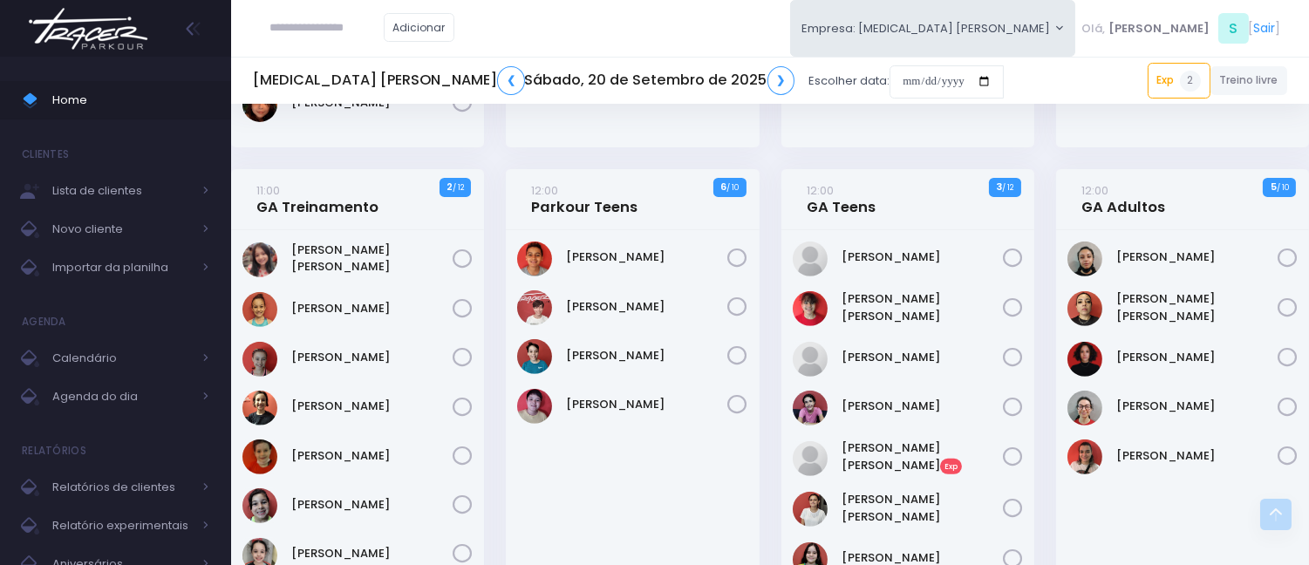
scroll to position [774, 0]
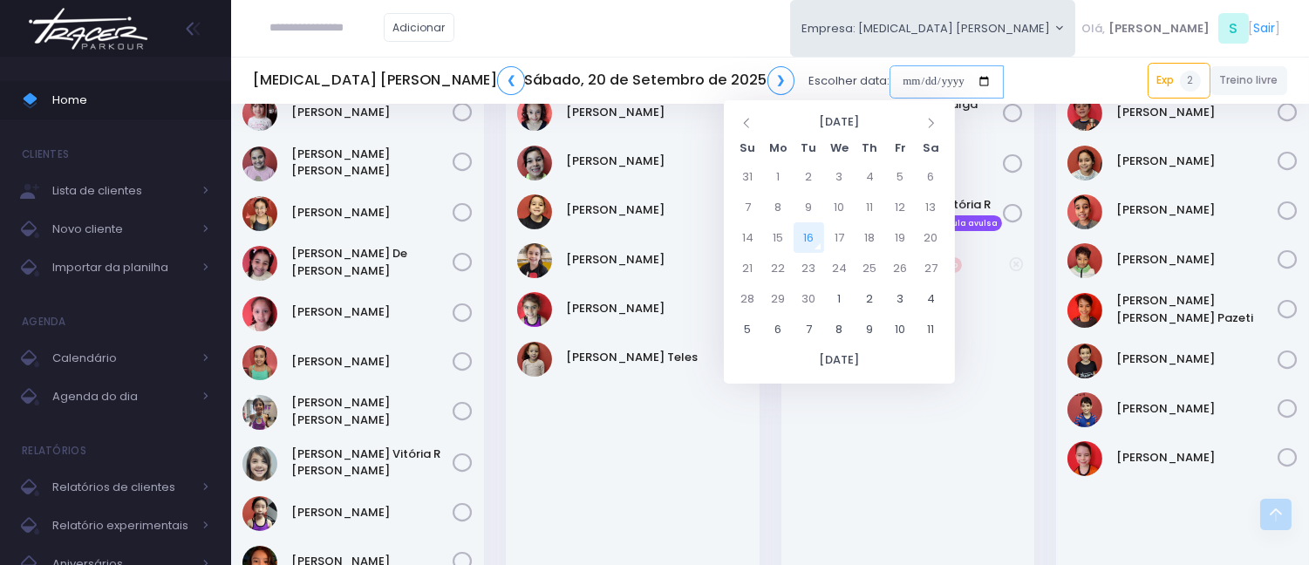
click at [889, 73] on input "date" at bounding box center [946, 81] width 114 height 33
click at [776, 232] on td "15" at bounding box center [778, 237] width 31 height 31
type input "**********"
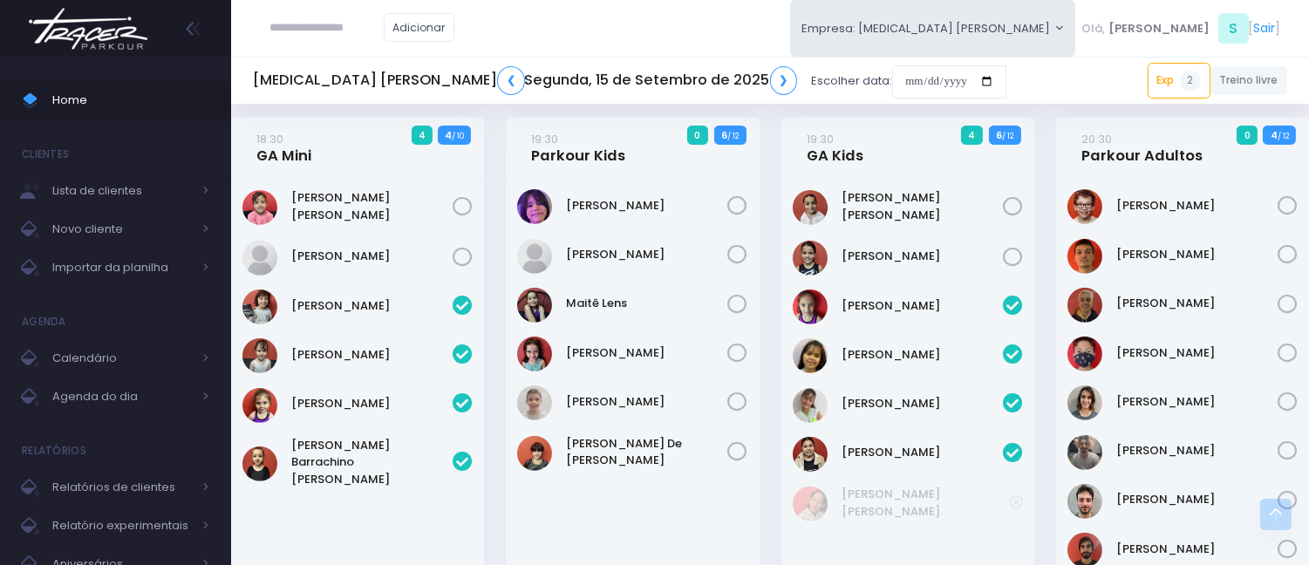
scroll to position [1249, 0]
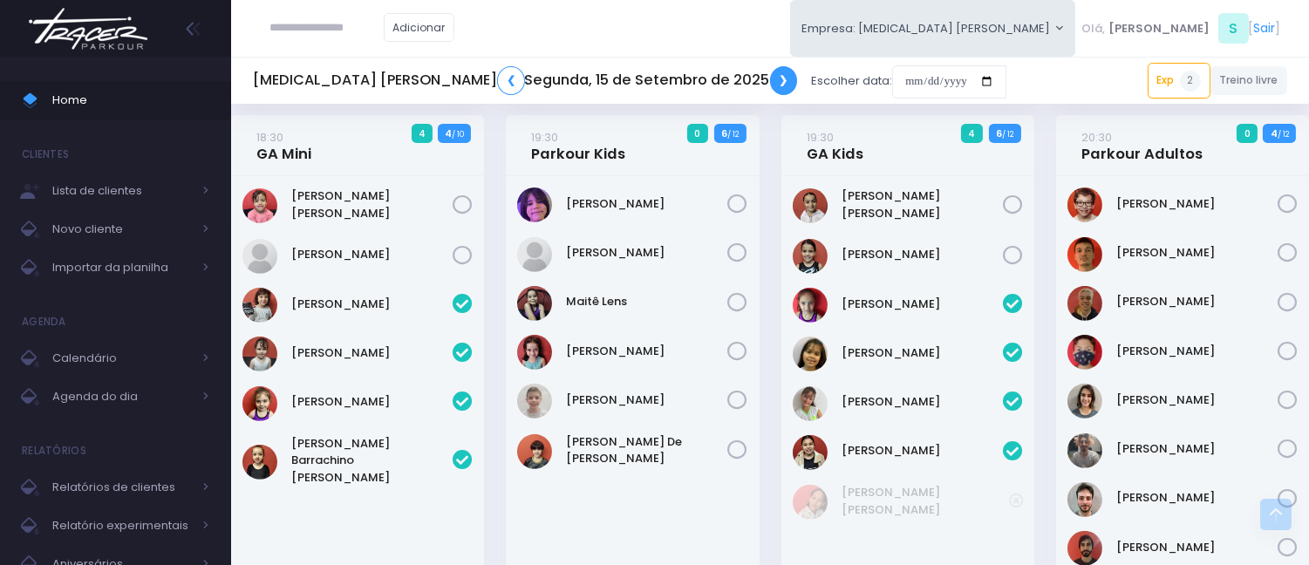
click at [770, 80] on link "❯" at bounding box center [784, 80] width 28 height 29
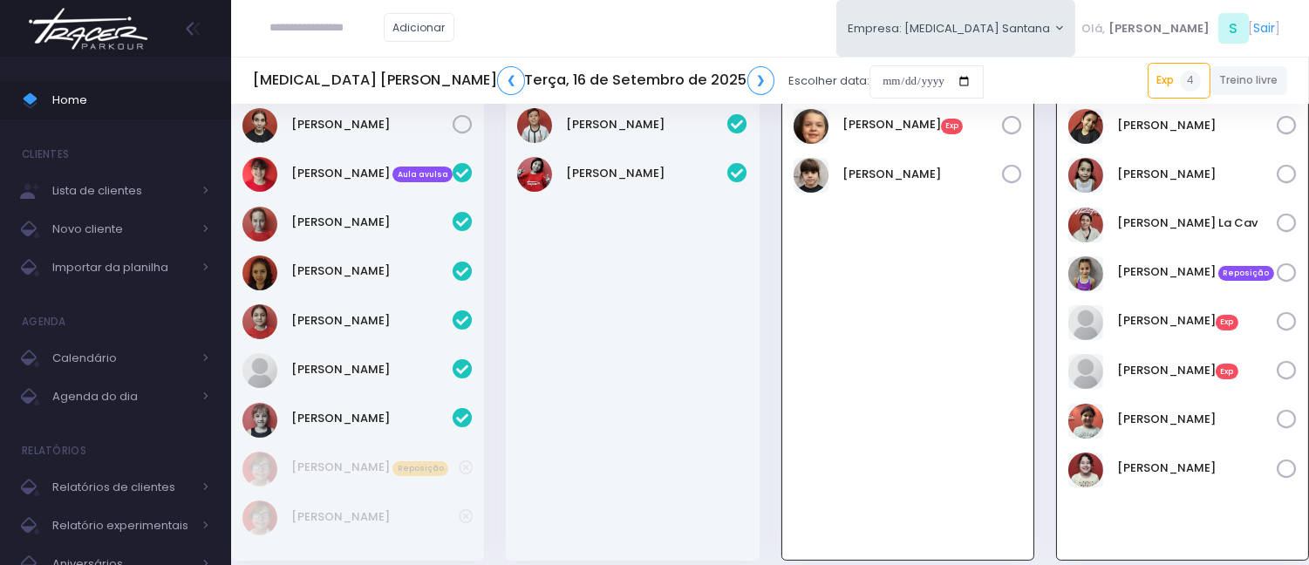
scroll to position [771, 0]
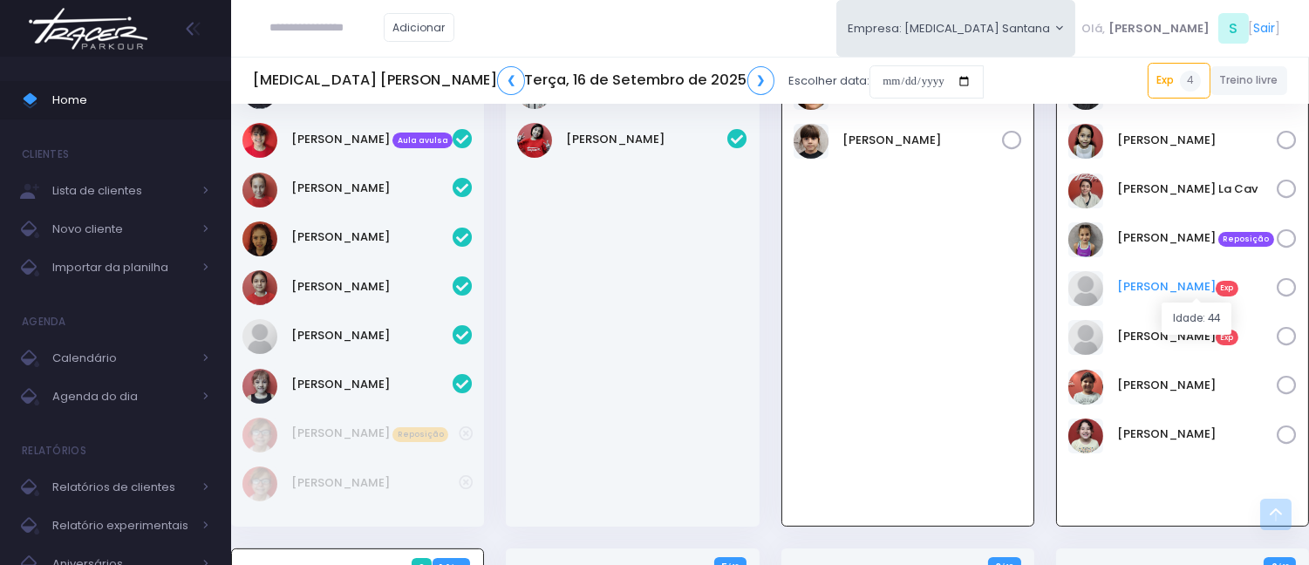
click at [1189, 286] on link "[PERSON_NAME] Exp" at bounding box center [1197, 286] width 160 height 17
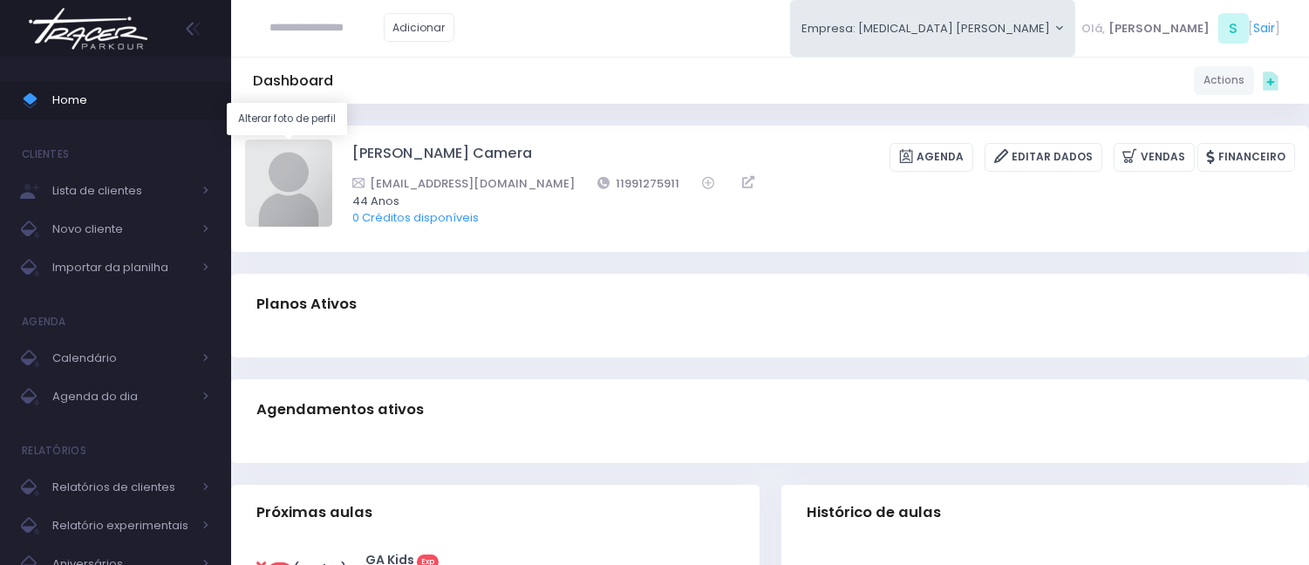
click at [285, 150] on img at bounding box center [288, 183] width 87 height 87
click at [331, 140] on input "file" at bounding box center [331, 139] width 1 height 1
type input "**********"
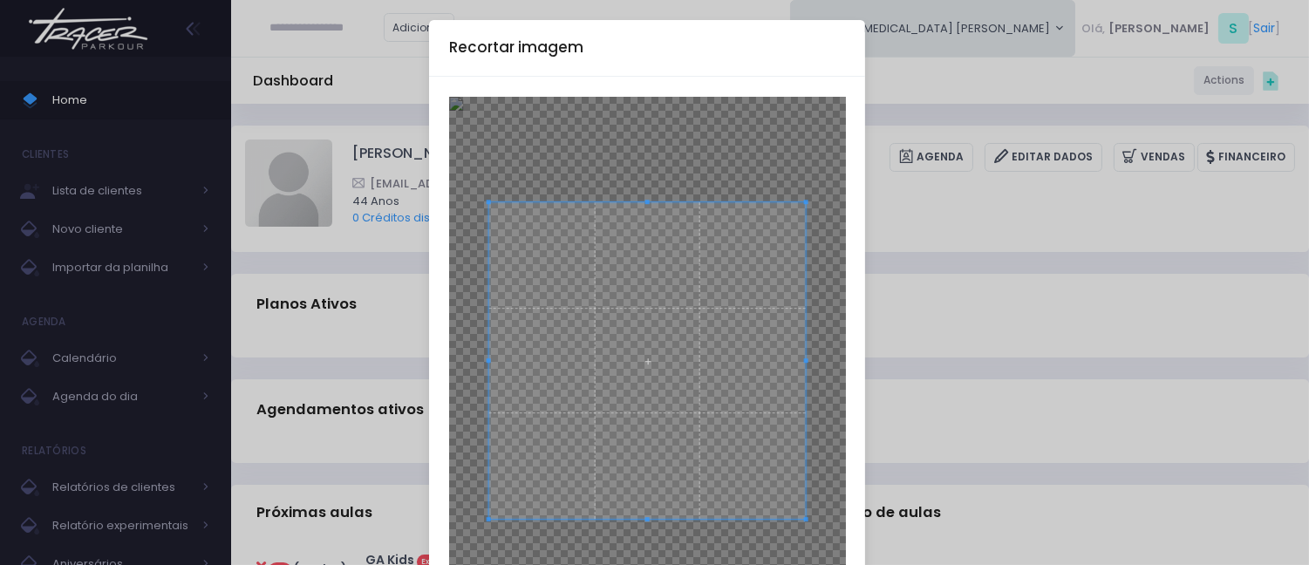
click at [1034, 270] on div "Recortar imagem × Cancelar Cortar" at bounding box center [654, 282] width 1309 height 565
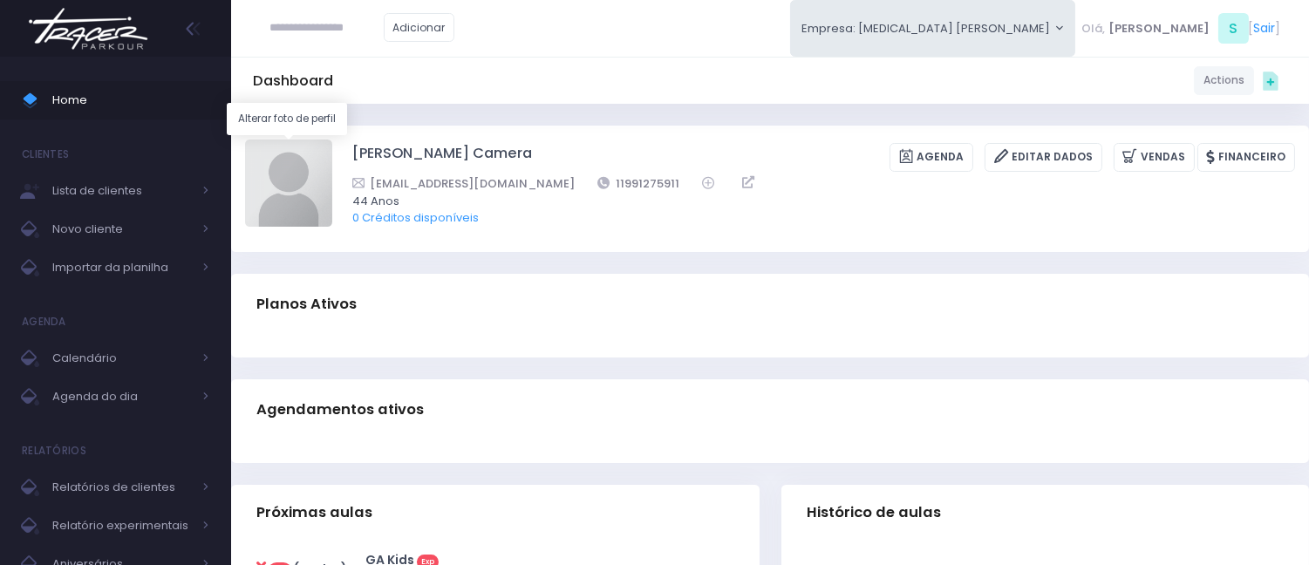
click at [306, 167] on img at bounding box center [288, 183] width 87 height 87
click at [331, 140] on input "file" at bounding box center [331, 139] width 1 height 1
type input "**********"
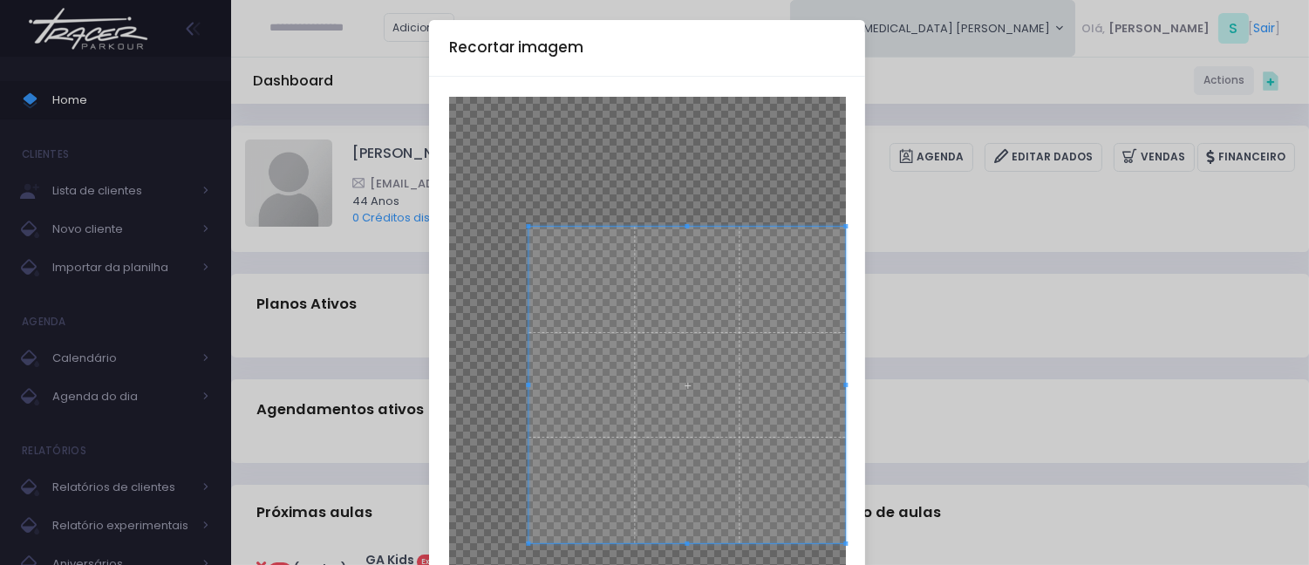
click at [770, 358] on span at bounding box center [686, 385] width 317 height 317
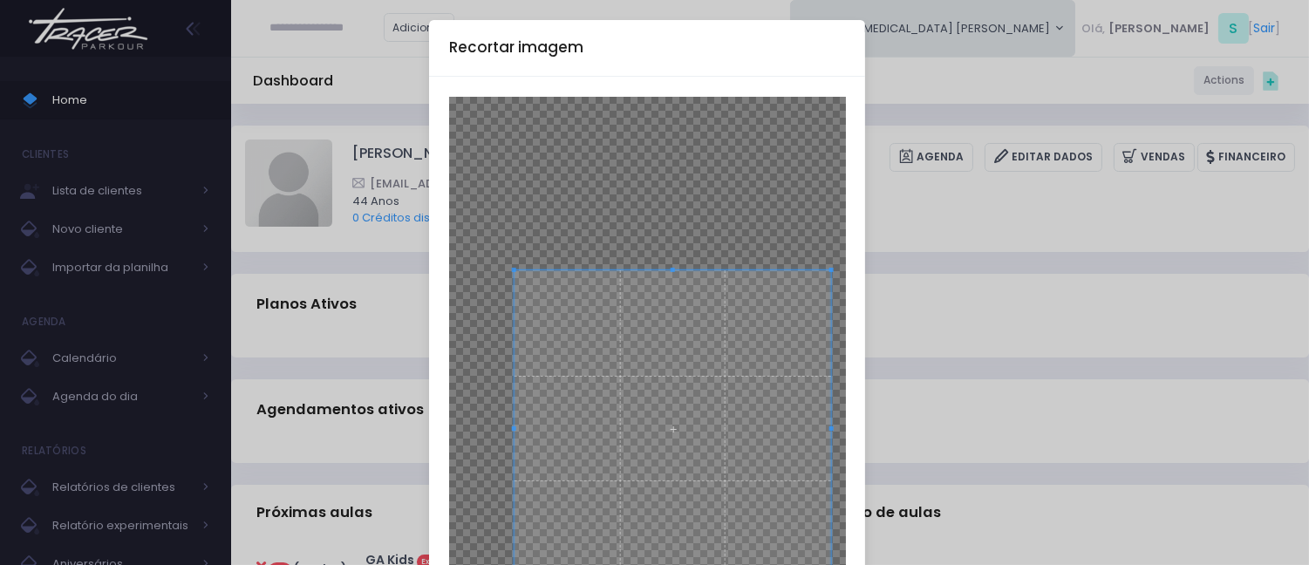
click at [739, 427] on span at bounding box center [672, 428] width 317 height 317
click at [739, 386] on span at bounding box center [668, 441] width 317 height 317
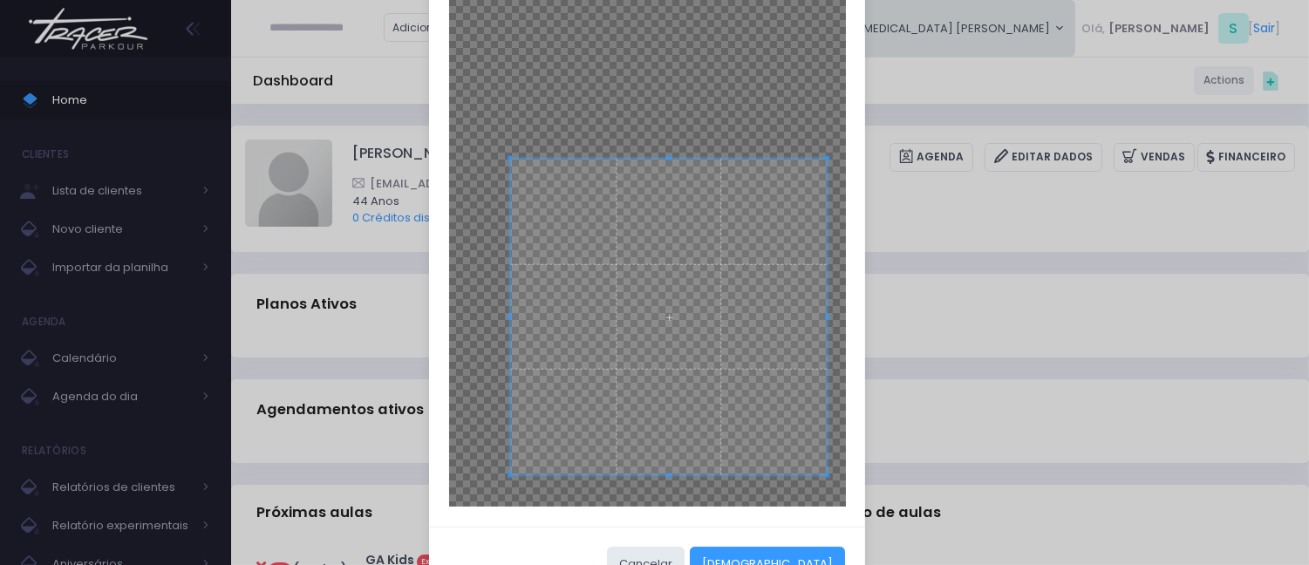
scroll to position [173, 0]
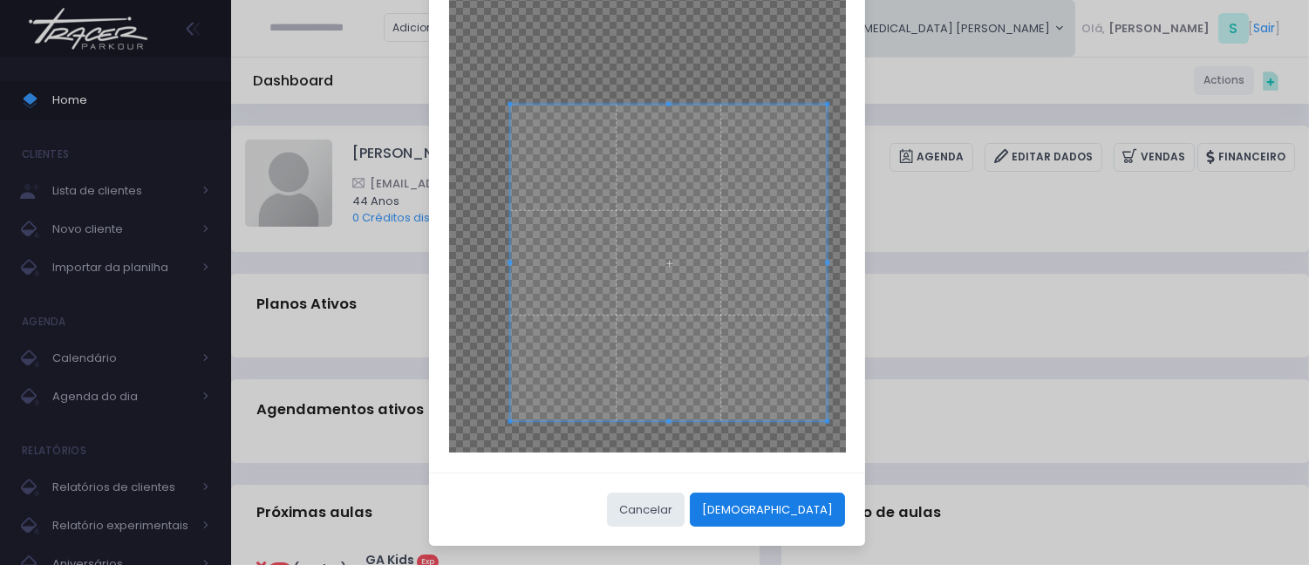
click at [802, 512] on button "[DEMOGRAPHIC_DATA]" at bounding box center [767, 509] width 155 height 33
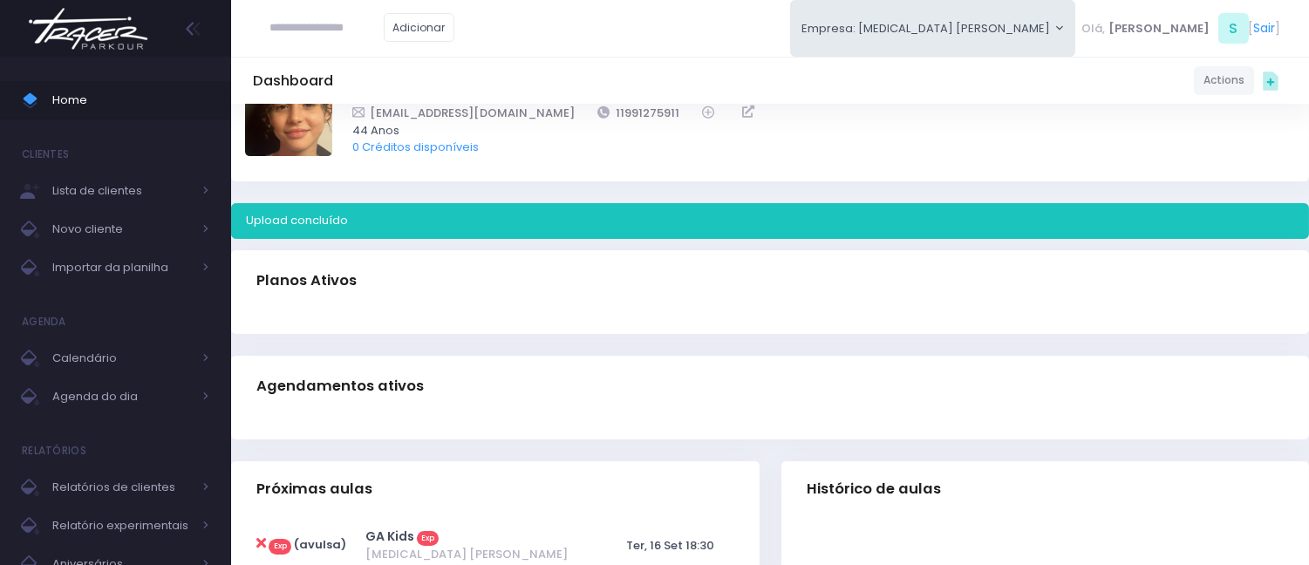
scroll to position [0, 0]
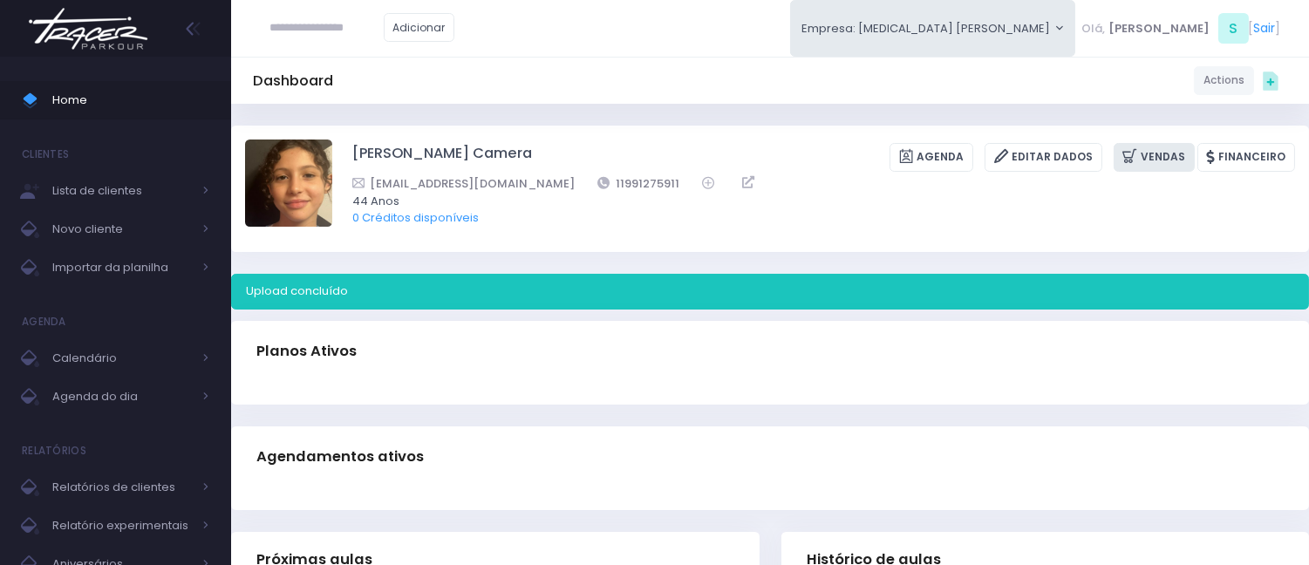
click at [1154, 149] on link "Vendas" at bounding box center [1153, 157] width 81 height 29
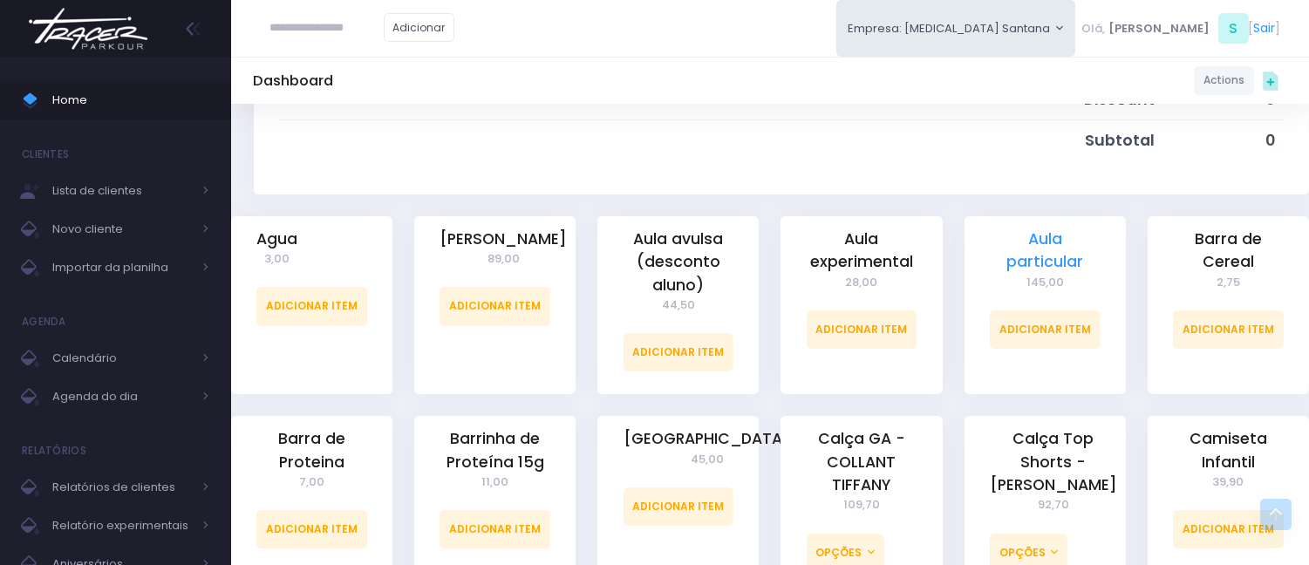
scroll to position [387, 0]
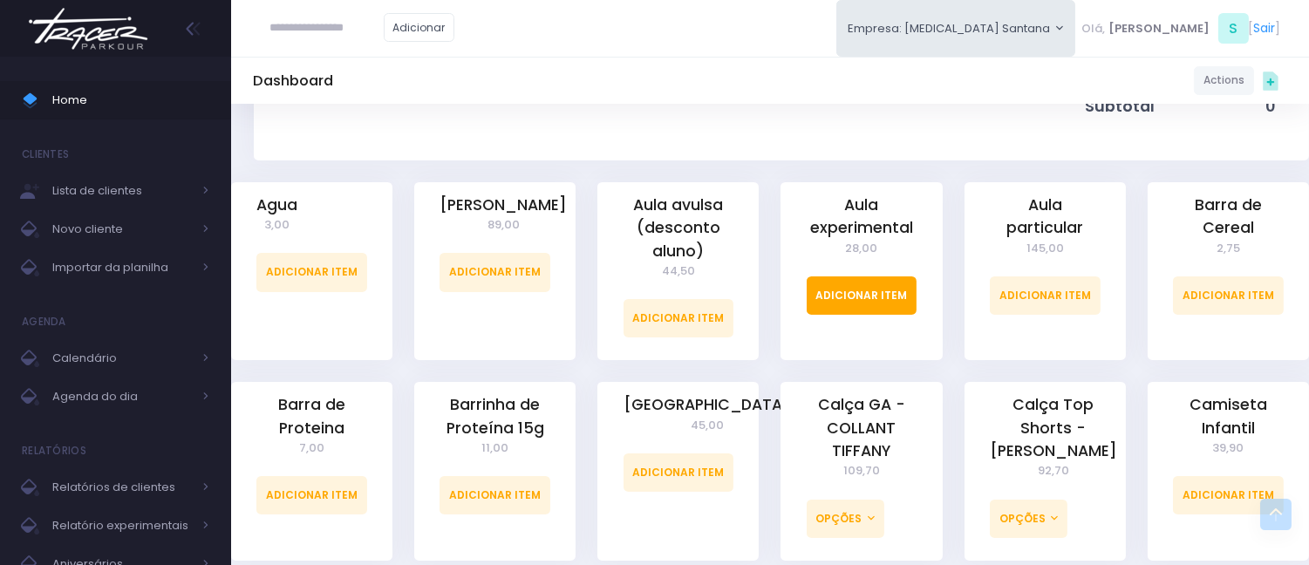
click at [868, 290] on link "Adicionar Item" at bounding box center [862, 295] width 111 height 38
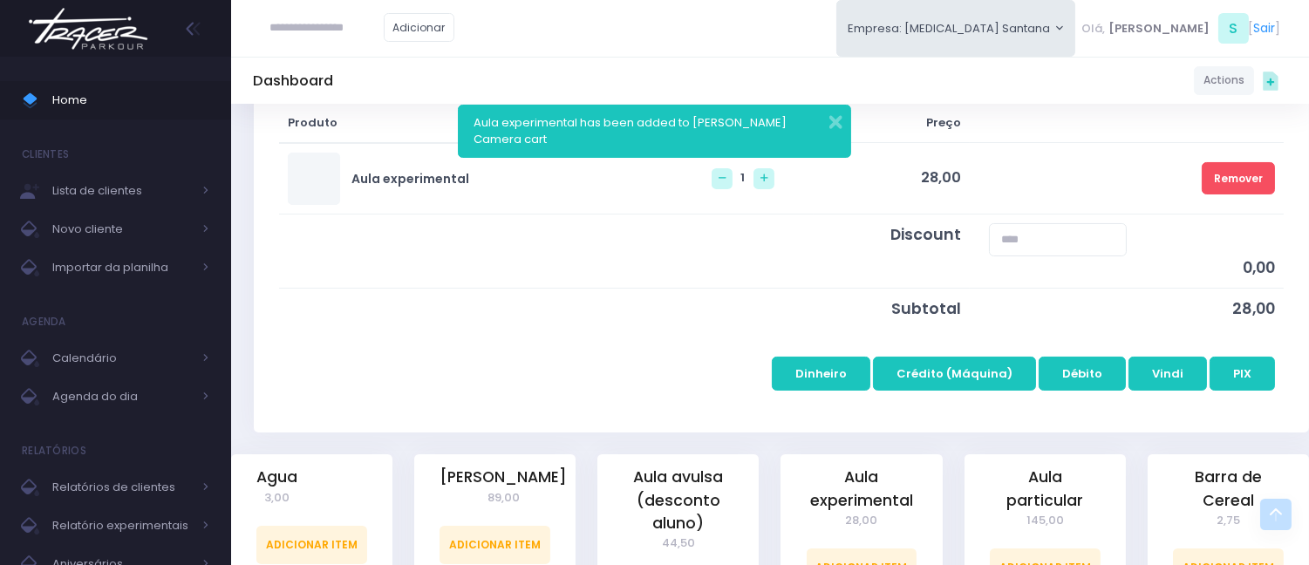
scroll to position [290, 0]
click at [1240, 368] on button "PIX" at bounding box center [1241, 372] width 65 height 33
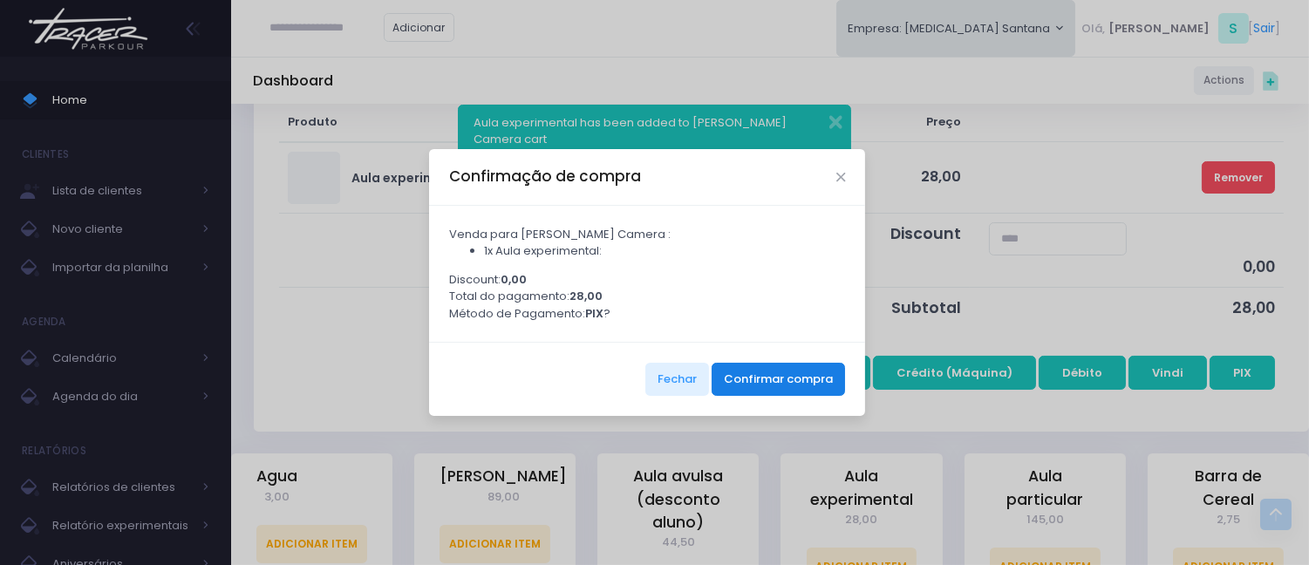
click at [711, 373] on button "Confirmar compra" at bounding box center [777, 379] width 133 height 33
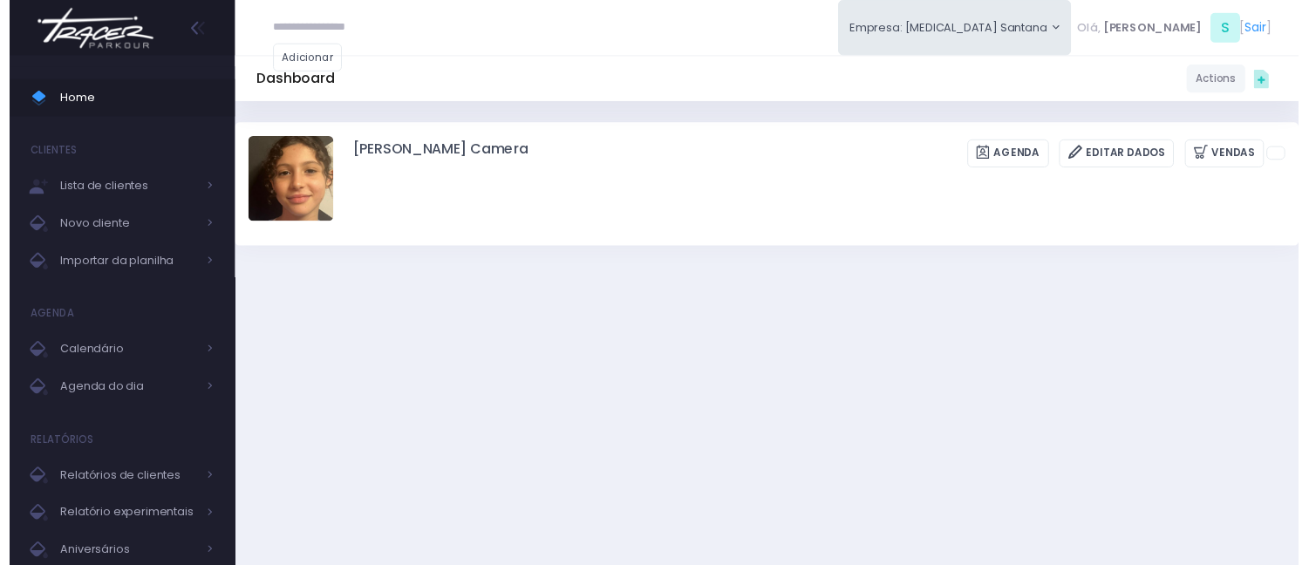
scroll to position [387, 0]
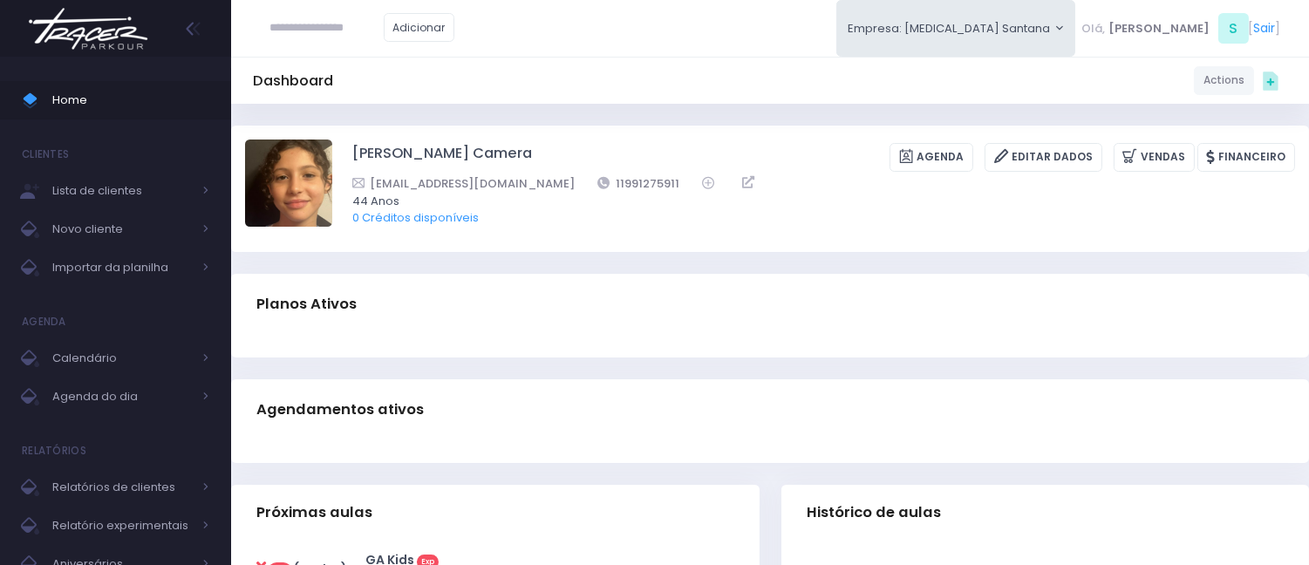
click at [59, 99] on span "Home" at bounding box center [130, 100] width 157 height 23
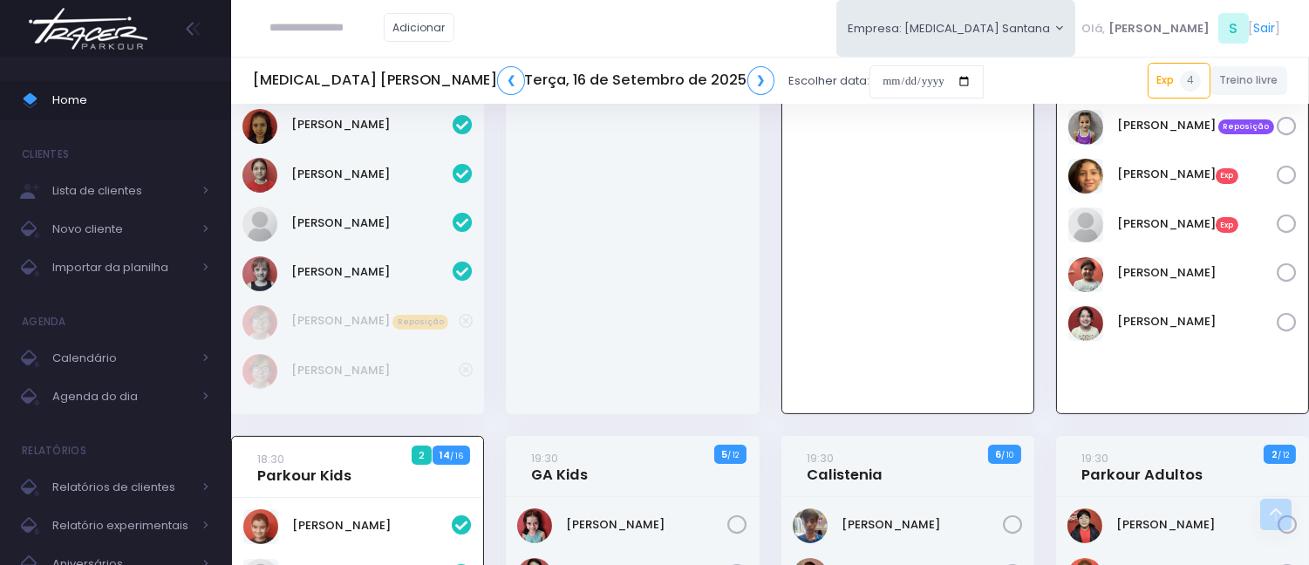
scroll to position [771, 0]
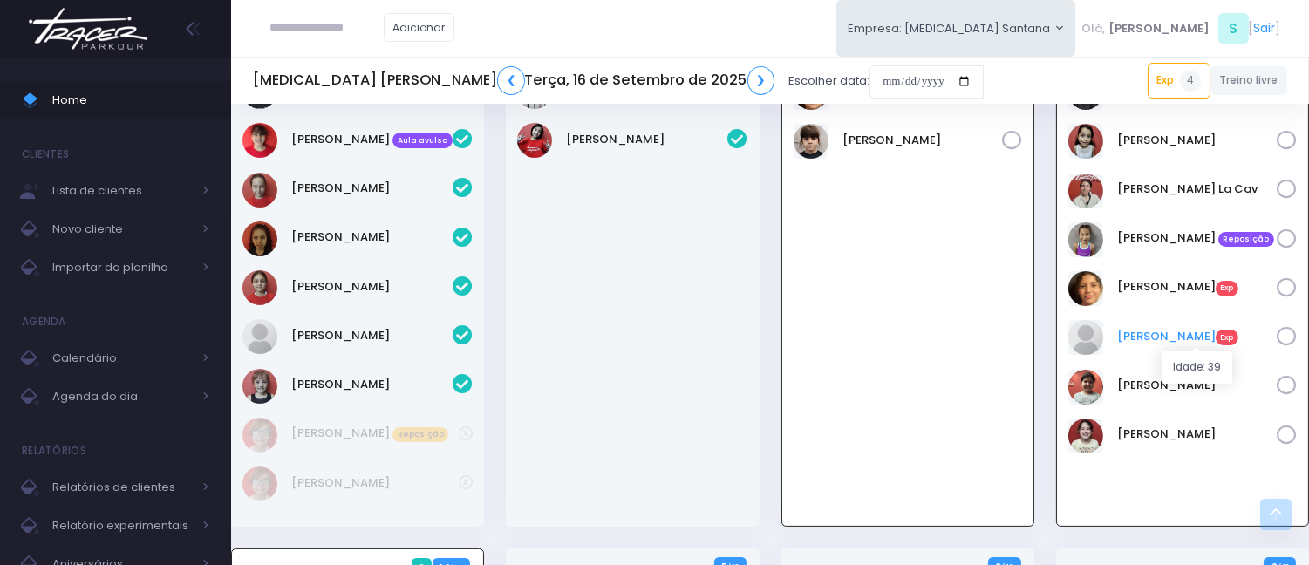
click at [1167, 341] on link "[PERSON_NAME] Exp" at bounding box center [1197, 336] width 160 height 17
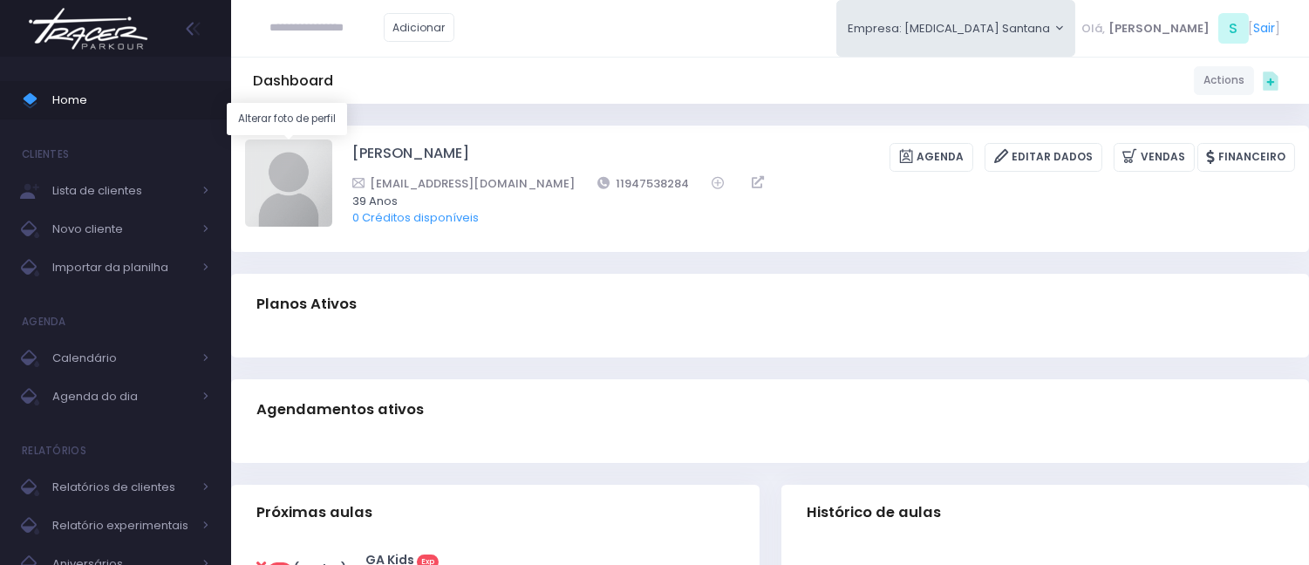
click at [263, 175] on img at bounding box center [288, 183] width 87 height 87
click at [331, 140] on input "file" at bounding box center [331, 139] width 1 height 1
type input "**********"
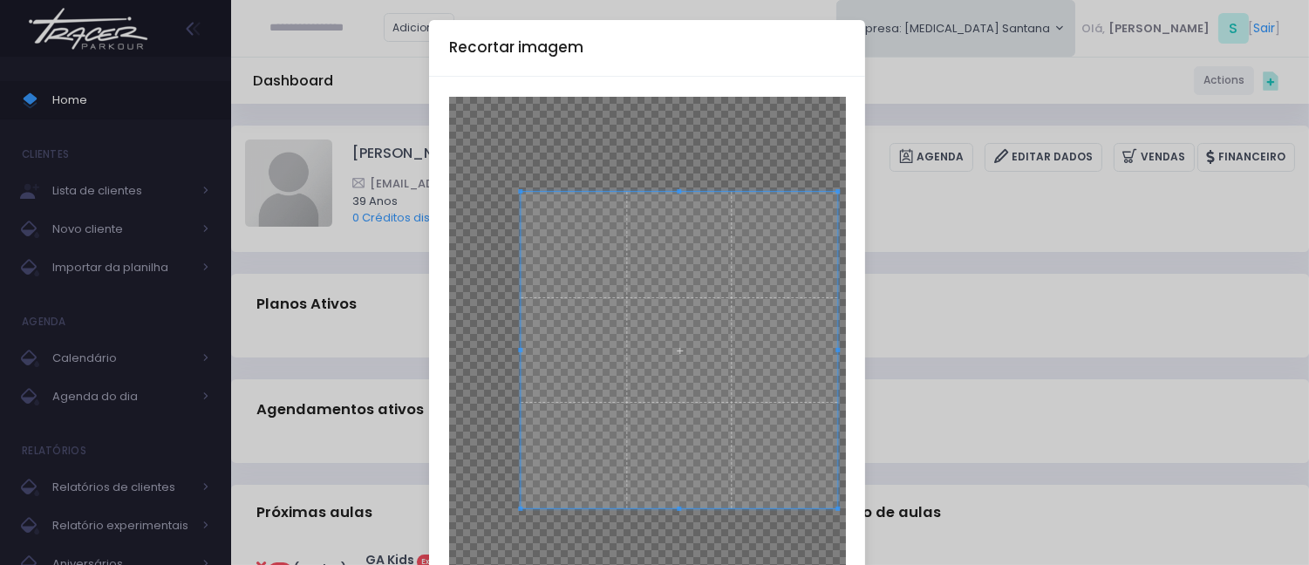
click at [670, 288] on span at bounding box center [679, 350] width 317 height 317
click at [673, 301] on span at bounding box center [672, 352] width 317 height 317
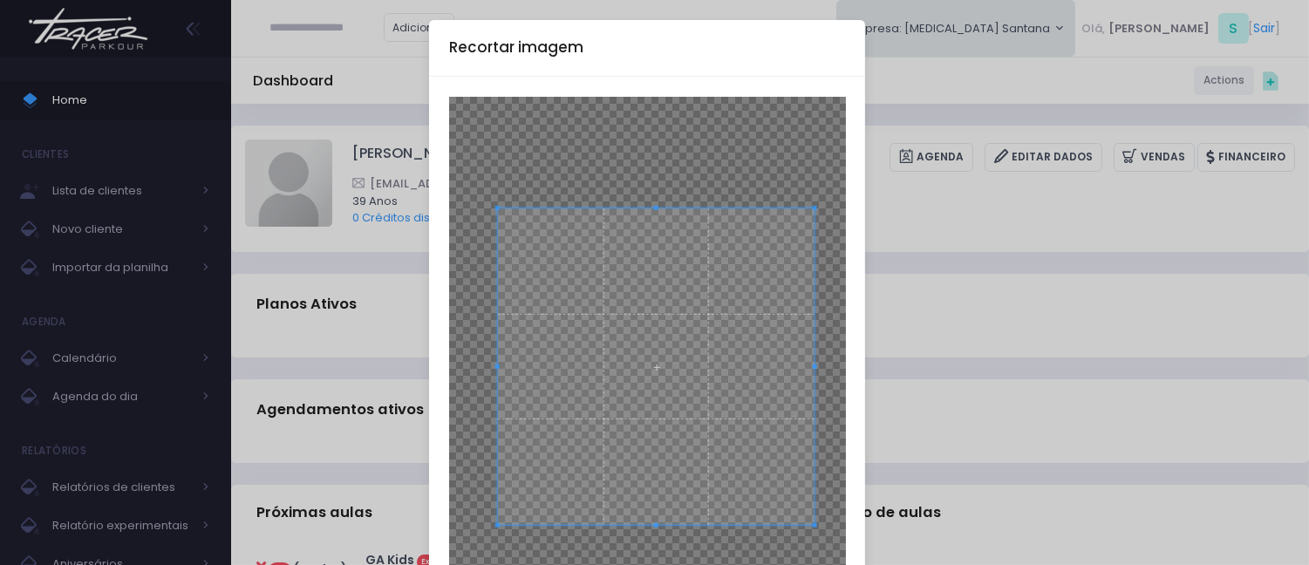
click at [656, 310] on span at bounding box center [655, 366] width 317 height 317
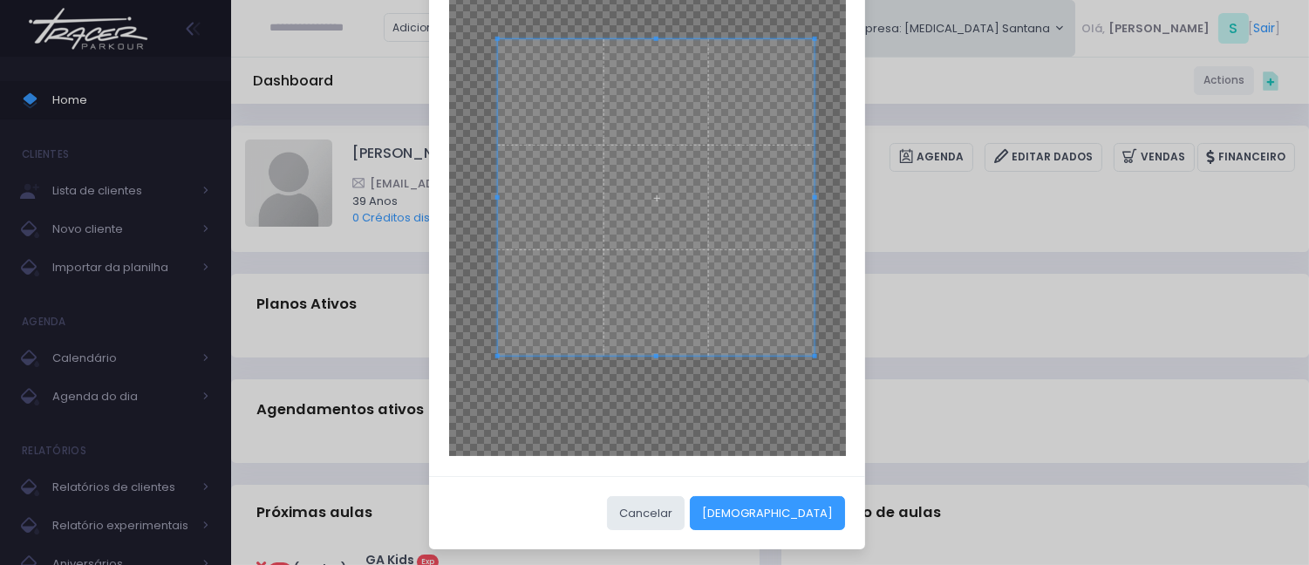
scroll to position [173, 0]
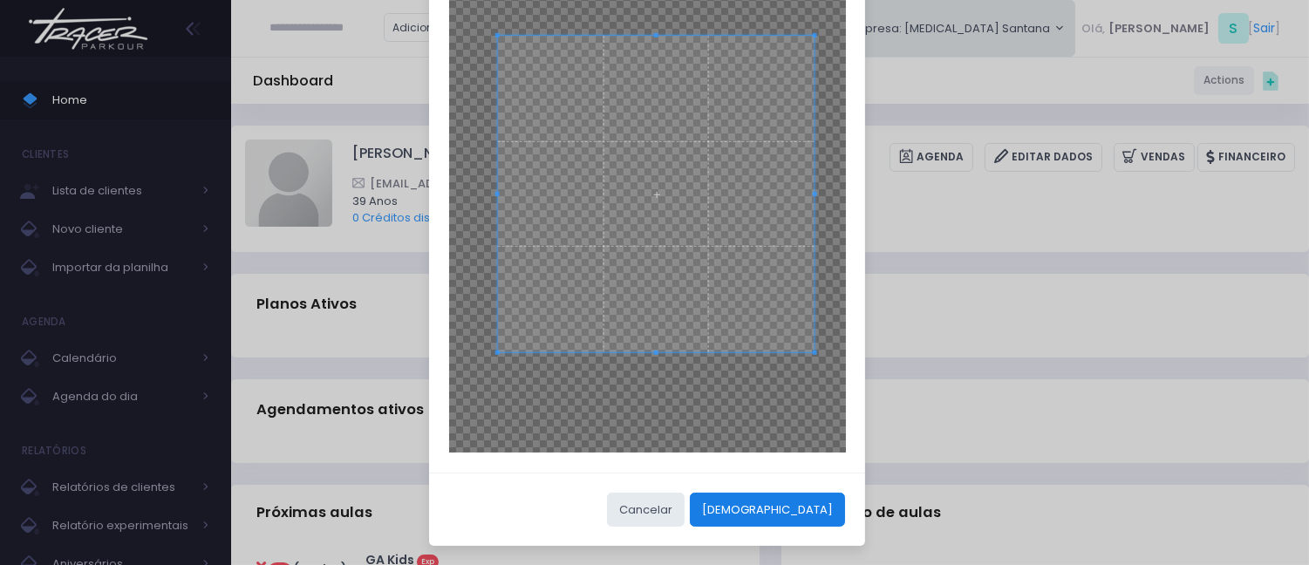
click at [805, 513] on button "[DEMOGRAPHIC_DATA]" at bounding box center [767, 509] width 155 height 33
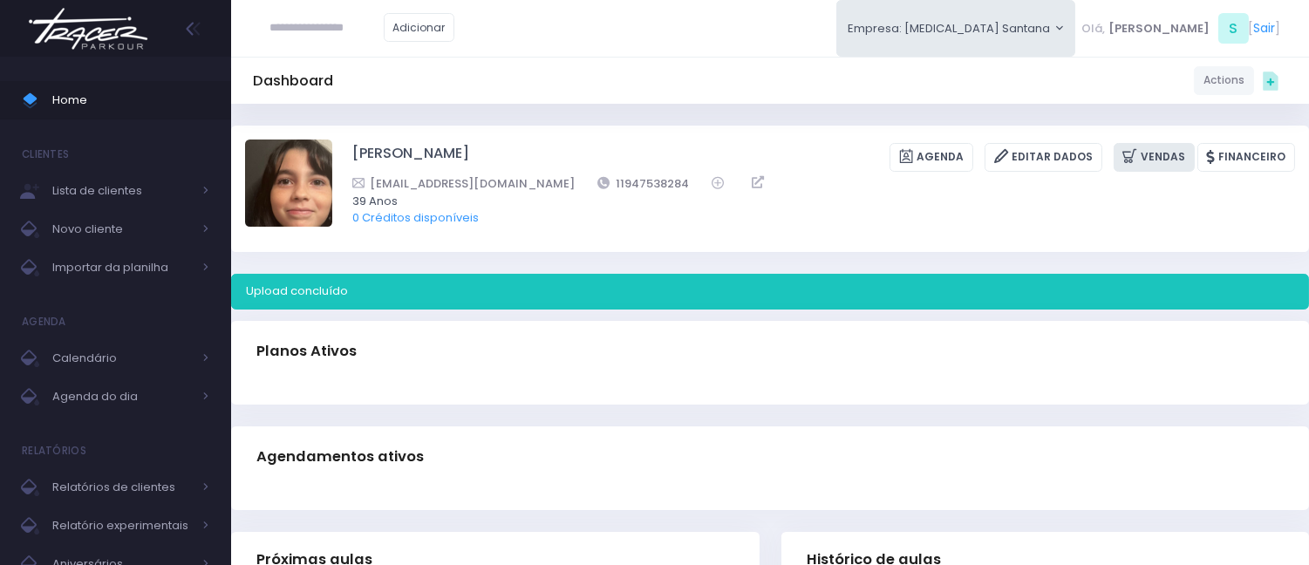
click at [1138, 153] on icon at bounding box center [1131, 156] width 18 height 20
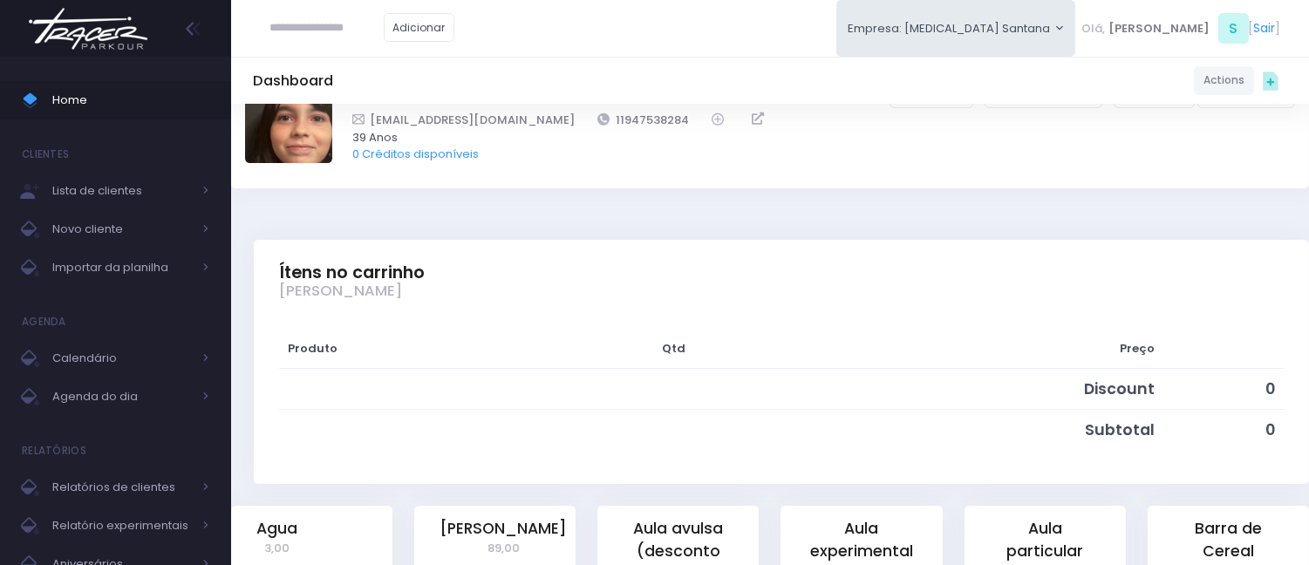
scroll to position [387, 0]
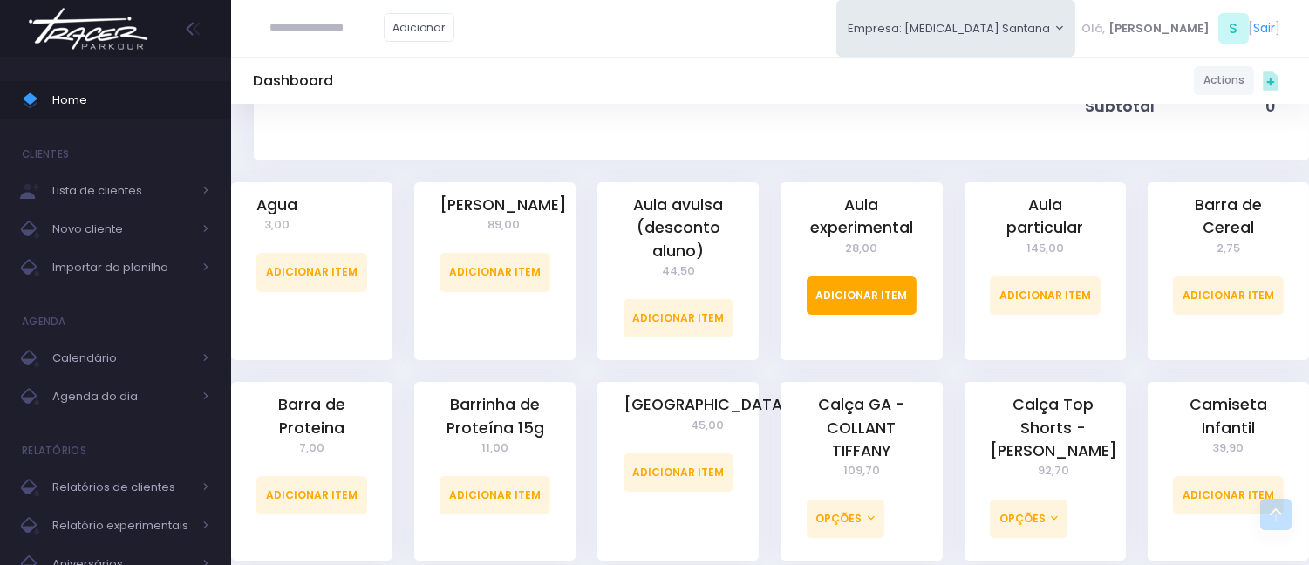
click at [894, 297] on link "Adicionar Item" at bounding box center [862, 295] width 111 height 38
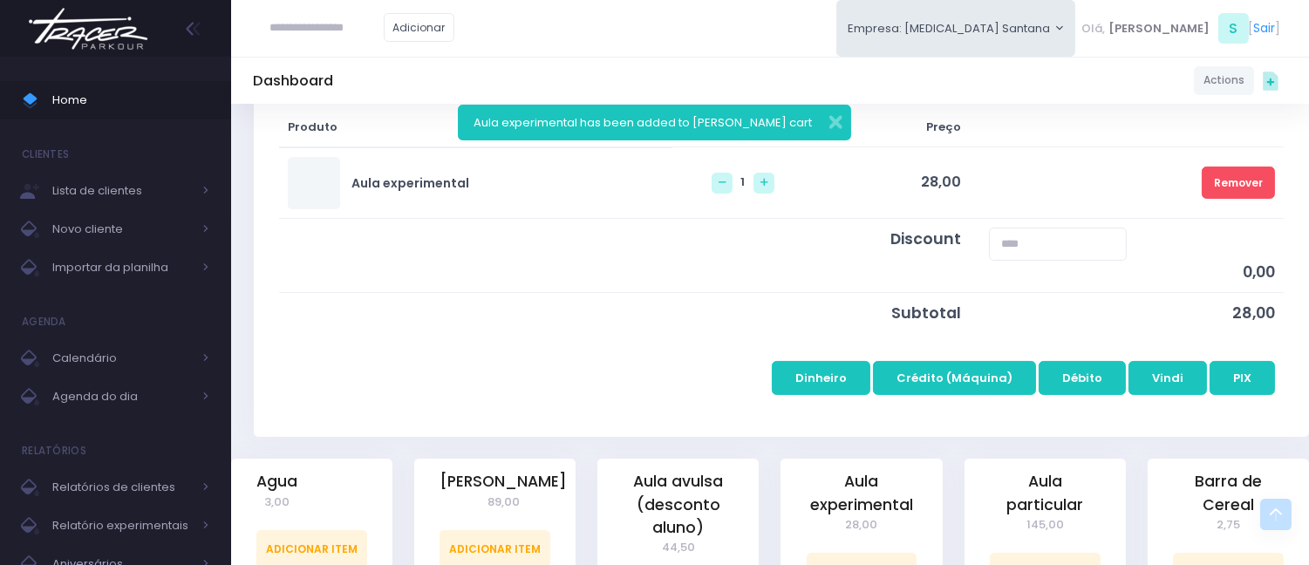
scroll to position [290, 0]
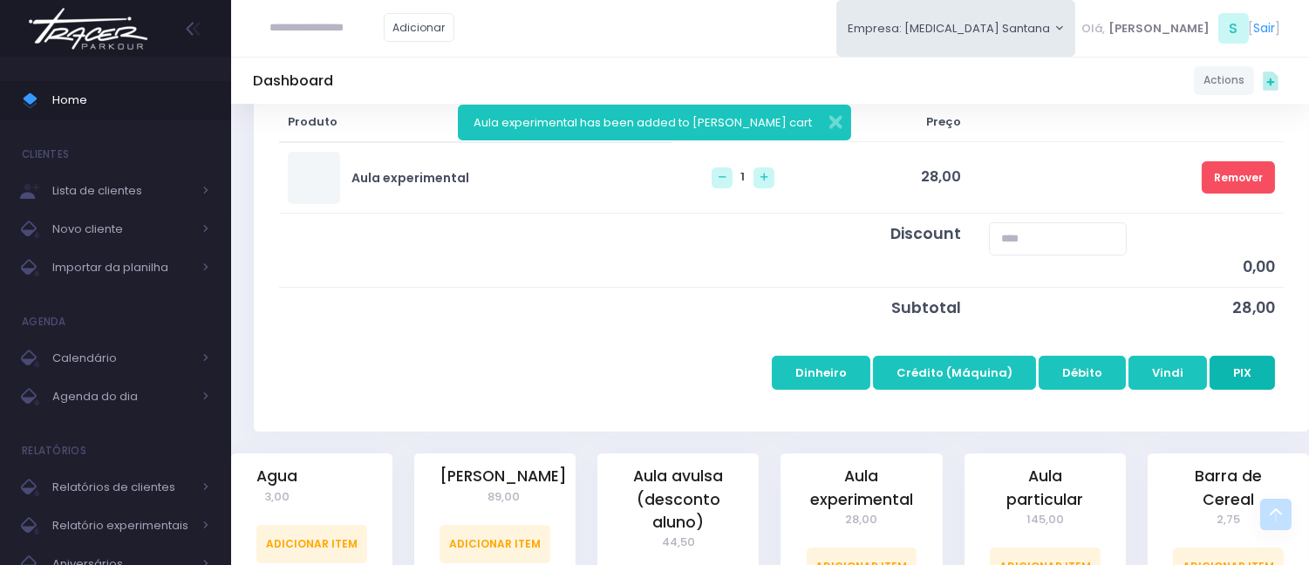
click at [1249, 362] on button "PIX" at bounding box center [1241, 372] width 65 height 33
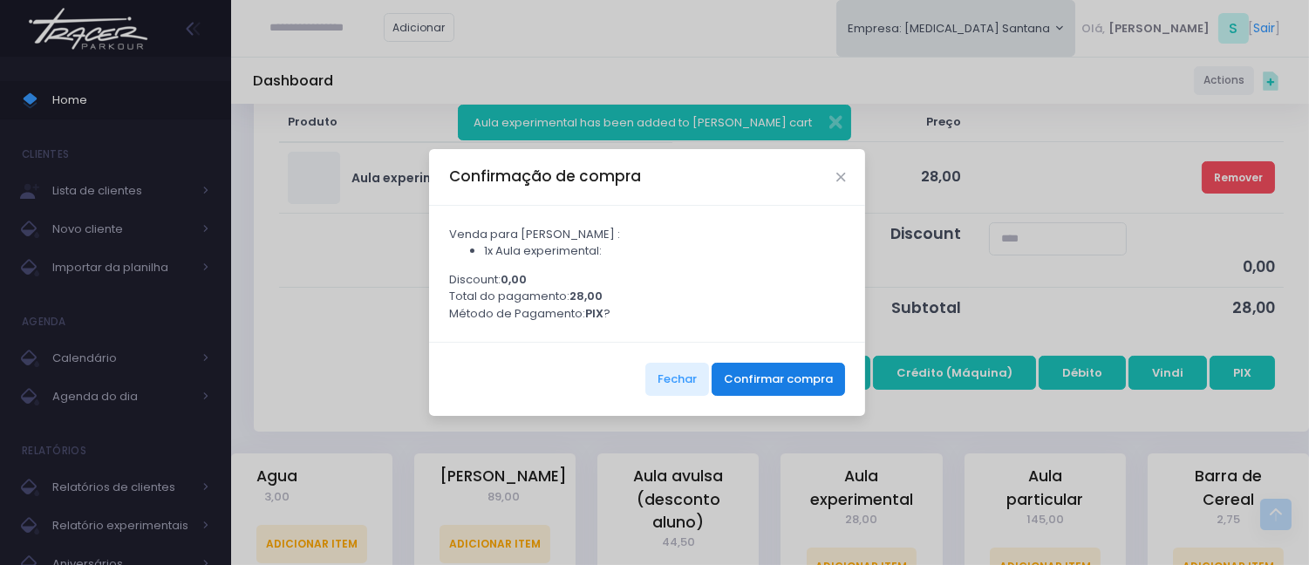
click at [790, 391] on button "Confirmar compra" at bounding box center [777, 379] width 133 height 33
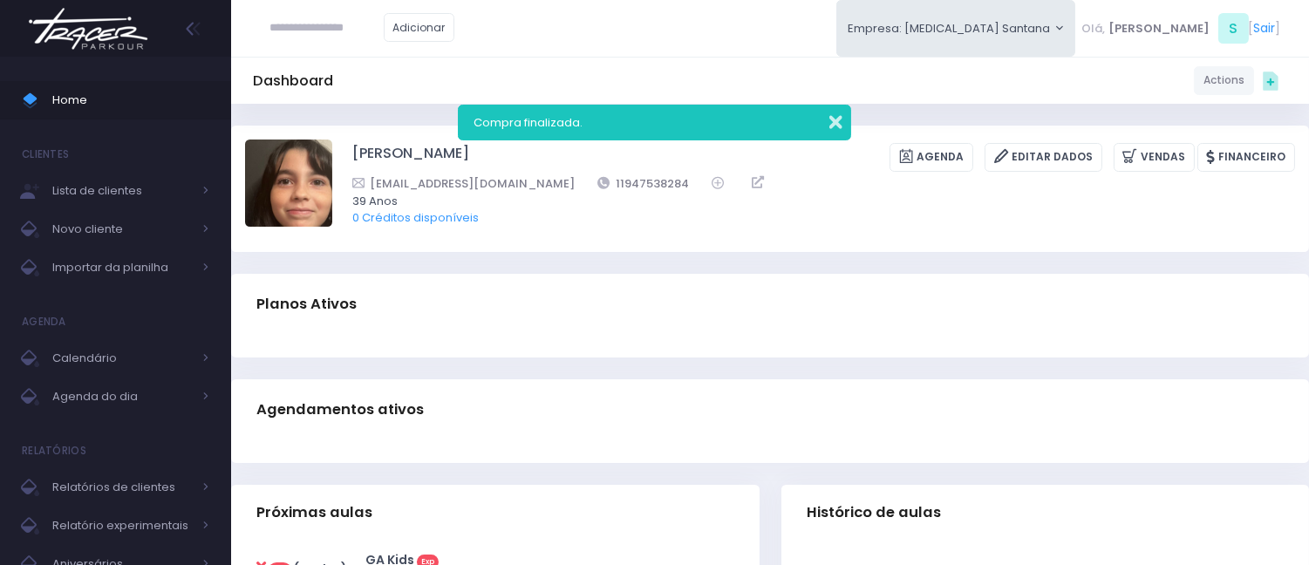
click at [834, 117] on button "button" at bounding box center [824, 120] width 35 height 20
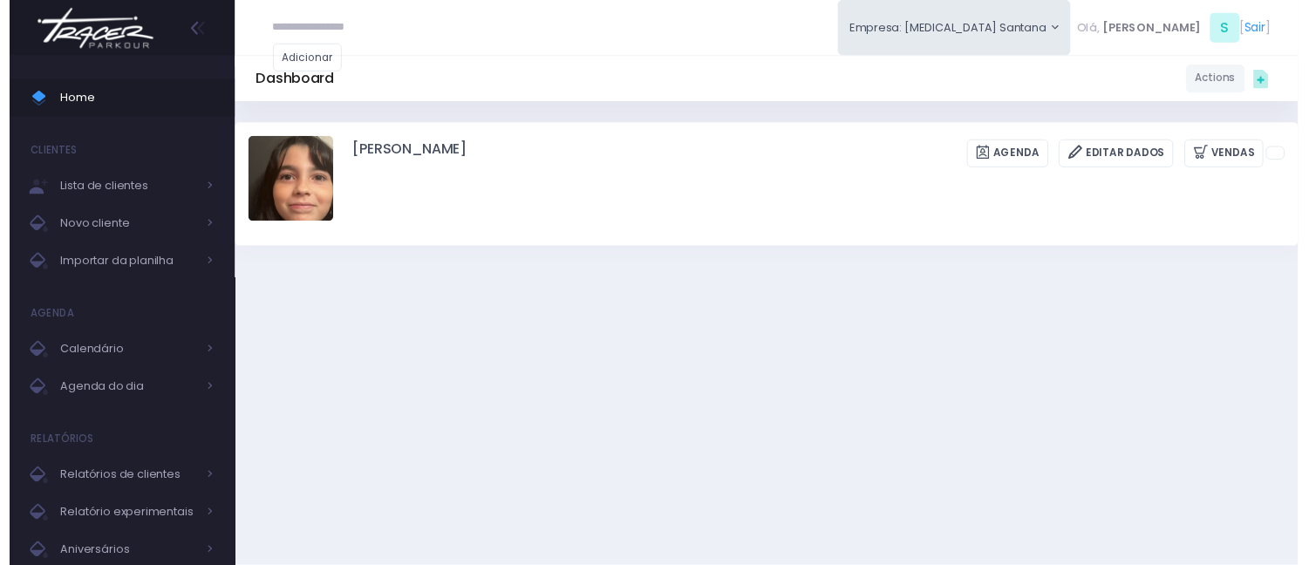
scroll to position [387, 0]
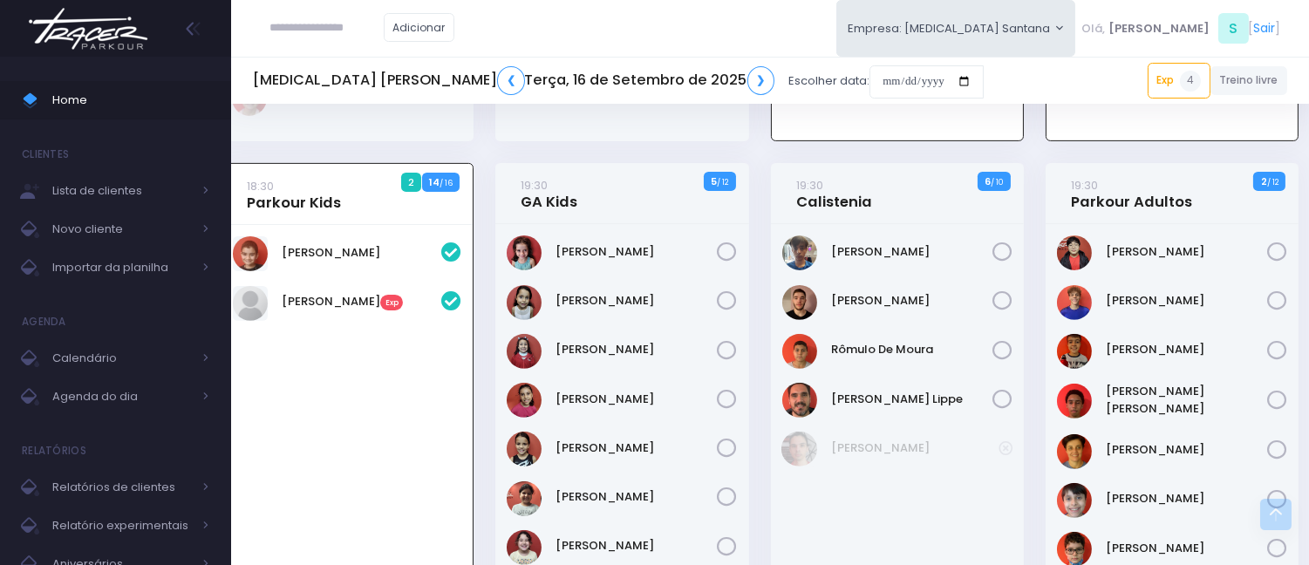
scroll to position [1158, 10]
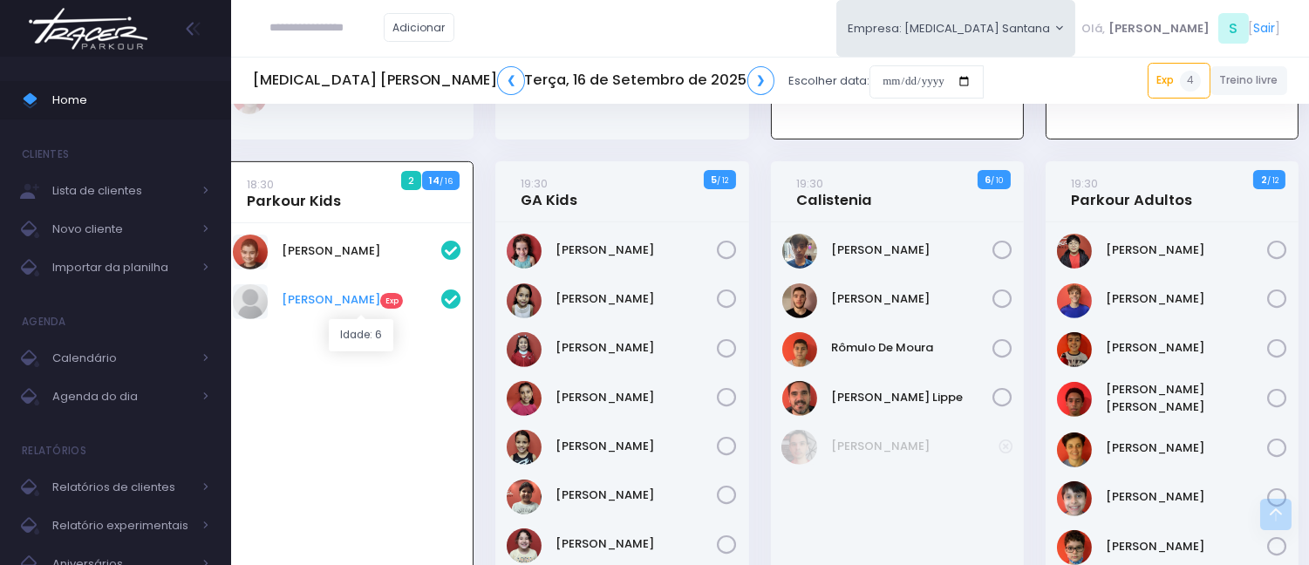
click at [340, 303] on link "Joaquim Medina Exp" at bounding box center [362, 299] width 160 height 17
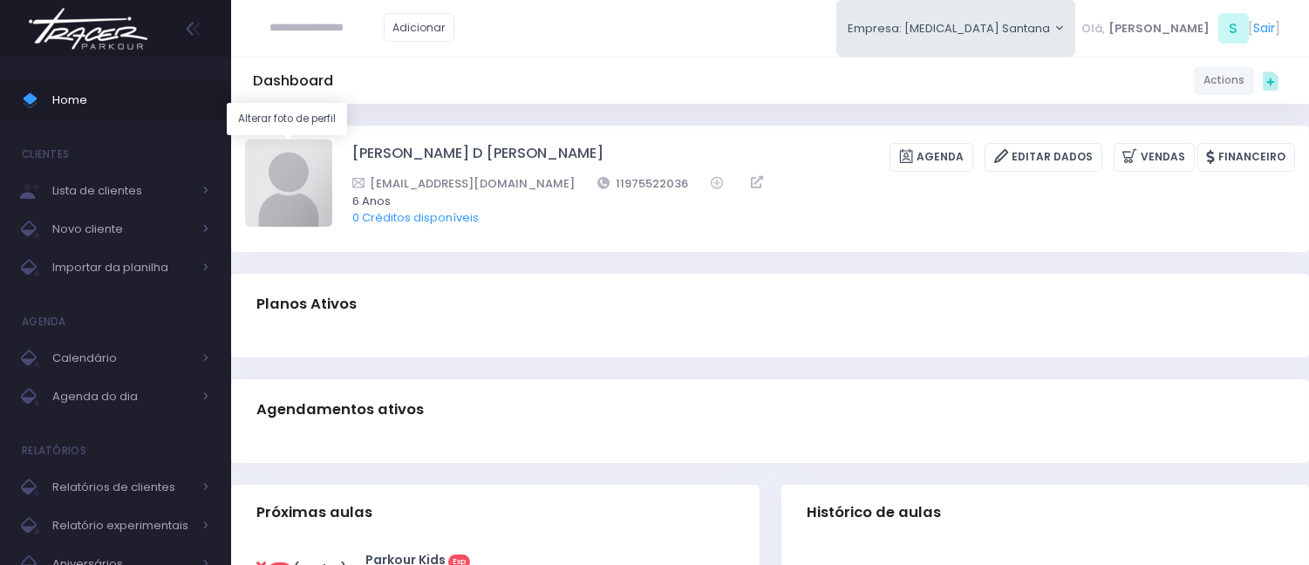
click at [299, 175] on img at bounding box center [288, 183] width 87 height 87
click at [331, 140] on input "file" at bounding box center [331, 139] width 1 height 1
type input "**********"
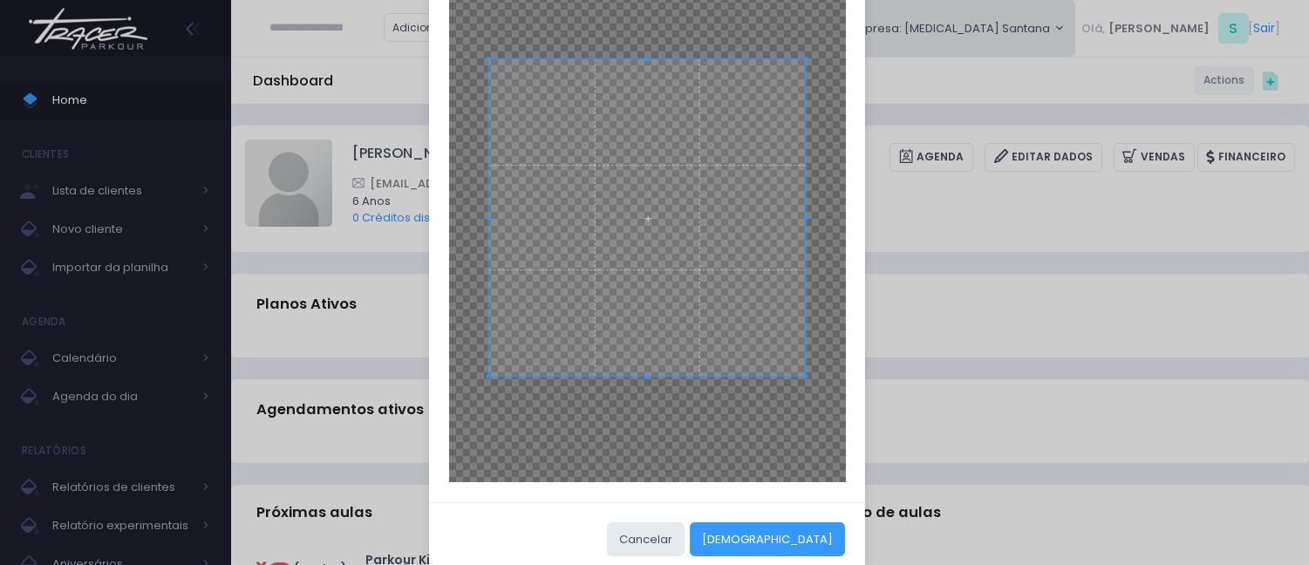
scroll to position [149, 0]
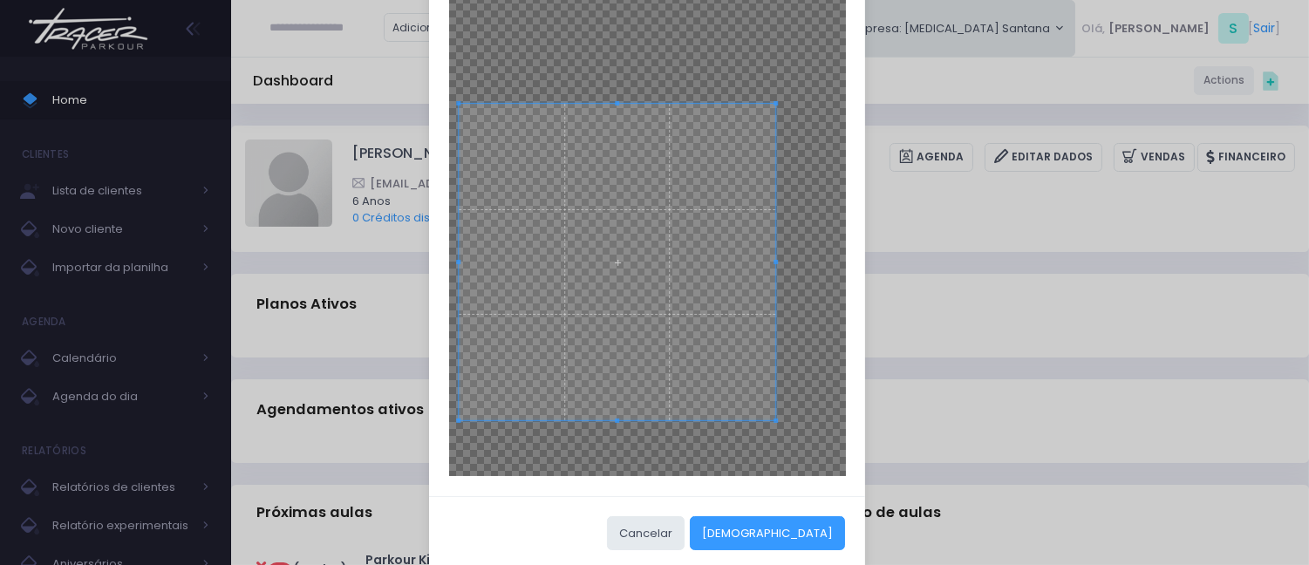
click at [736, 367] on span at bounding box center [617, 262] width 317 height 317
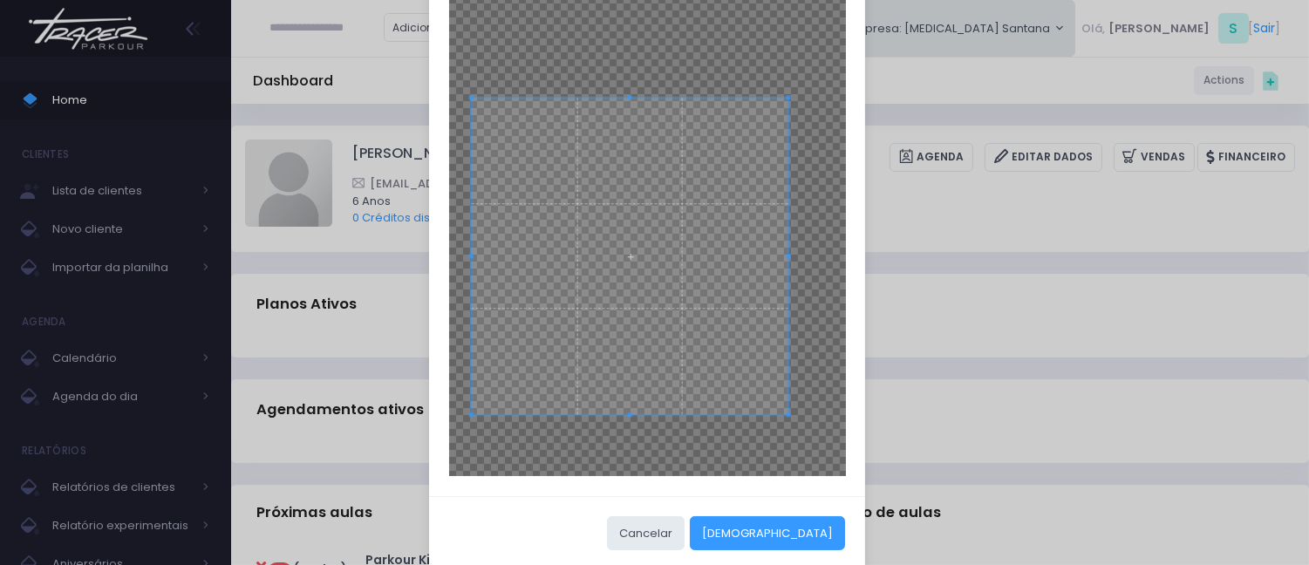
click at [724, 331] on span at bounding box center [629, 256] width 317 height 317
click at [805, 527] on button "[DEMOGRAPHIC_DATA]" at bounding box center [767, 532] width 155 height 33
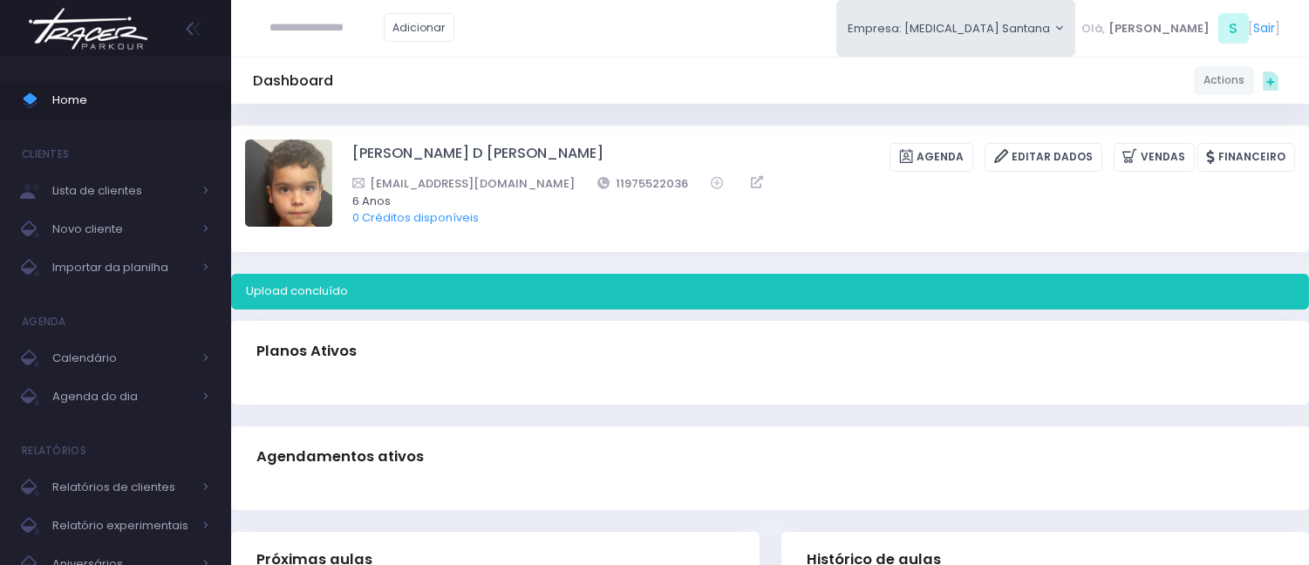
click at [1139, 140] on div "Joaquim Medina D Ângelo Braz Agenda Editar Dados Vendas Financeiro Camila.medin…" at bounding box center [823, 189] width 943 height 98
click at [1140, 146] on link "Vendas" at bounding box center [1153, 157] width 81 height 29
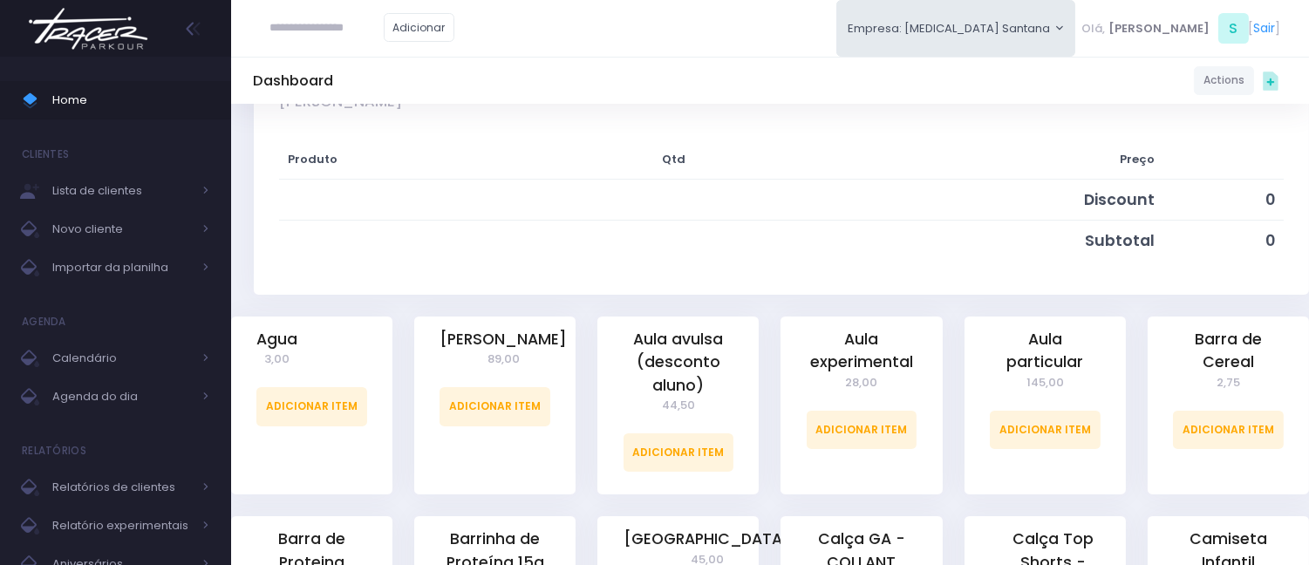
scroll to position [387, 0]
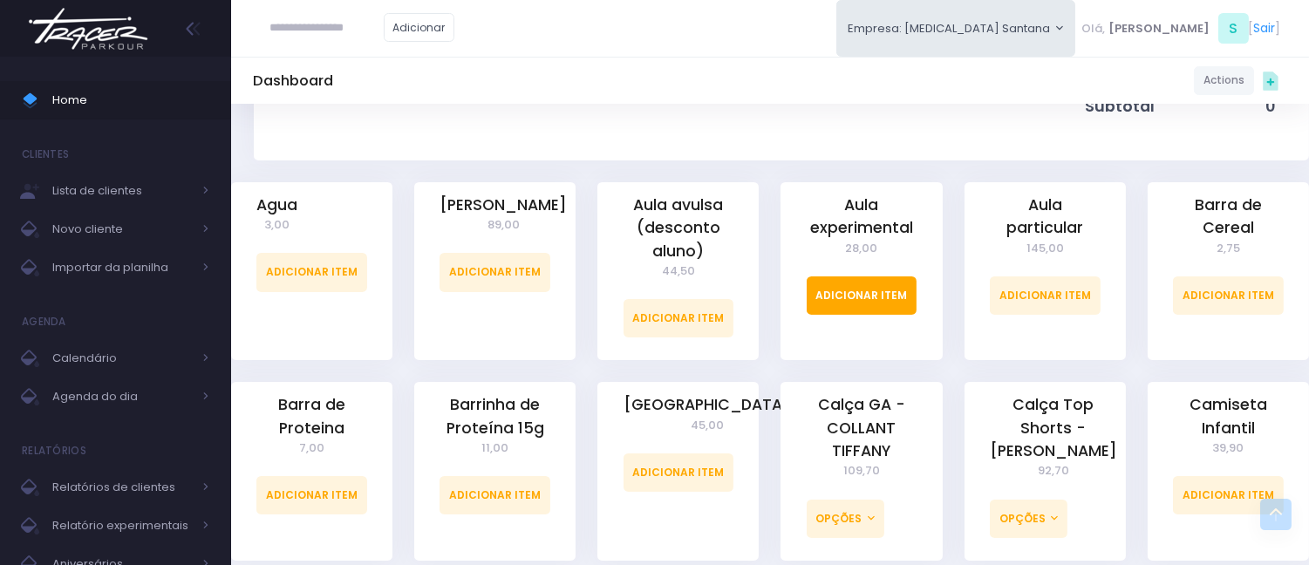
click at [855, 289] on link "Adicionar Item" at bounding box center [862, 295] width 111 height 38
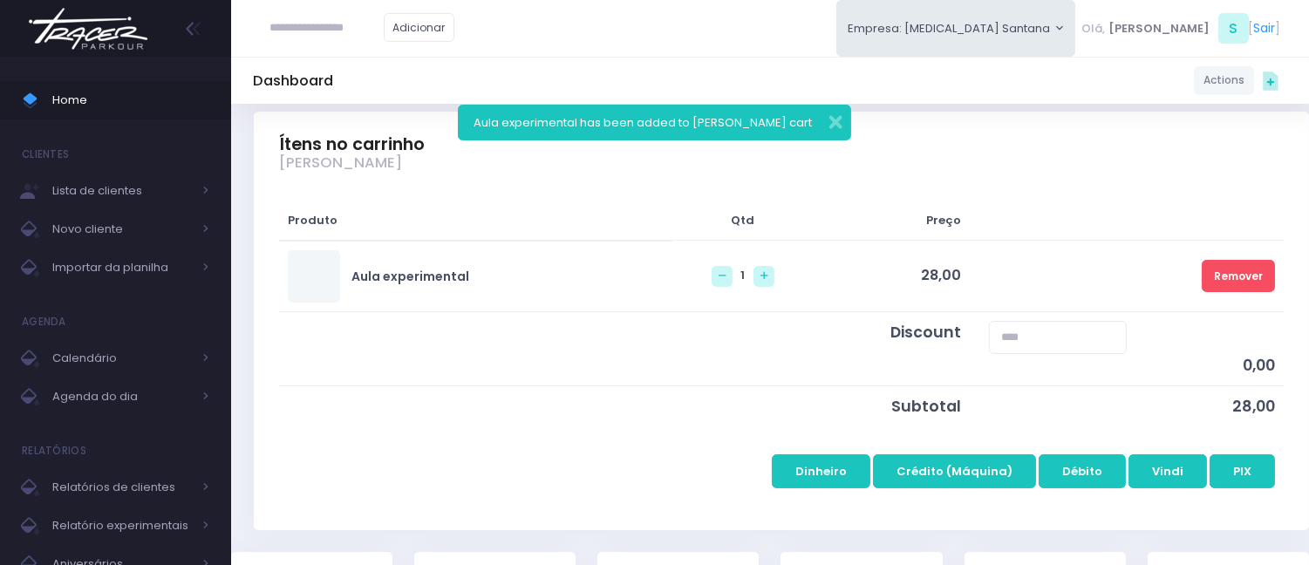
scroll to position [194, 0]
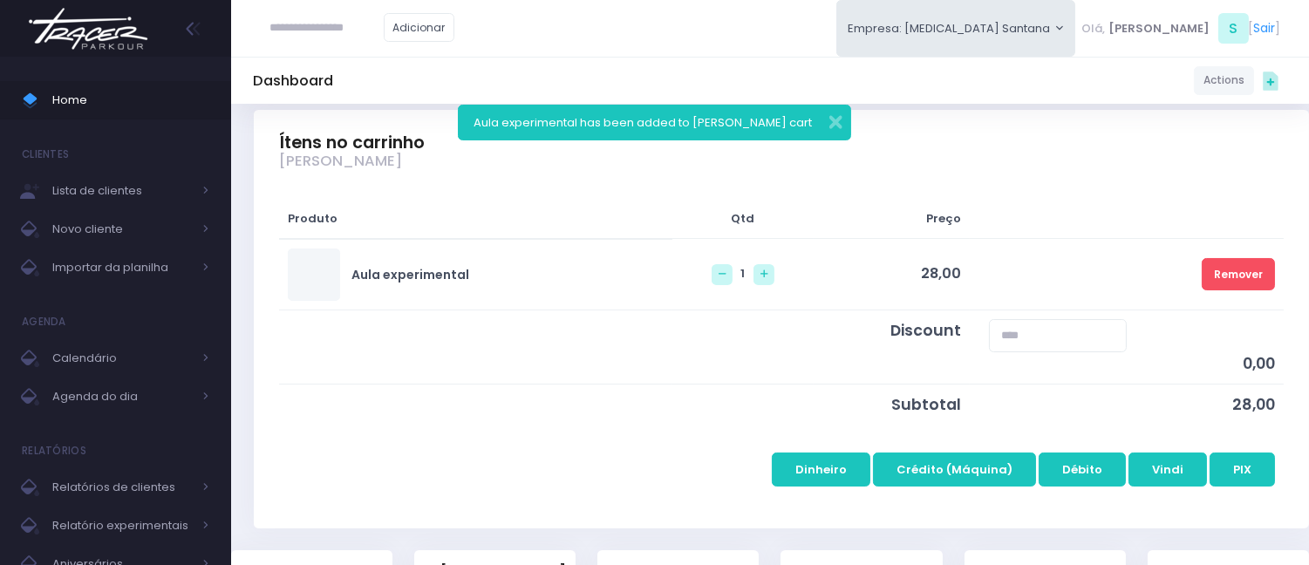
click at [1225, 451] on td "Dinheiro Crédito (Máquina) Débito Vindi PIX" at bounding box center [781, 460] width 1004 height 71
click at [1225, 457] on button "PIX" at bounding box center [1241, 469] width 65 height 33
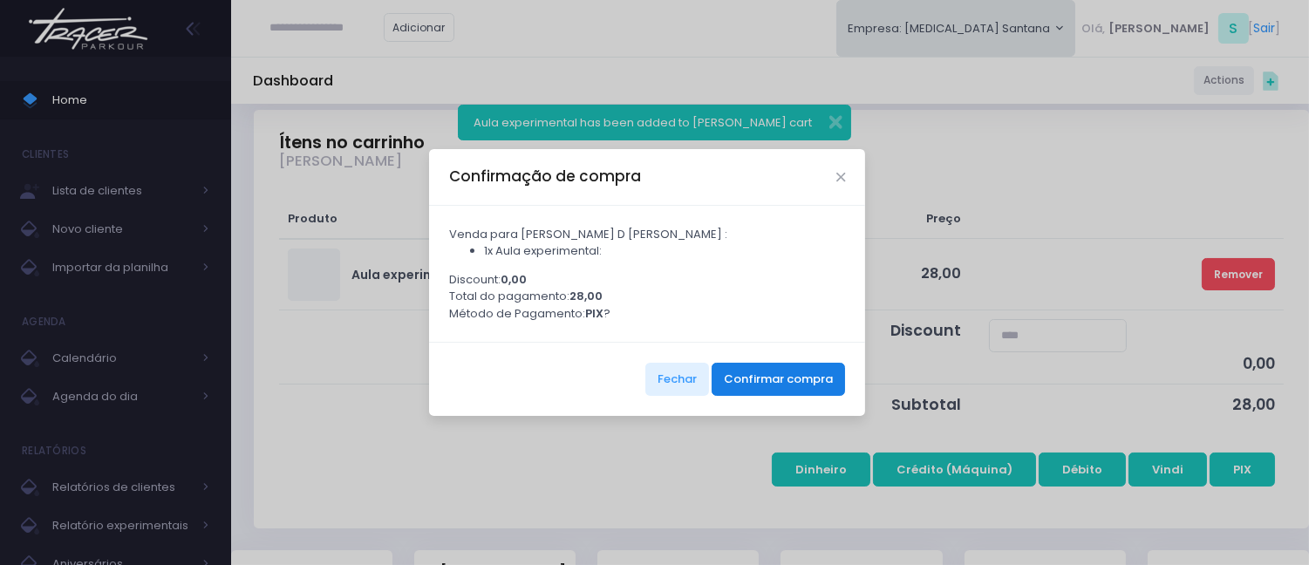
click at [782, 382] on button "Confirmar compra" at bounding box center [777, 379] width 133 height 33
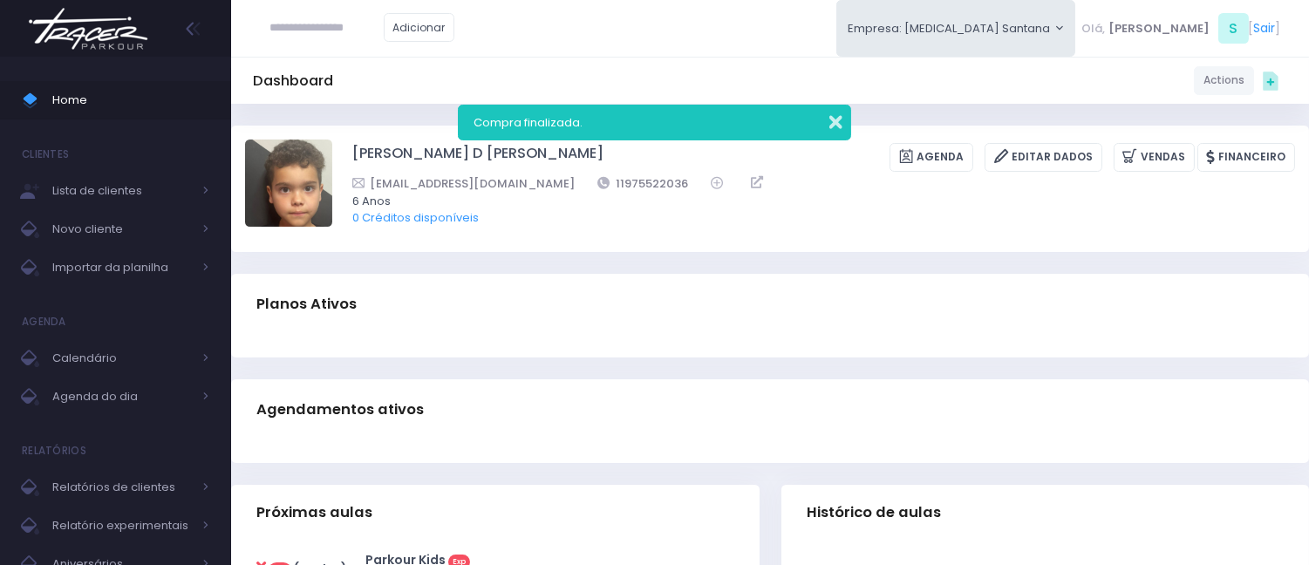
click at [826, 128] on button "button" at bounding box center [824, 120] width 35 height 20
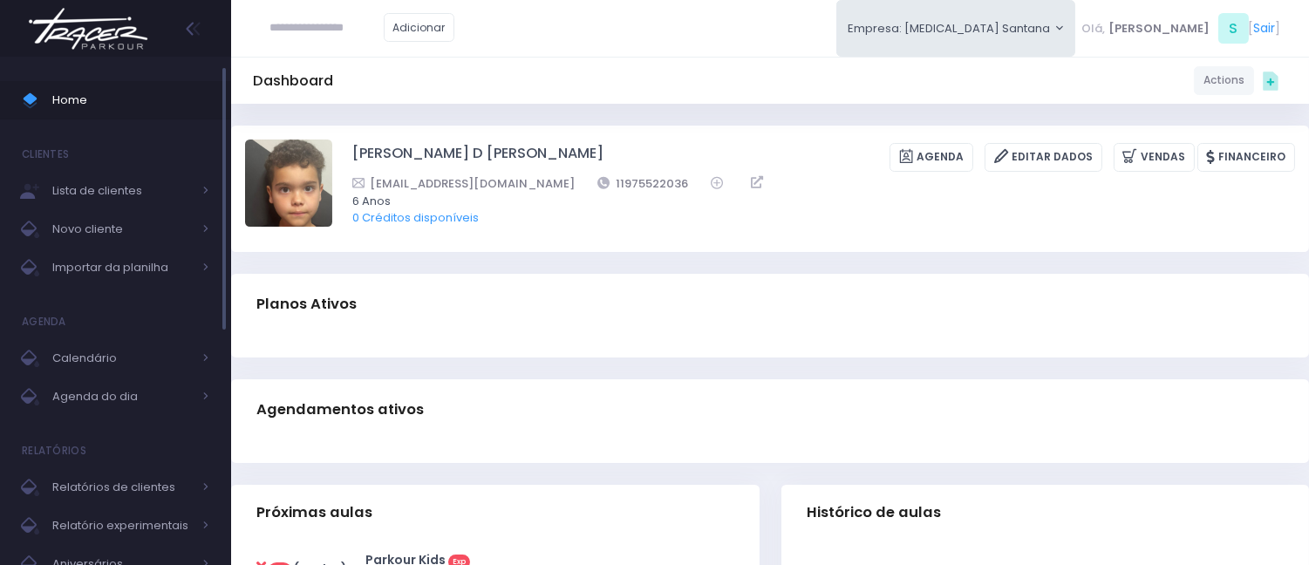
click at [146, 81] on link "Home" at bounding box center [115, 100] width 231 height 38
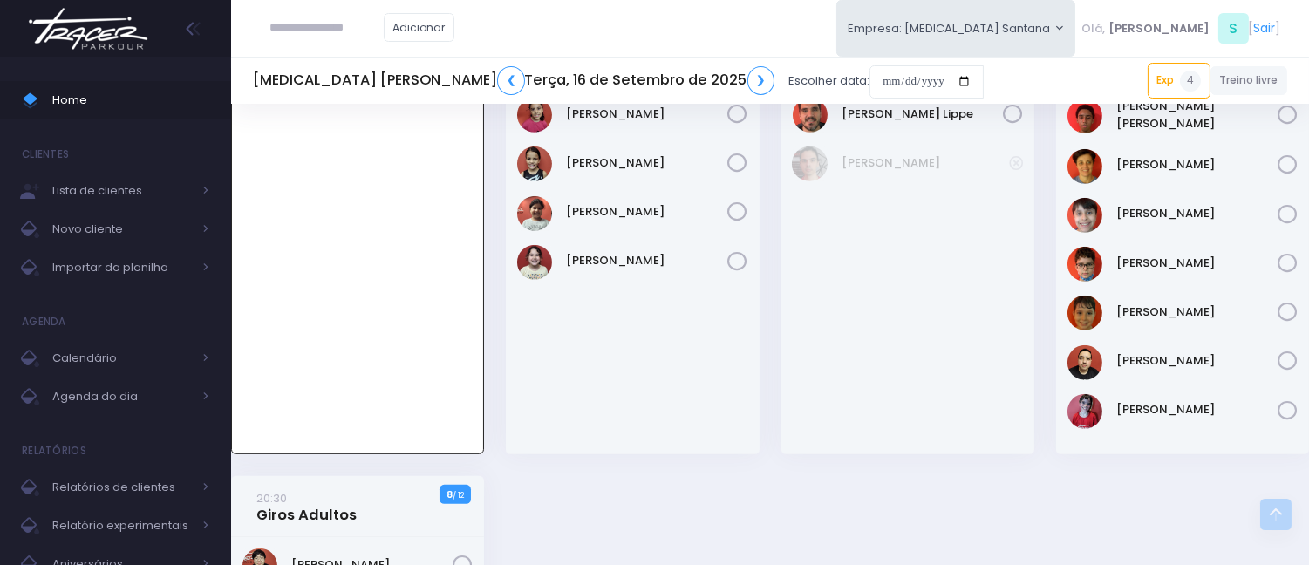
scroll to position [1447, 0]
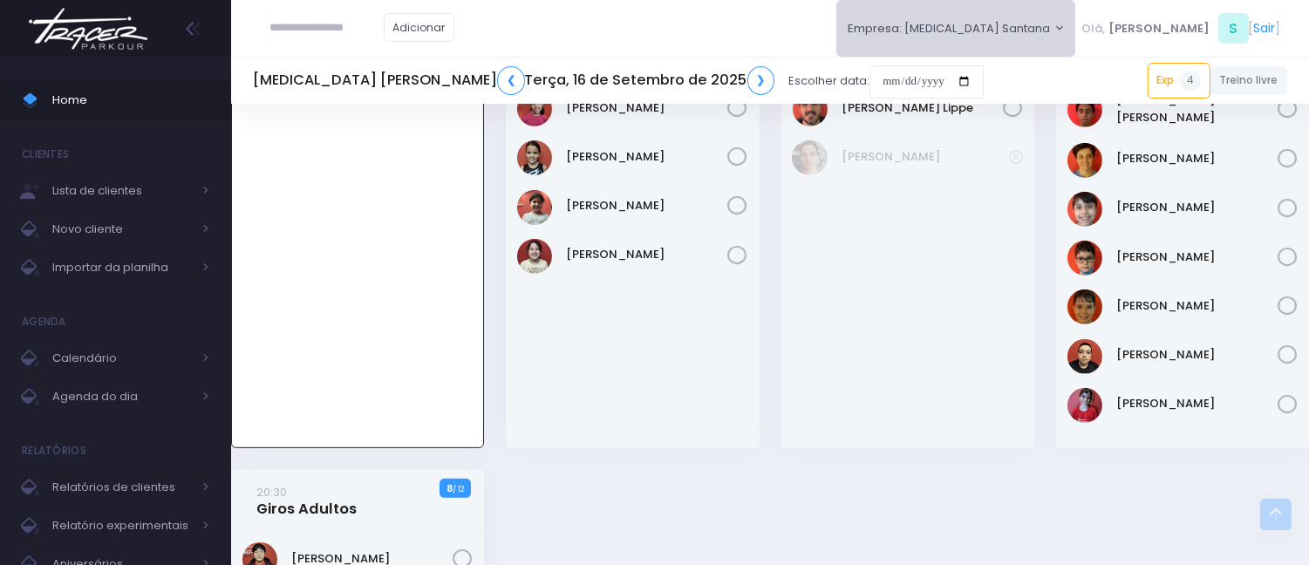
click at [1066, 48] on button "Empresa: [MEDICAL_DATA] Santana" at bounding box center [956, 28] width 240 height 57
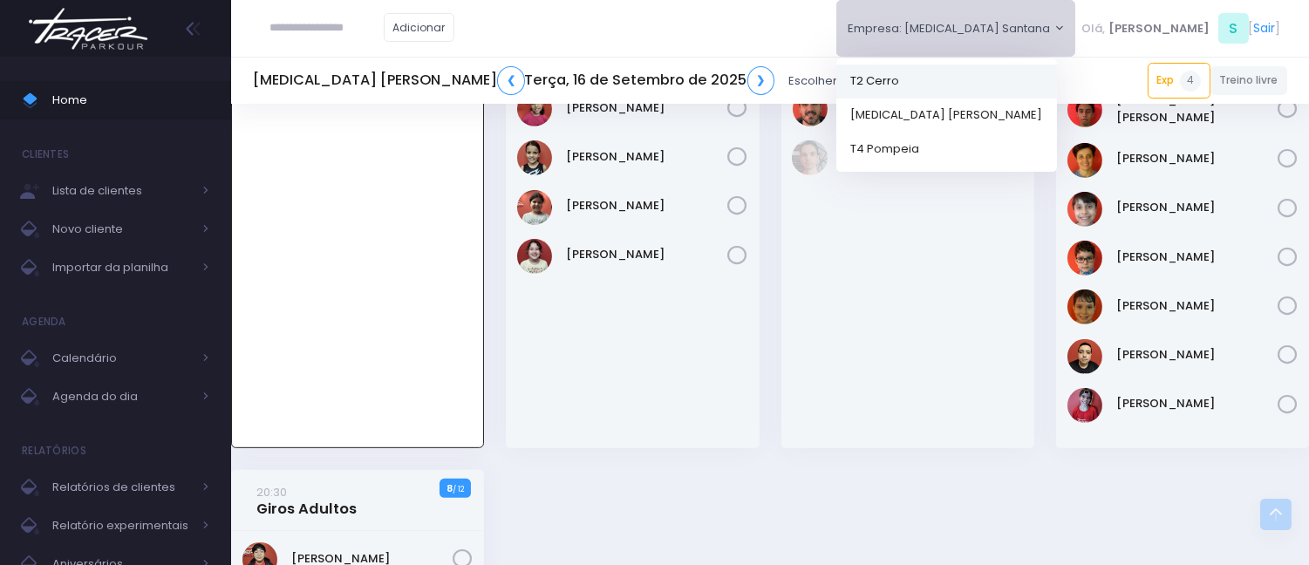
click at [1038, 75] on link "T2 Cerro" at bounding box center [946, 81] width 221 height 34
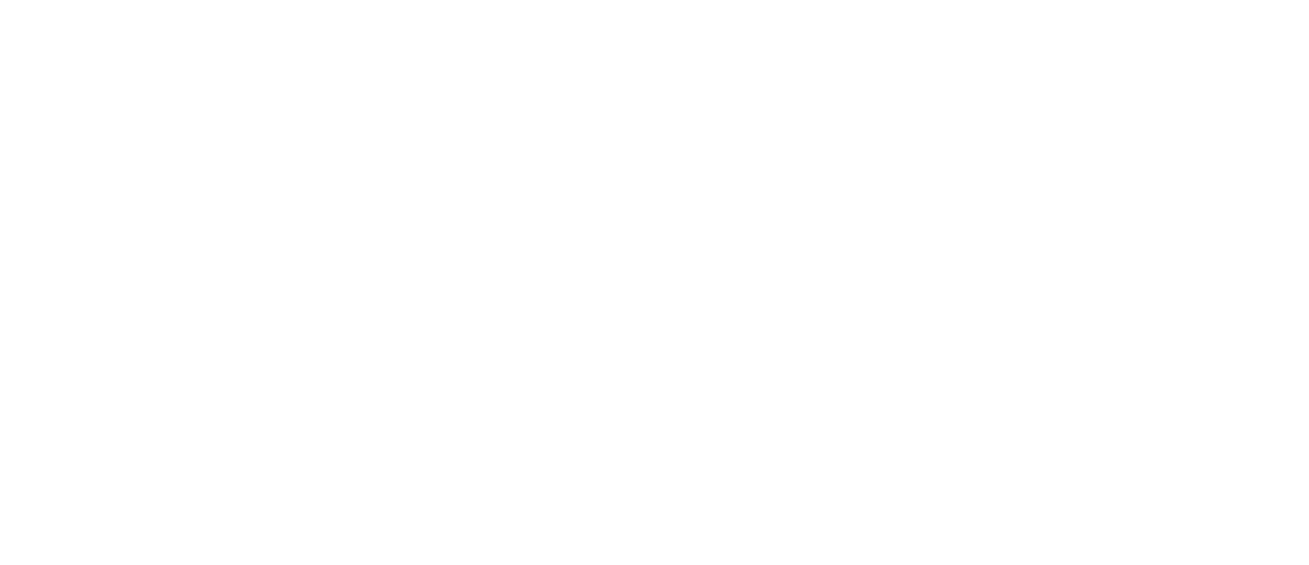
scroll to position [1964, 0]
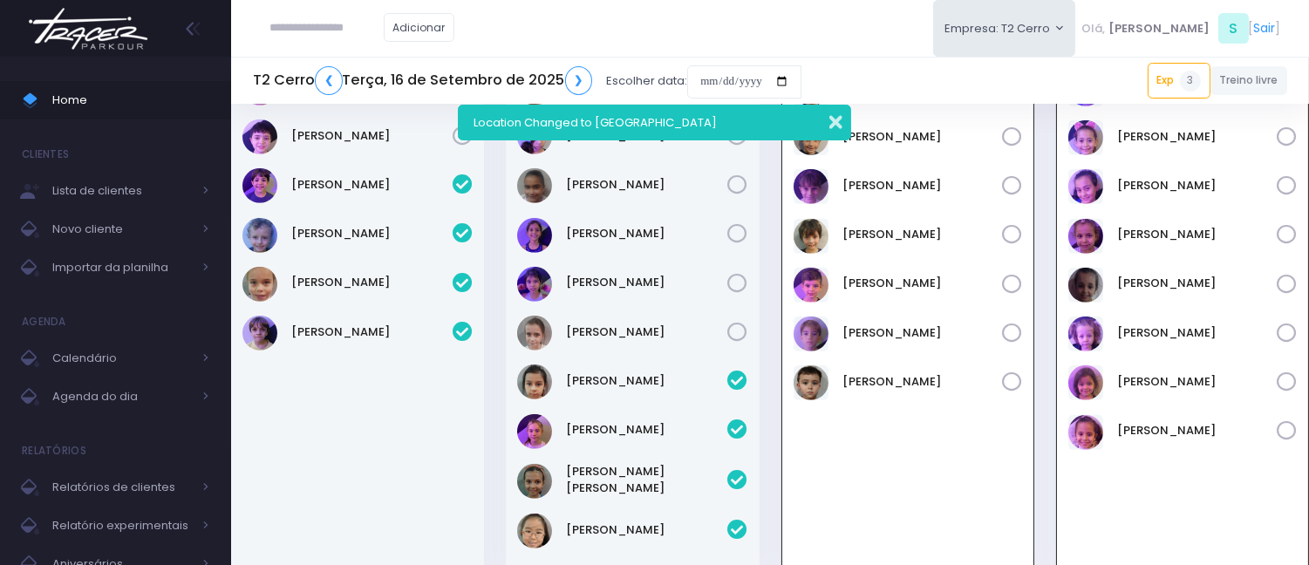
click at [834, 117] on button "button" at bounding box center [824, 120] width 35 height 20
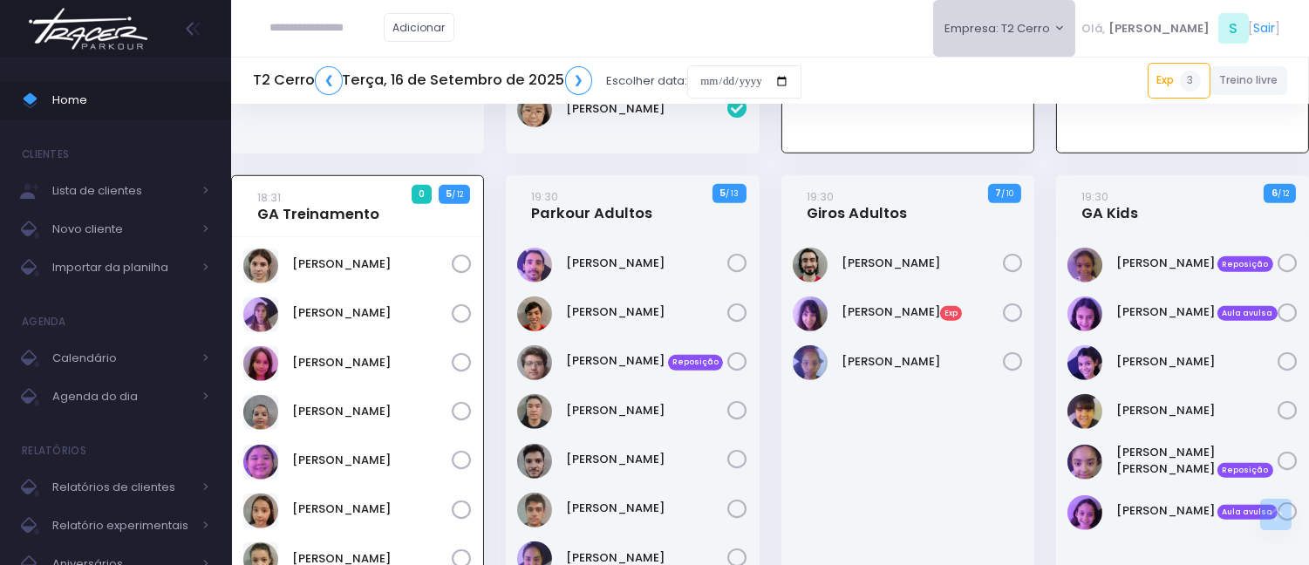
scroll to position [2352, 0]
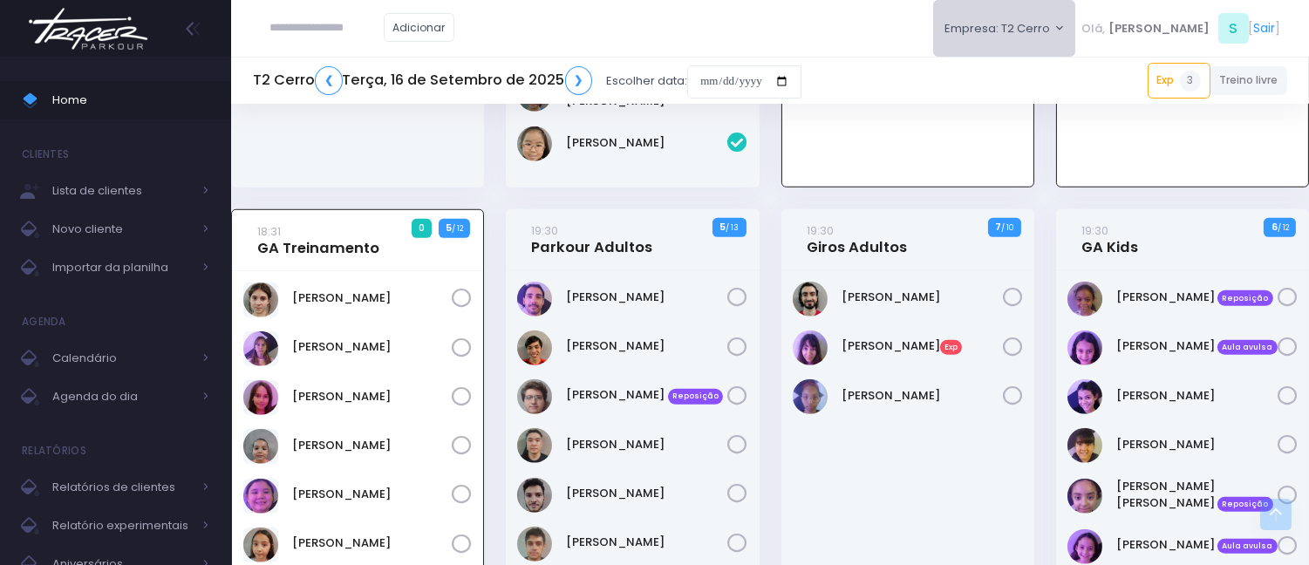
click at [1034, 14] on button "Empresa: T2 Cerro" at bounding box center [1004, 28] width 143 height 57
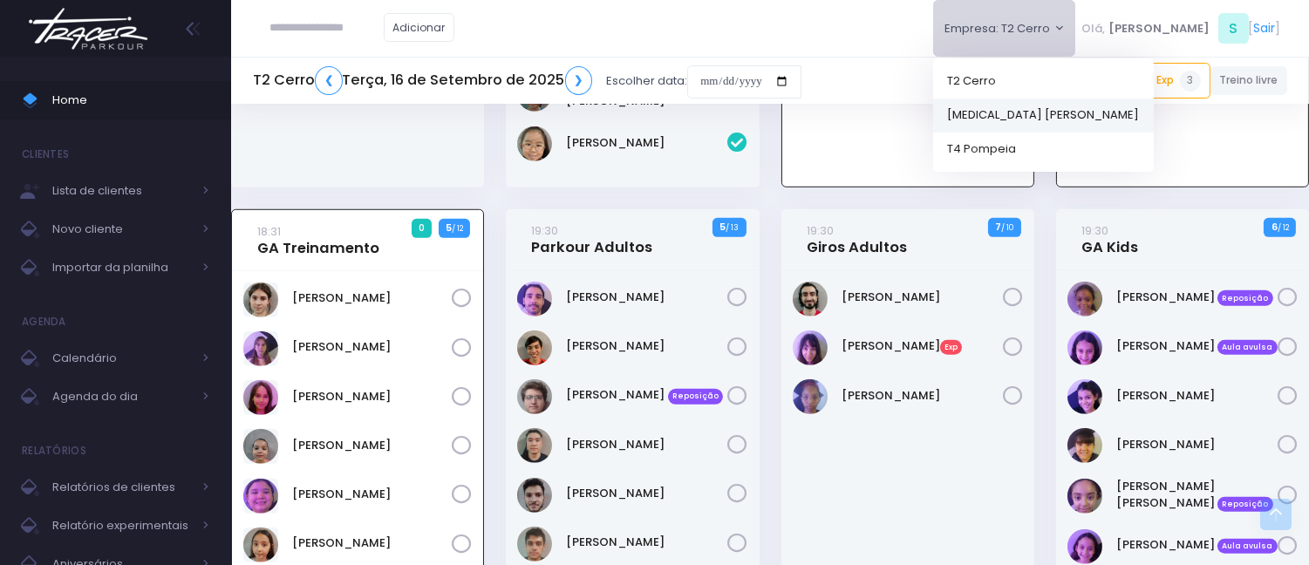
click at [1045, 109] on link "[MEDICAL_DATA] [PERSON_NAME]" at bounding box center [1043, 115] width 221 height 34
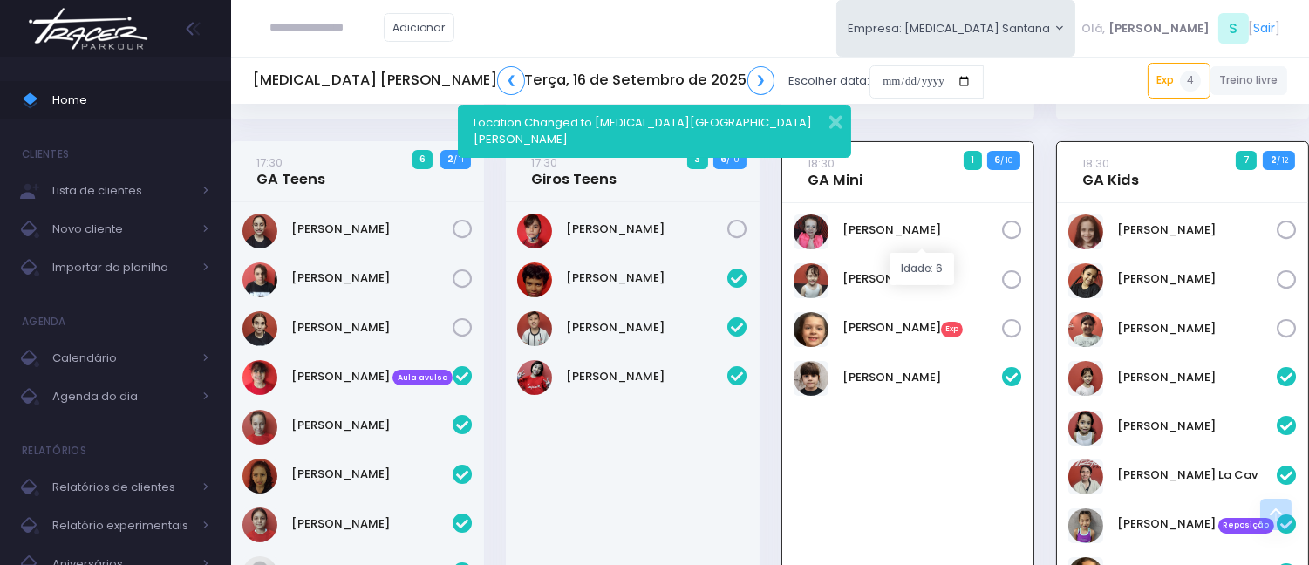
scroll to position [484, 0]
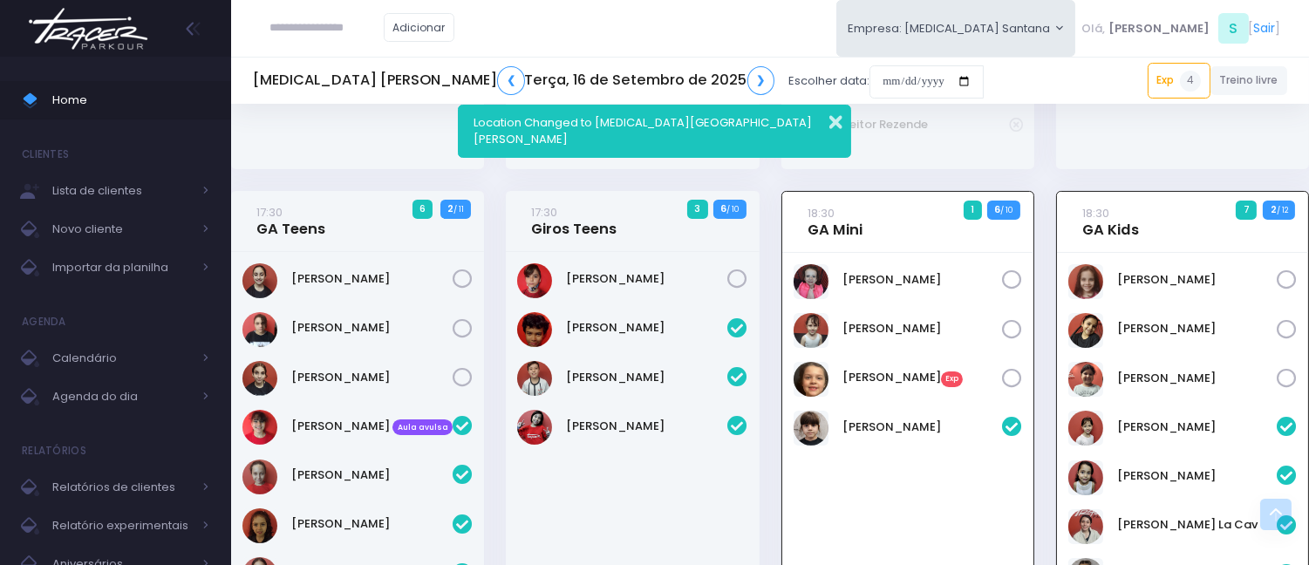
click at [839, 119] on button "button" at bounding box center [824, 120] width 35 height 20
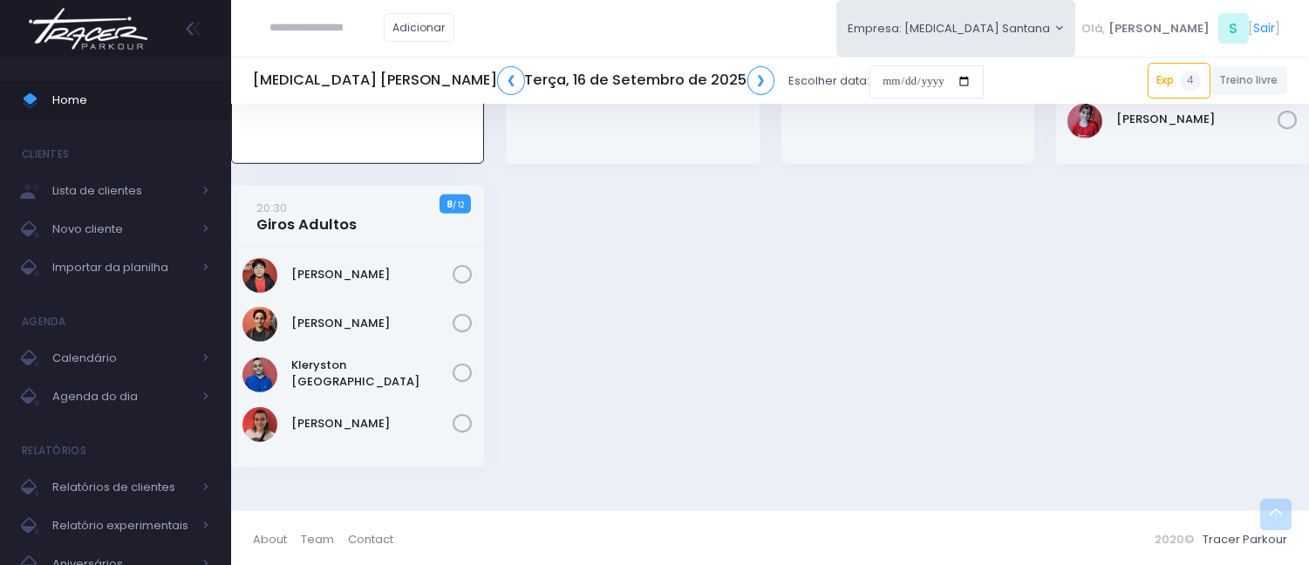
scroll to position [1738, 0]
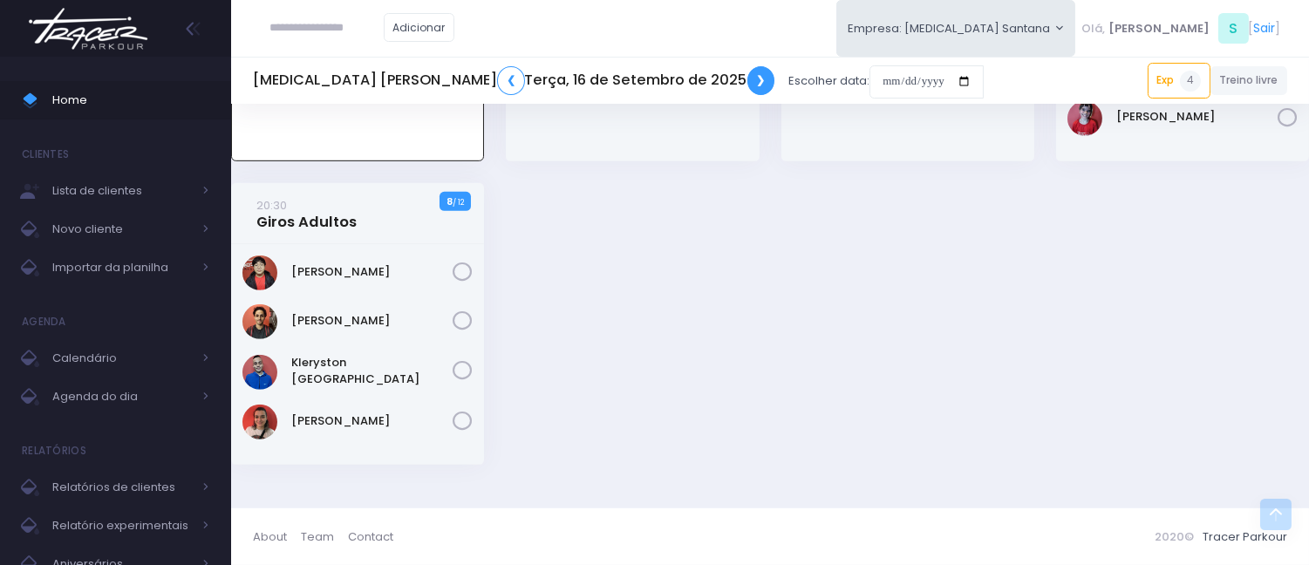
click at [747, 83] on link "❯" at bounding box center [761, 80] width 28 height 29
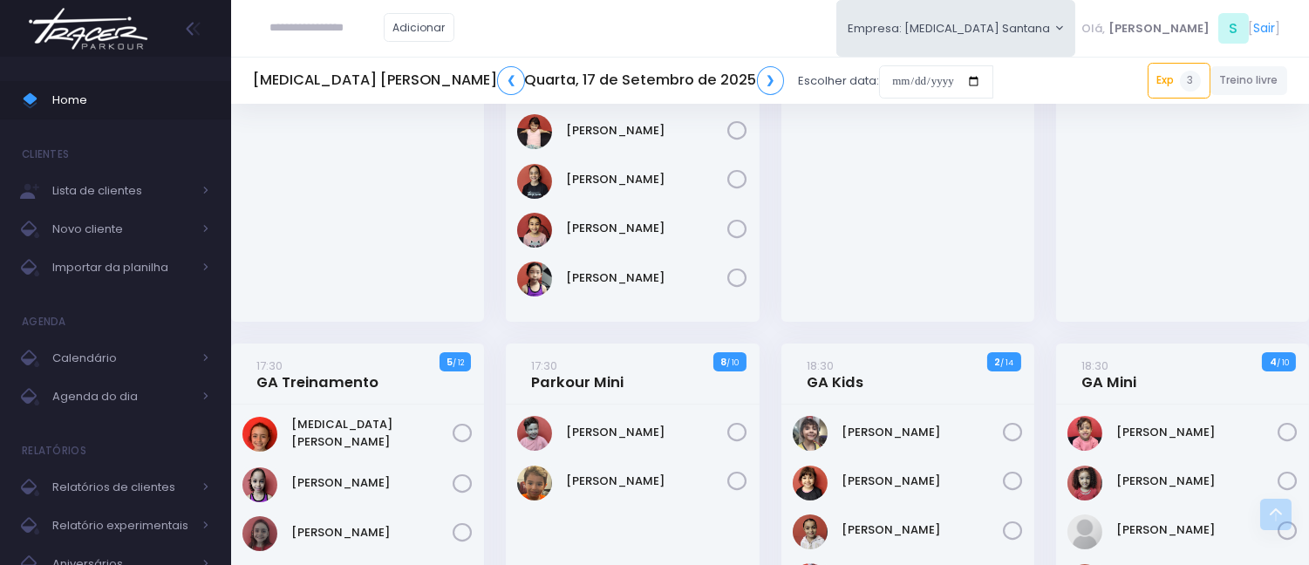
scroll to position [290, 0]
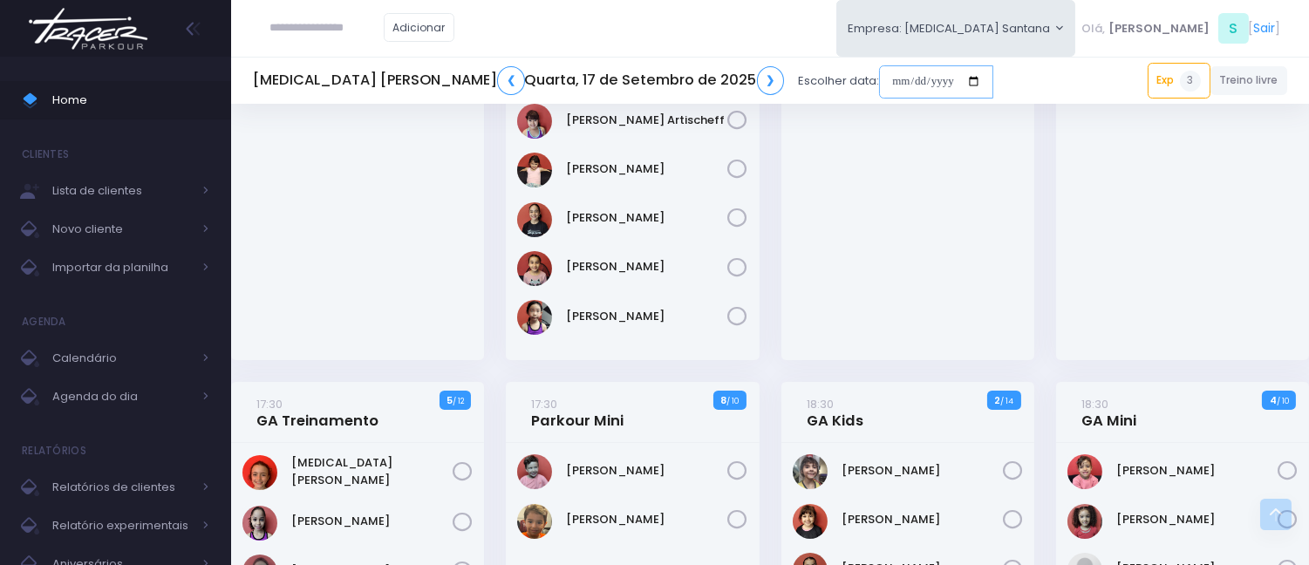
click at [879, 67] on input "date" at bounding box center [936, 81] width 114 height 33
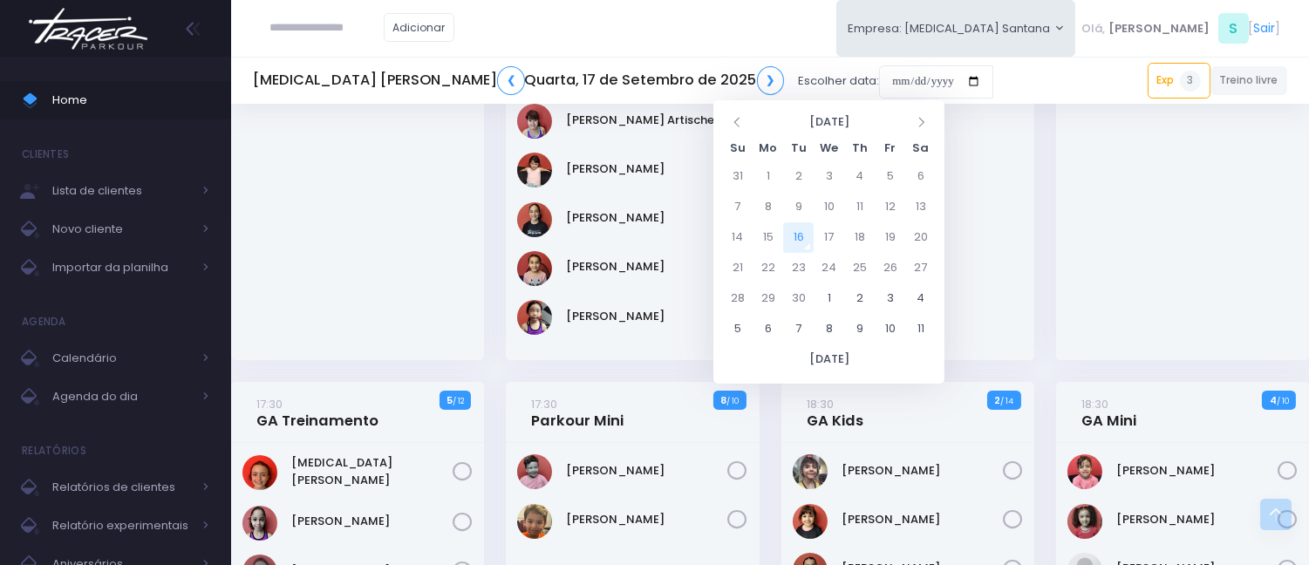
click at [788, 234] on td "16" at bounding box center [798, 237] width 31 height 31
type input "**********"
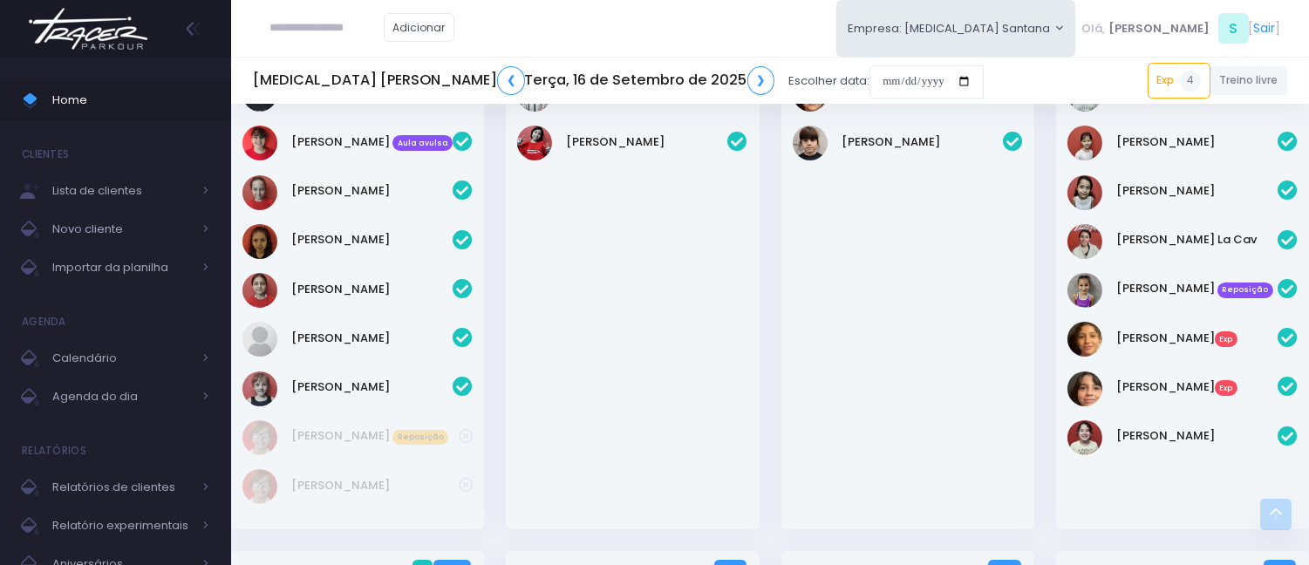
scroll to position [575, 0]
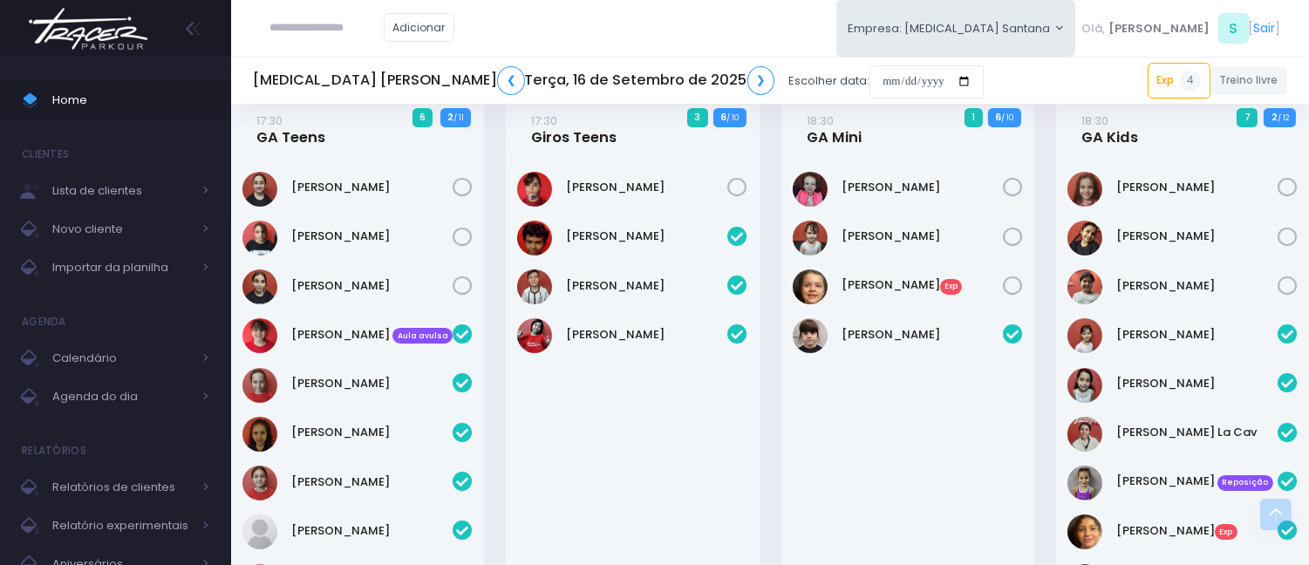
click at [345, 22] on input "text" at bounding box center [326, 27] width 113 height 33
paste input "**********"
type input "**********"
click input "submit" at bounding box center [0, 0] width 0 height 0
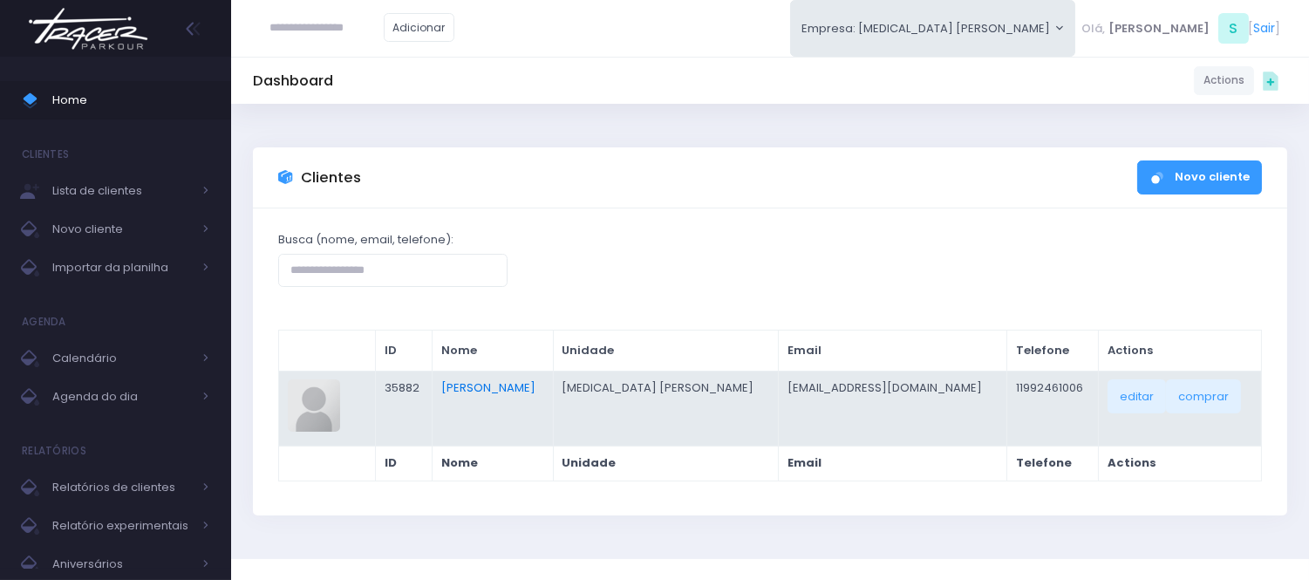
click at [535, 386] on link "Victor Sousa" at bounding box center [488, 387] width 94 height 17
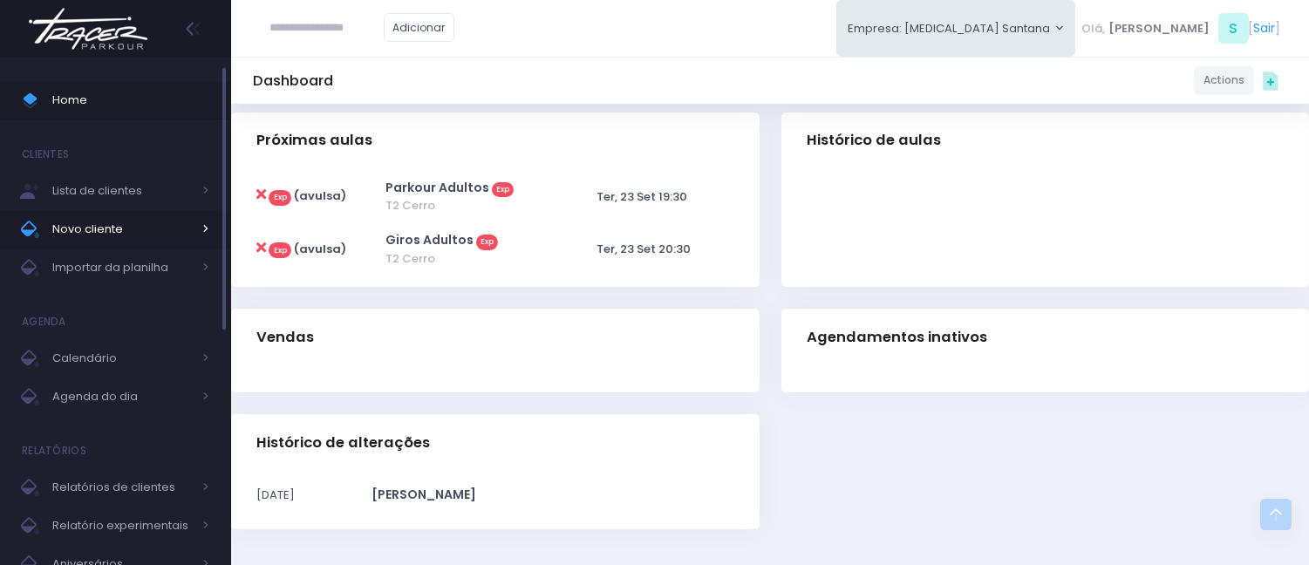
scroll to position [338, 0]
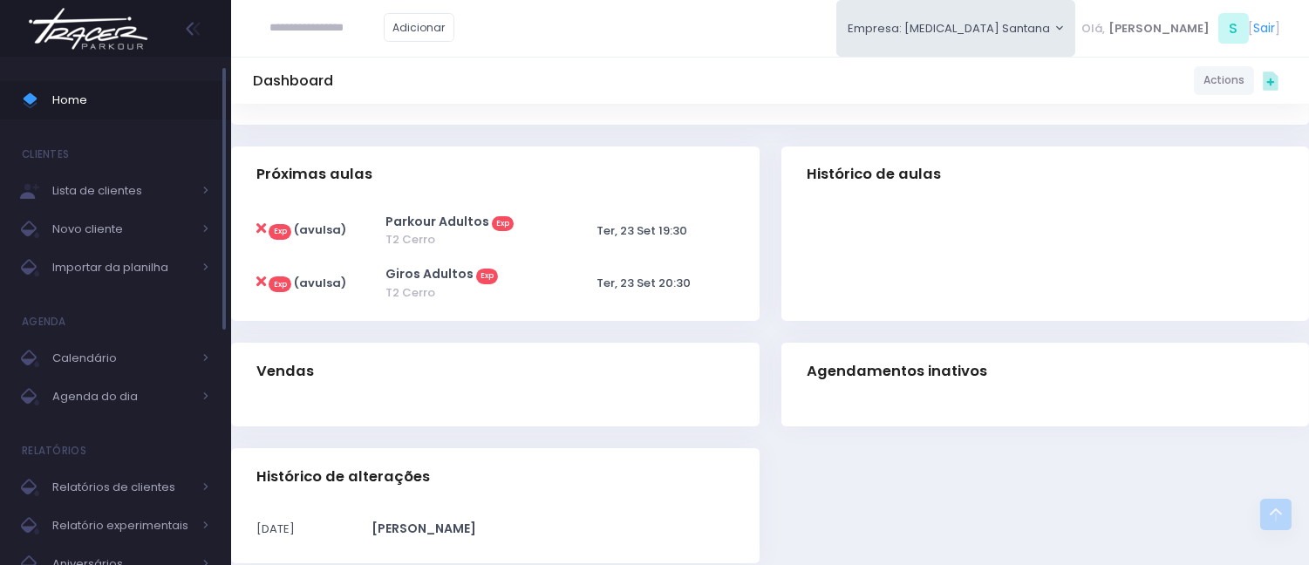
click at [136, 91] on span "Home" at bounding box center [130, 100] width 157 height 23
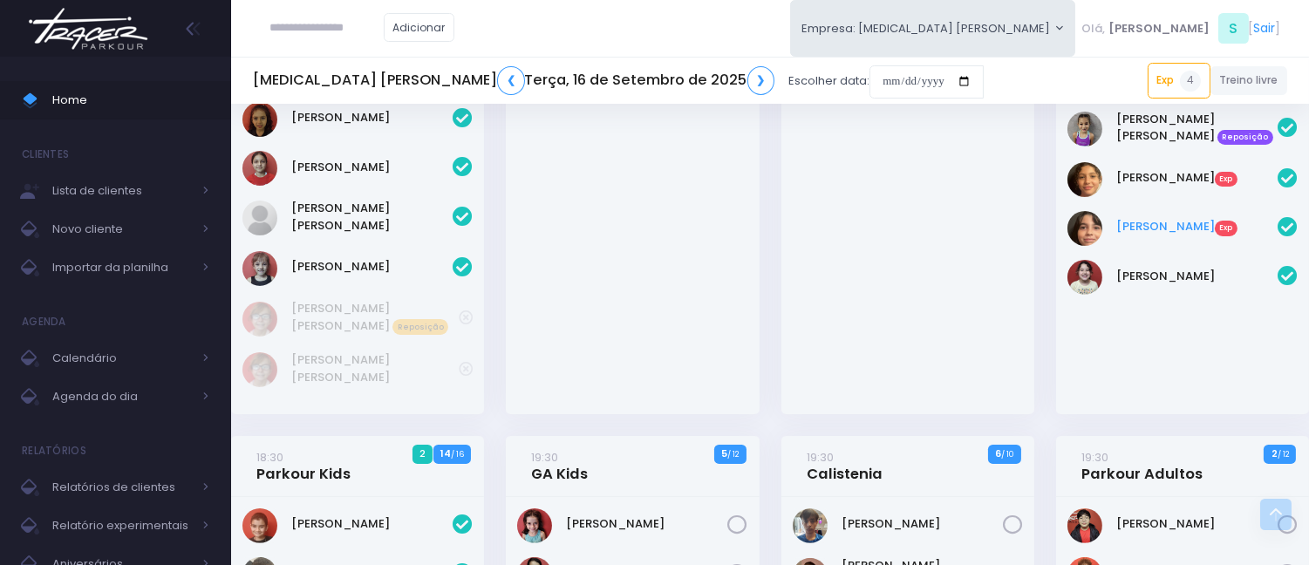
scroll to position [872, 0]
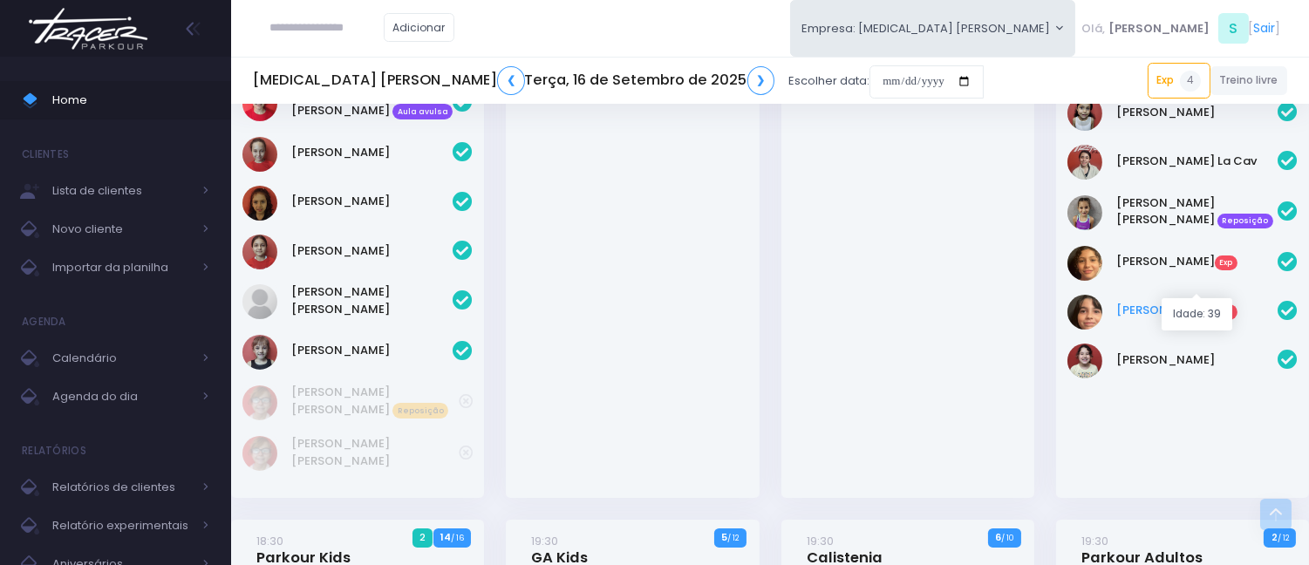
click at [1161, 302] on link "[PERSON_NAME] Exp" at bounding box center [1196, 310] width 161 height 17
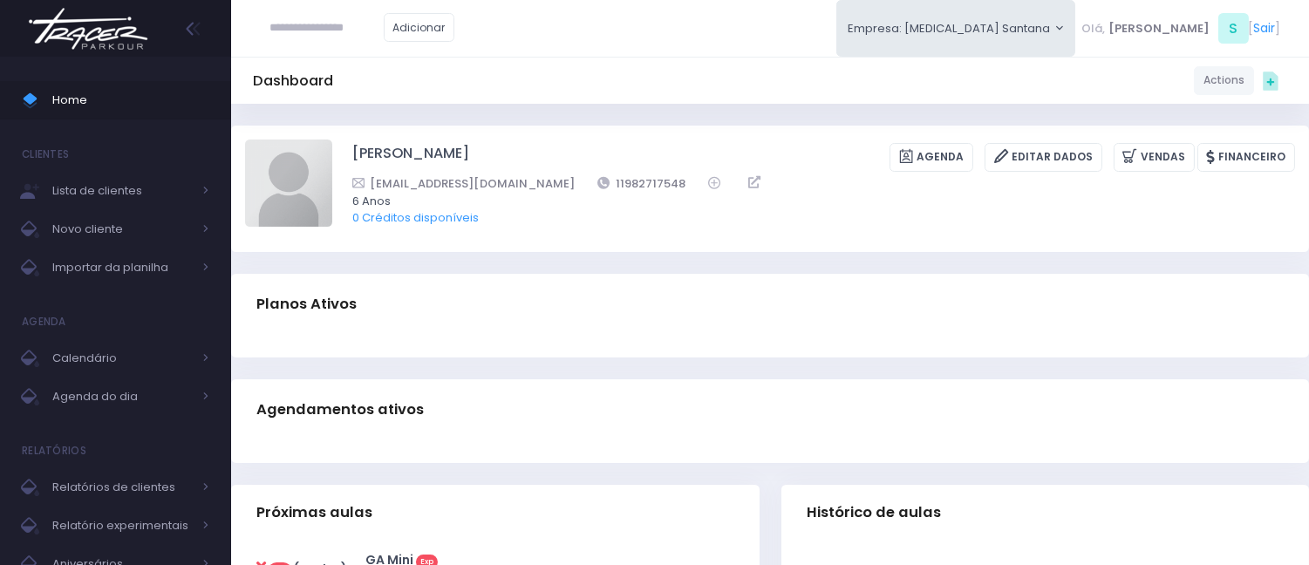
click at [347, 28] on input "text" at bounding box center [326, 27] width 113 height 33
paste input "**********"
type input "**********"
click input "submit" at bounding box center [0, 0] width 0 height 0
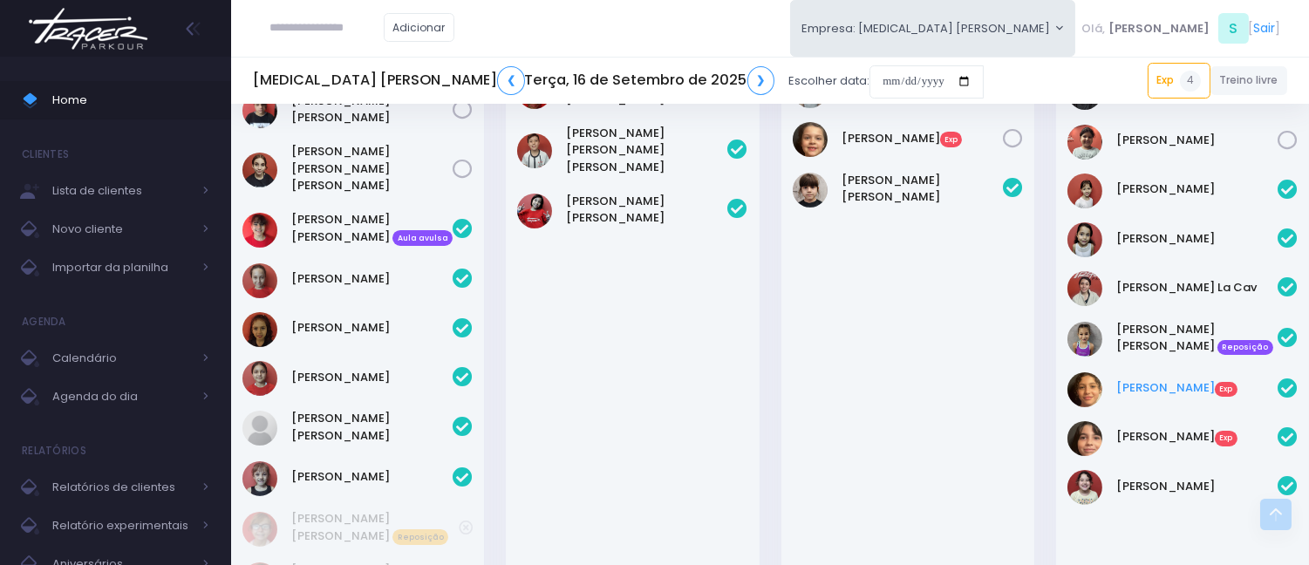
scroll to position [744, 0]
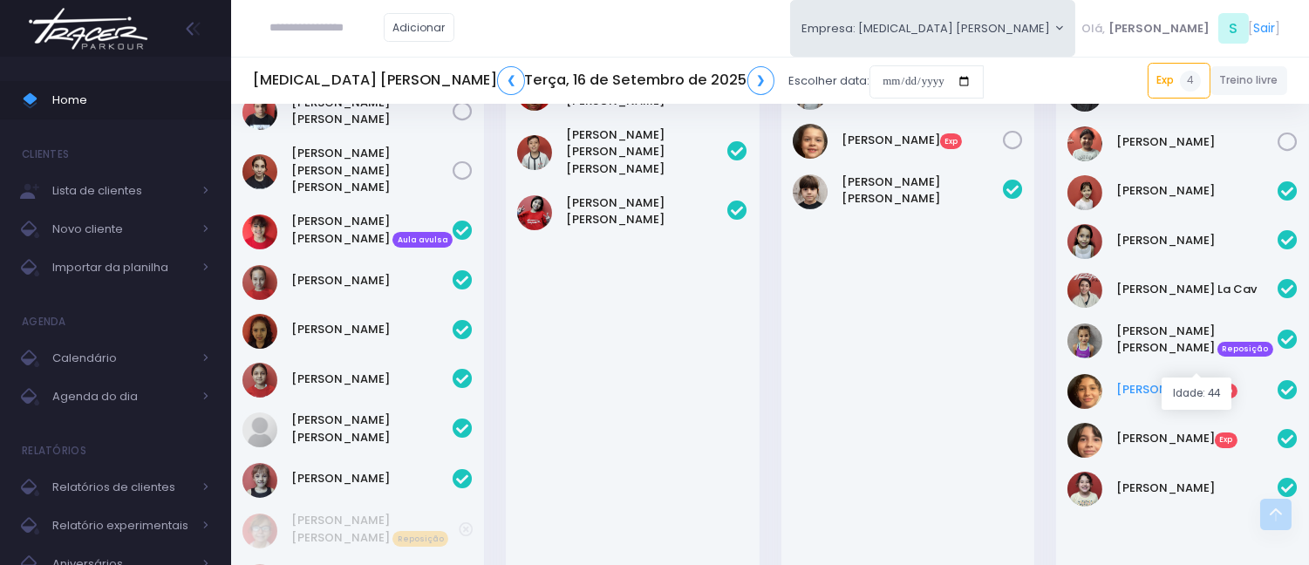
click at [1157, 381] on link "Rafaela Borges Exp" at bounding box center [1196, 389] width 161 height 17
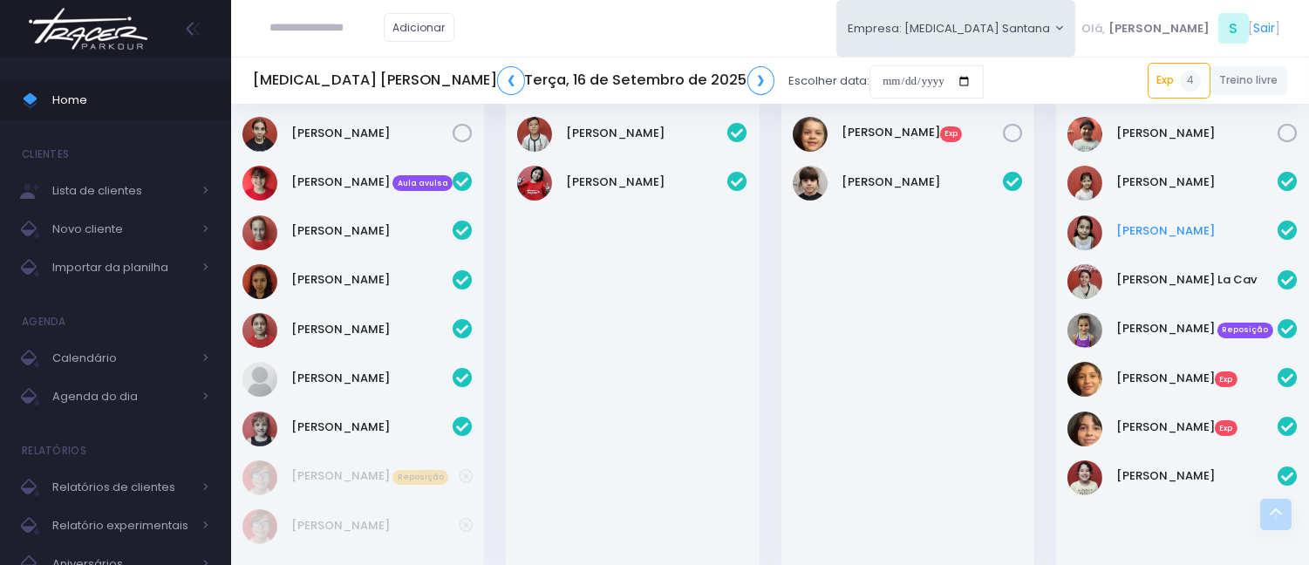
scroll to position [872, 0]
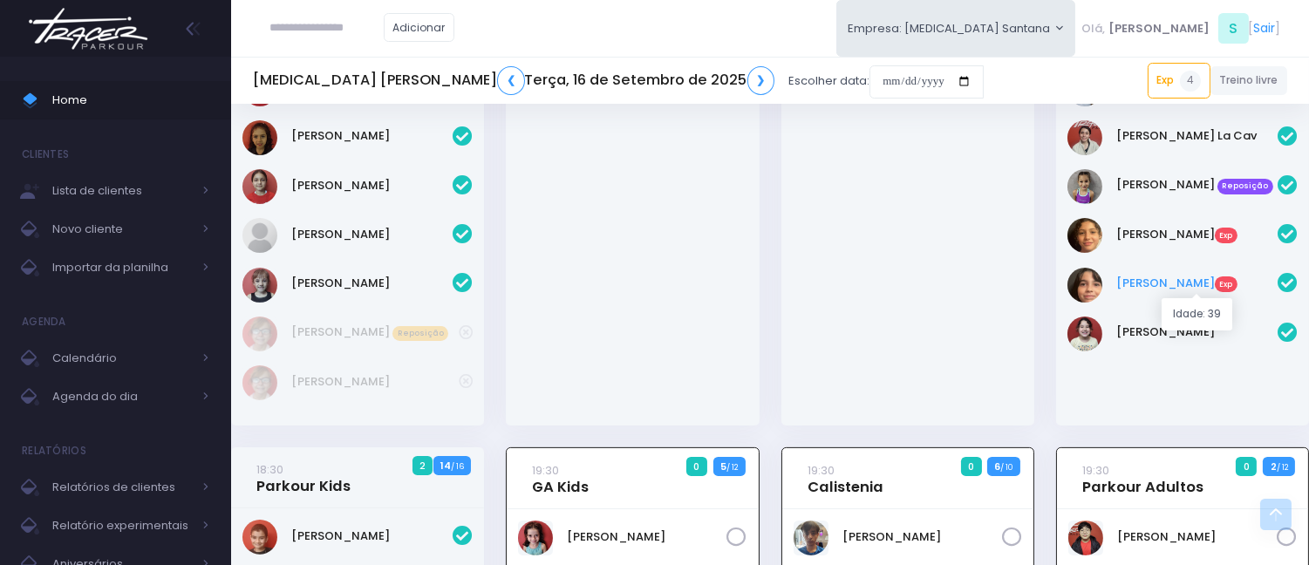
click at [1184, 283] on link "[PERSON_NAME] Exp" at bounding box center [1196, 283] width 161 height 17
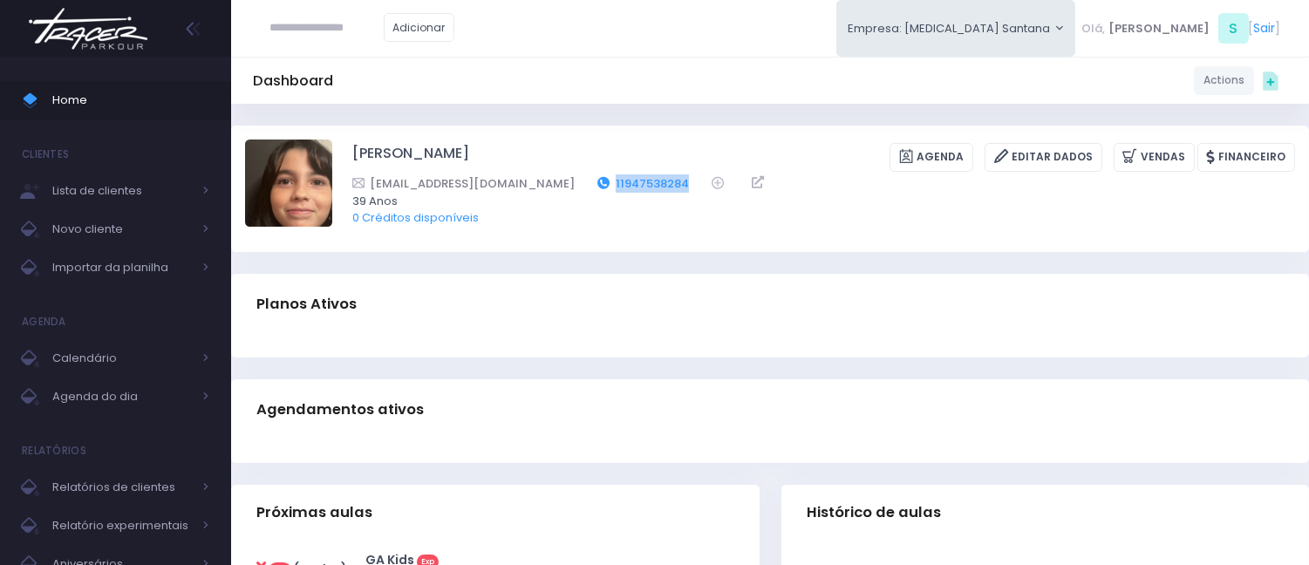
drag, startPoint x: 672, startPoint y: 173, endPoint x: 580, endPoint y: 178, distance: 92.6
click at [580, 178] on div "[EMAIL_ADDRESS][DOMAIN_NAME] 11947538284" at bounding box center [812, 183] width 920 height 18
copy div "11947538284"
click at [119, 89] on span "Home" at bounding box center [130, 100] width 157 height 23
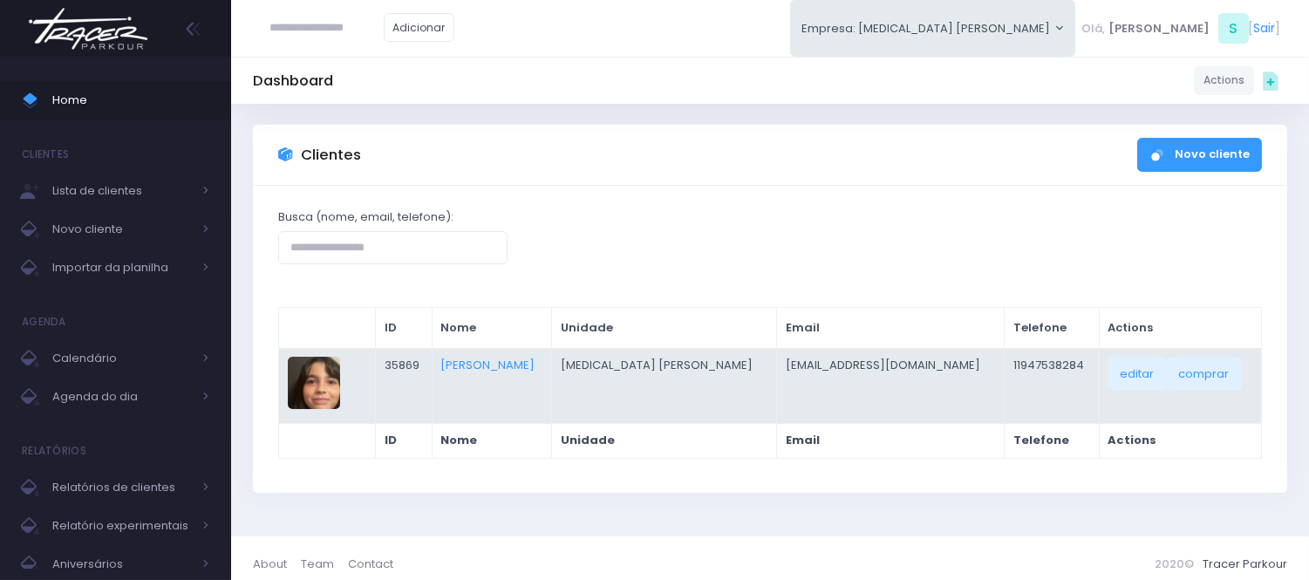
scroll to position [36, 0]
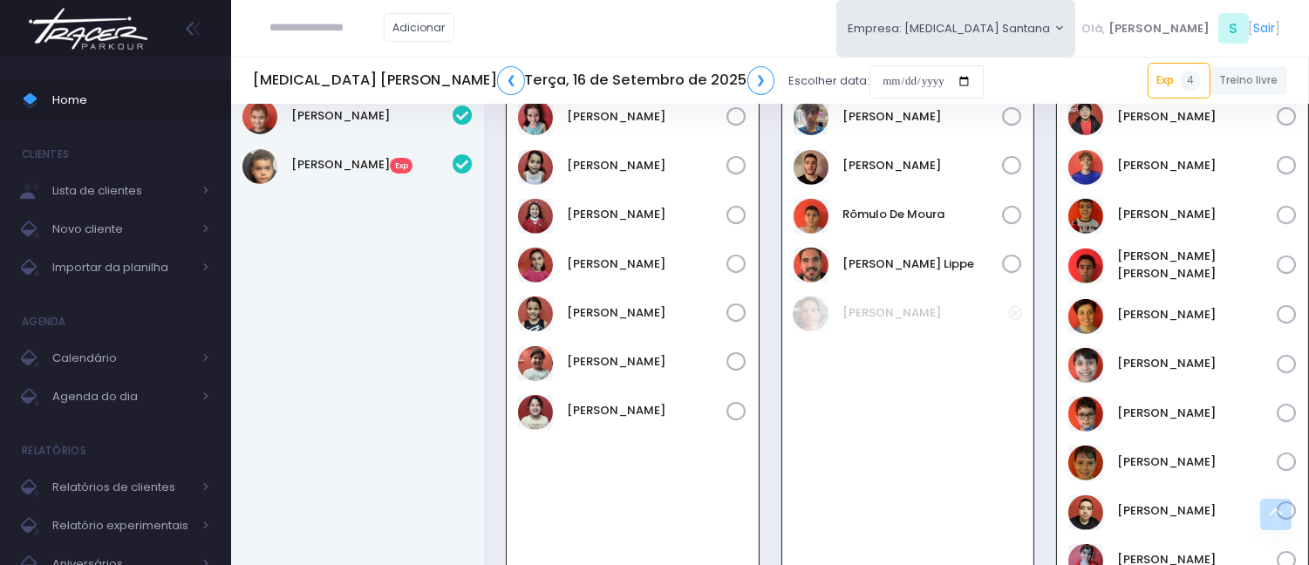
scroll to position [1259, 0]
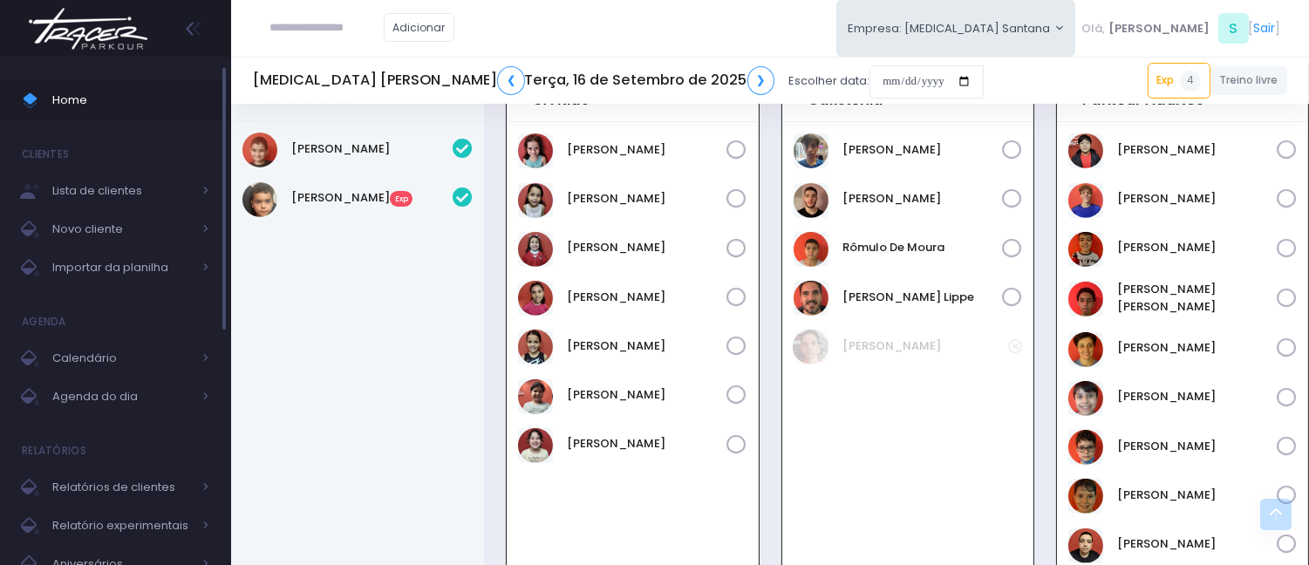
click at [140, 102] on span "Home" at bounding box center [130, 100] width 157 height 23
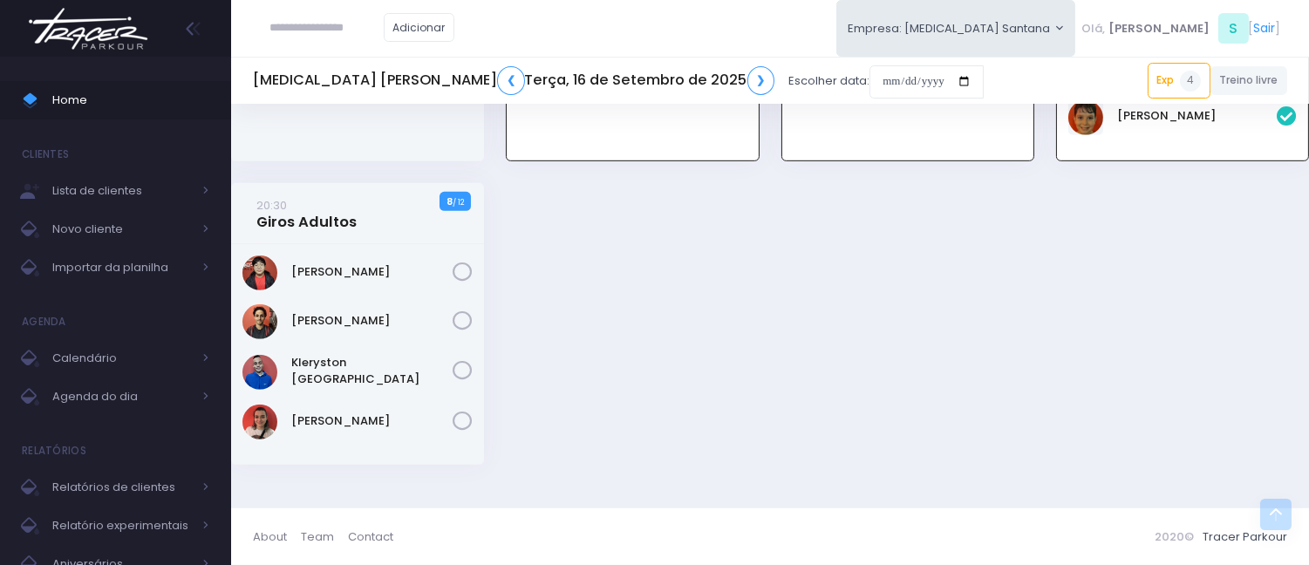
scroll to position [1256, 0]
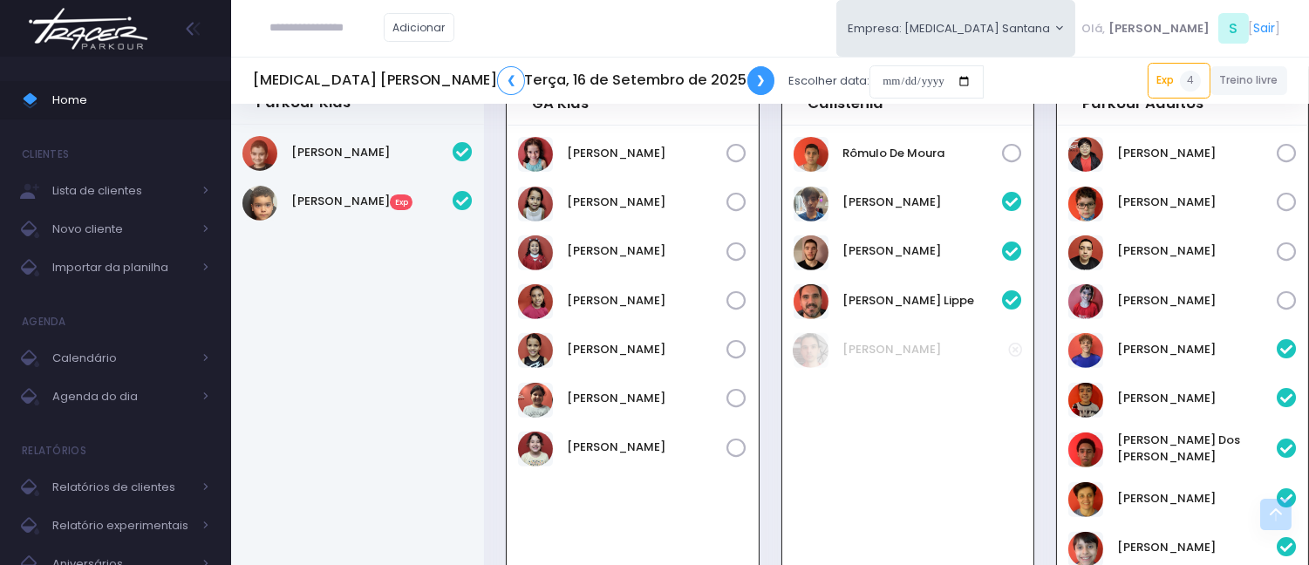
click at [747, 75] on link "❯" at bounding box center [761, 80] width 28 height 29
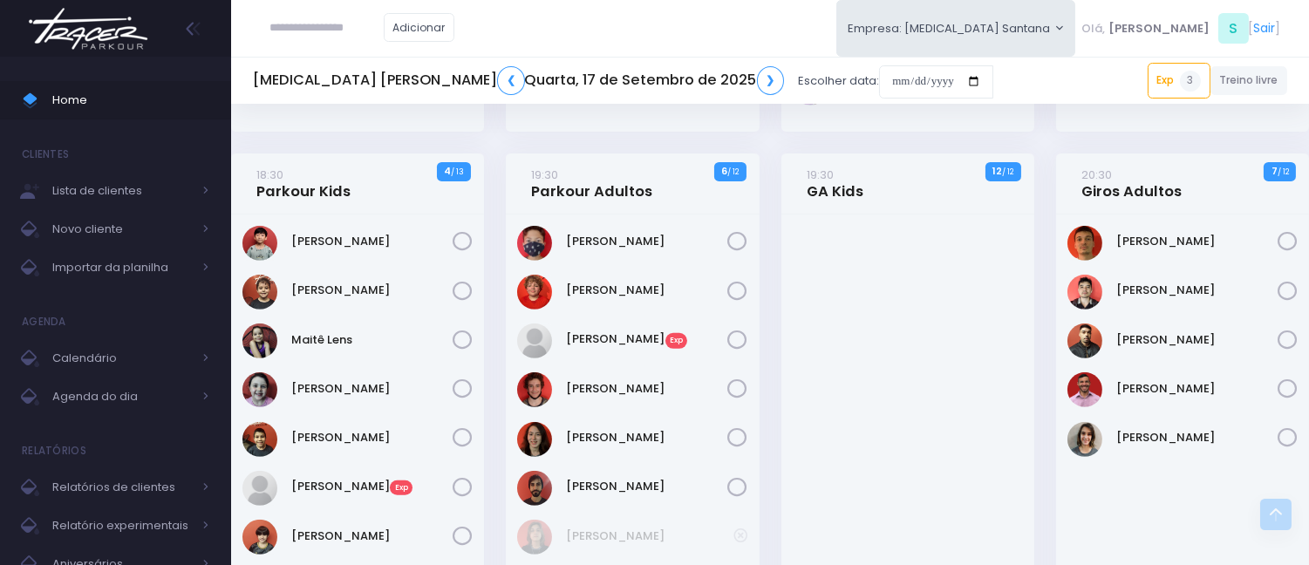
scroll to position [1065, 0]
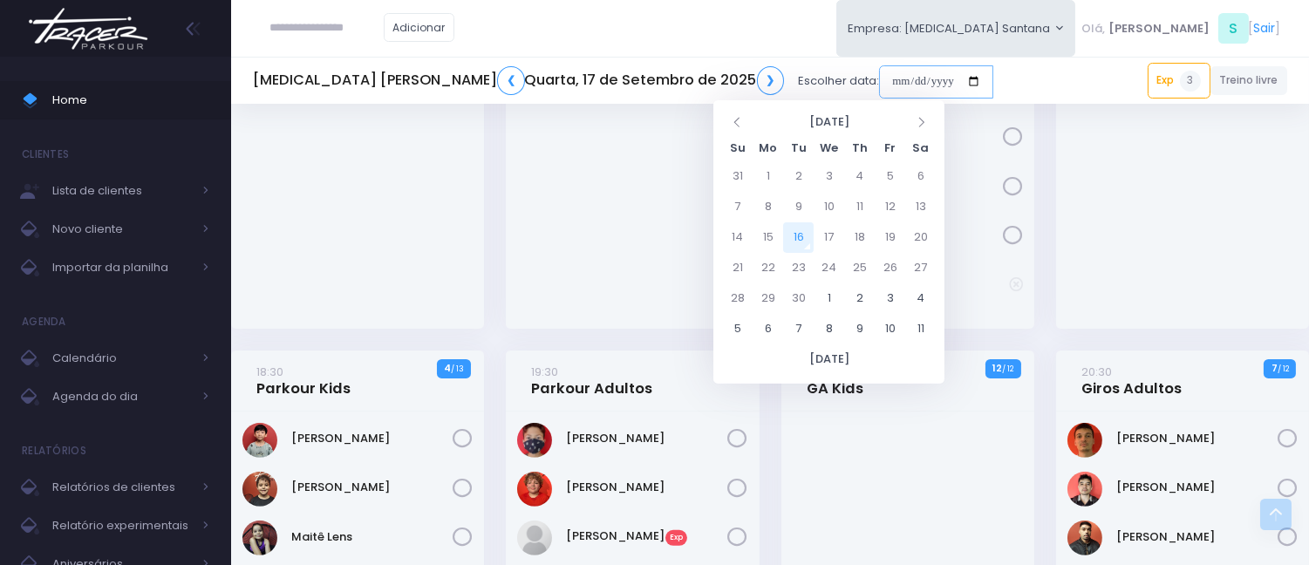
click at [879, 80] on input "date" at bounding box center [936, 81] width 114 height 33
click at [824, 239] on td "17" at bounding box center [829, 237] width 31 height 31
type input "**********"
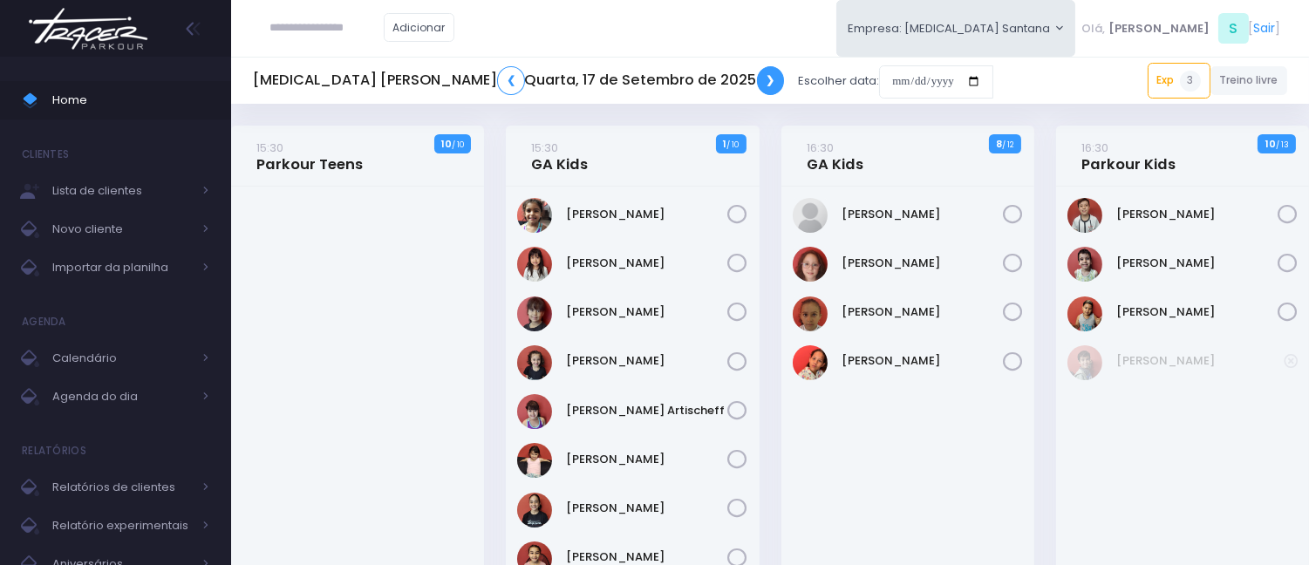
click at [757, 72] on link "❯" at bounding box center [771, 80] width 28 height 29
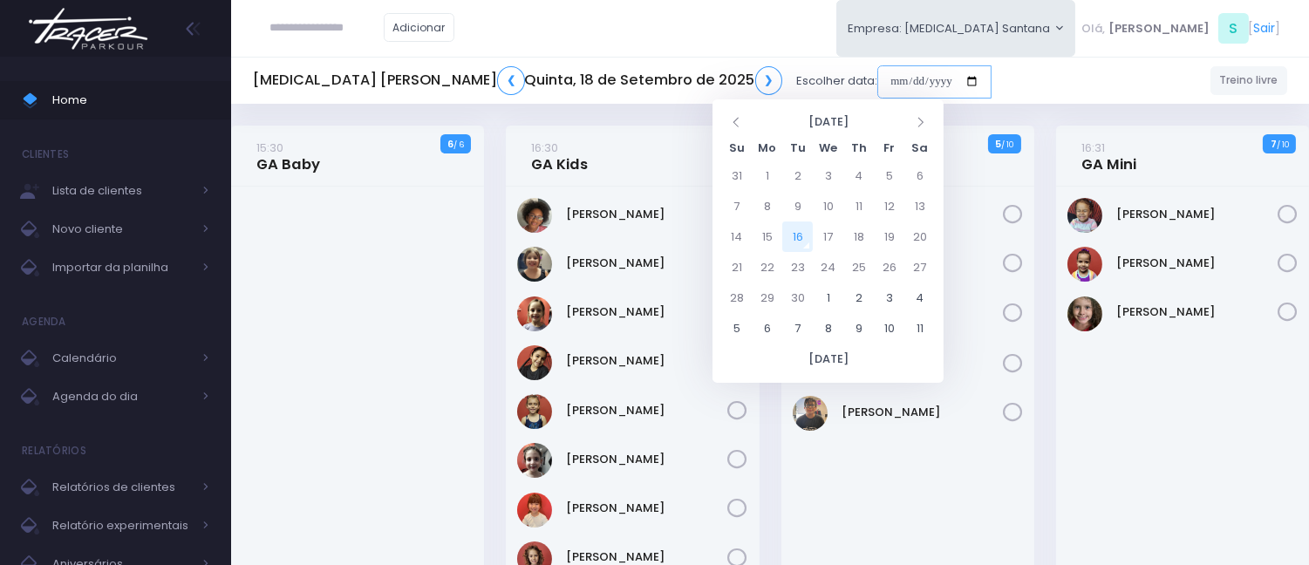
click at [877, 81] on input "date" at bounding box center [934, 81] width 114 height 33
click at [764, 264] on td "22" at bounding box center [767, 267] width 31 height 31
type input "**********"
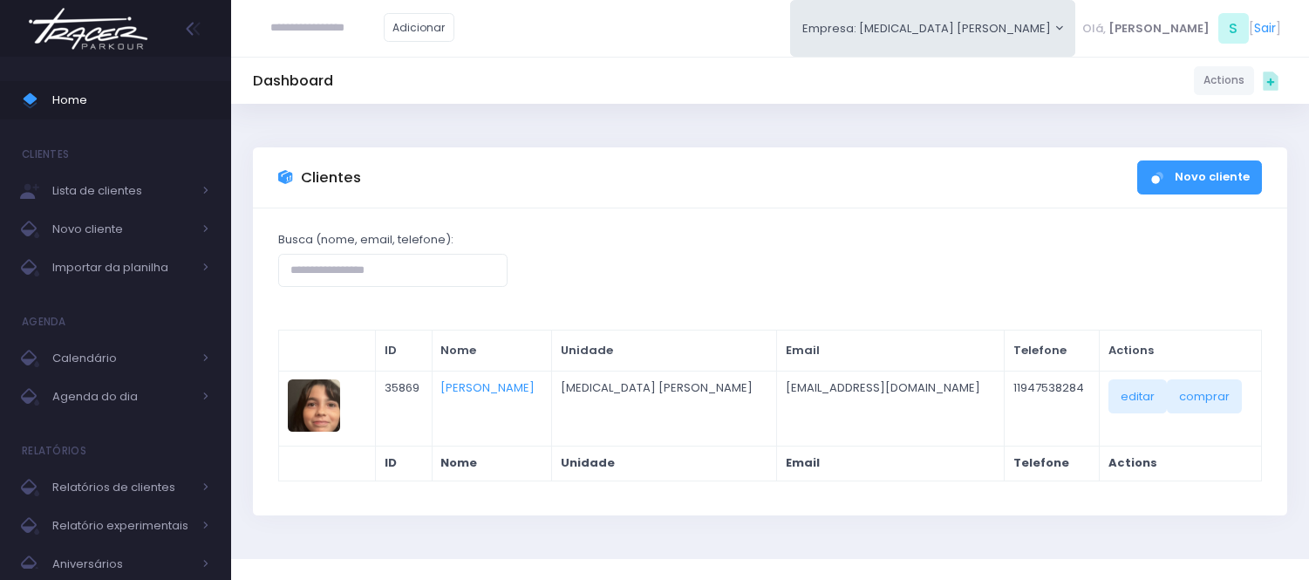
scroll to position [36, 0]
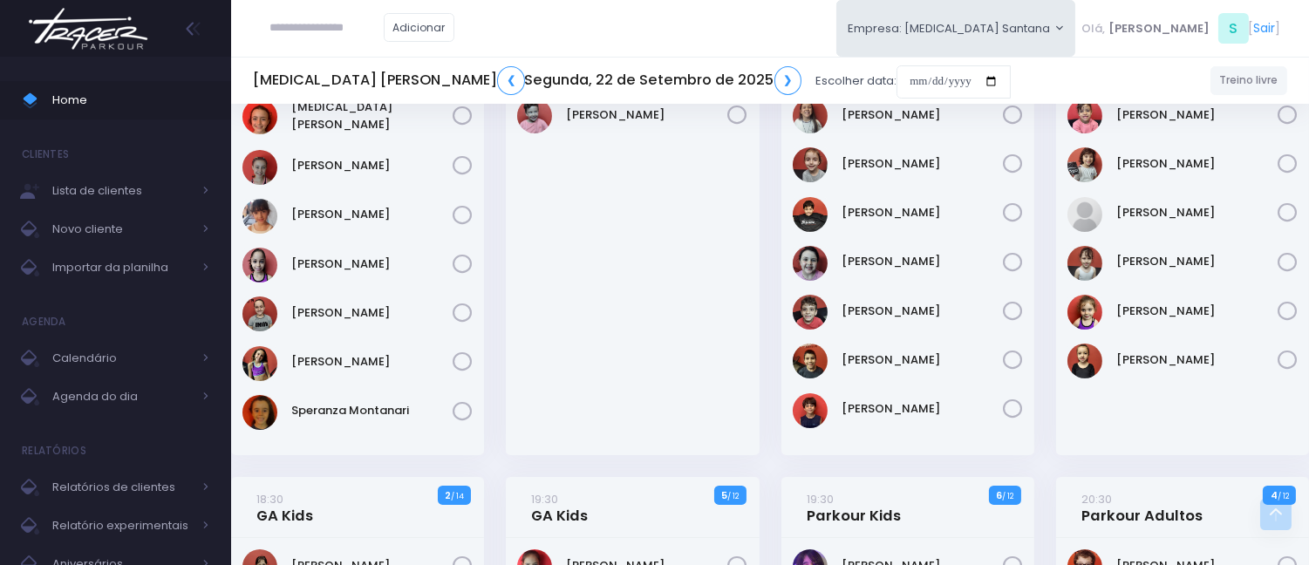
scroll to position [290, 0]
